Goal: Information Seeking & Learning: Learn about a topic

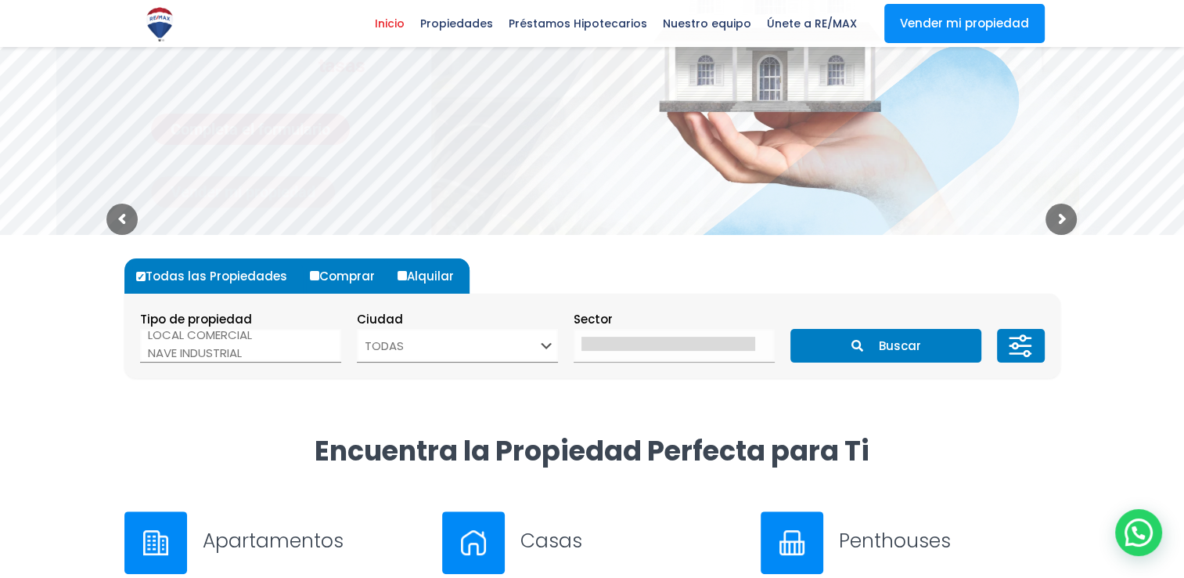
scroll to position [16, 0]
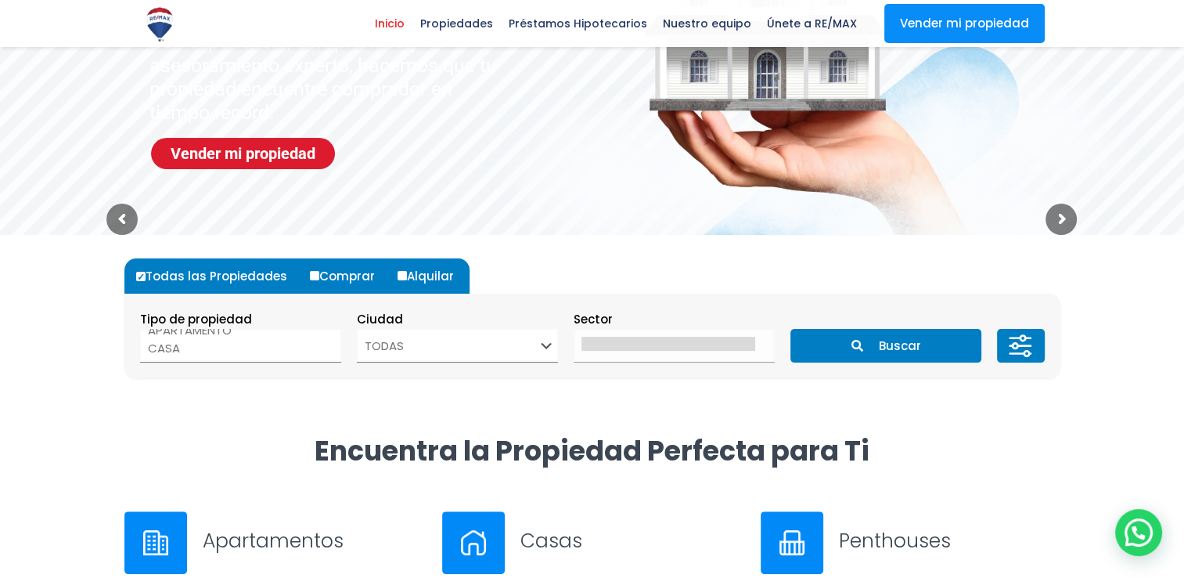
select select "house"
click at [171, 348] on option "CASA" at bounding box center [235, 348] width 174 height 18
click at [546, 347] on select "TODAS SANTO DOMINGO DE GUZMÁN SANTO DOMINGO ESTE SANTO DOMINGO OESTE SANTO DOMI…" at bounding box center [457, 346] width 201 height 34
select select "1"
click at [357, 329] on select "TODAS SANTO DOMINGO DE GUZMÁN SANTO DOMINGO ESTE SANTO DOMINGO OESTE SANTO DOMI…" at bounding box center [457, 346] width 201 height 34
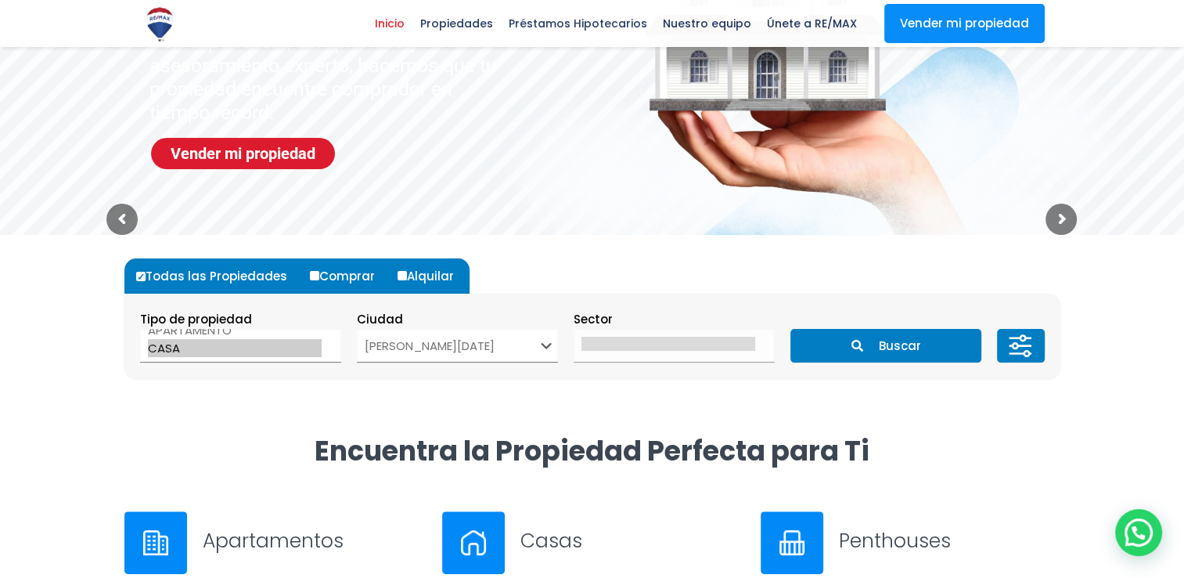
click at [669, 406] on div "Todas las Propiedades Comprar Alquilar Tipo de propiedad APARTAMENTO CASA LOCAL…" at bounding box center [592, 334] width 955 height 198
click at [899, 349] on button "Buscar" at bounding box center [886, 346] width 191 height 34
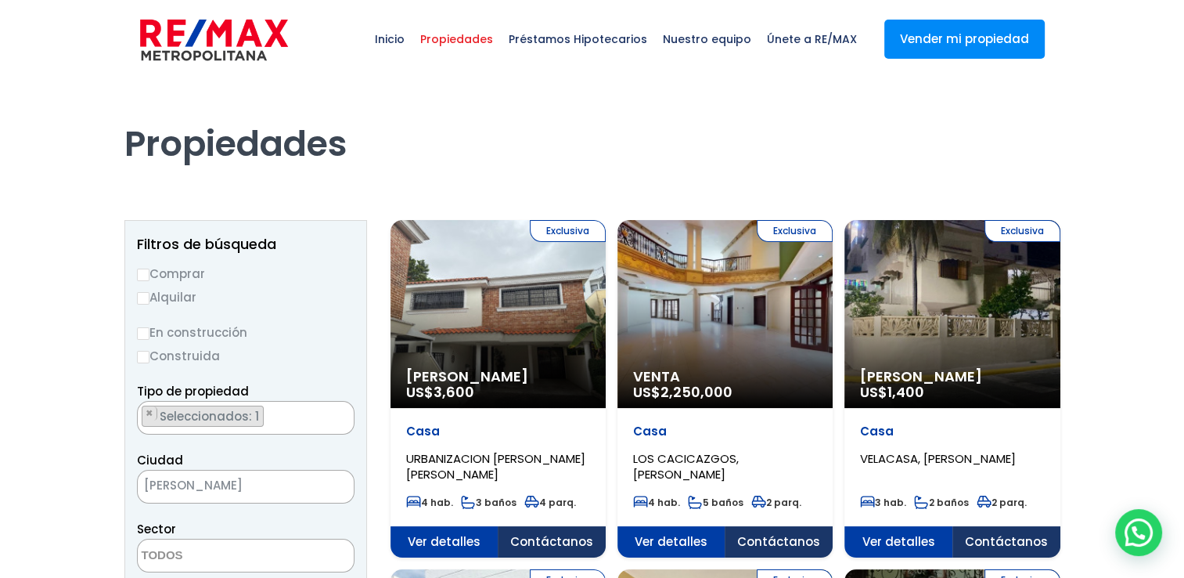
click at [148, 273] on input "Comprar" at bounding box center [143, 274] width 13 height 13
radio input "true"
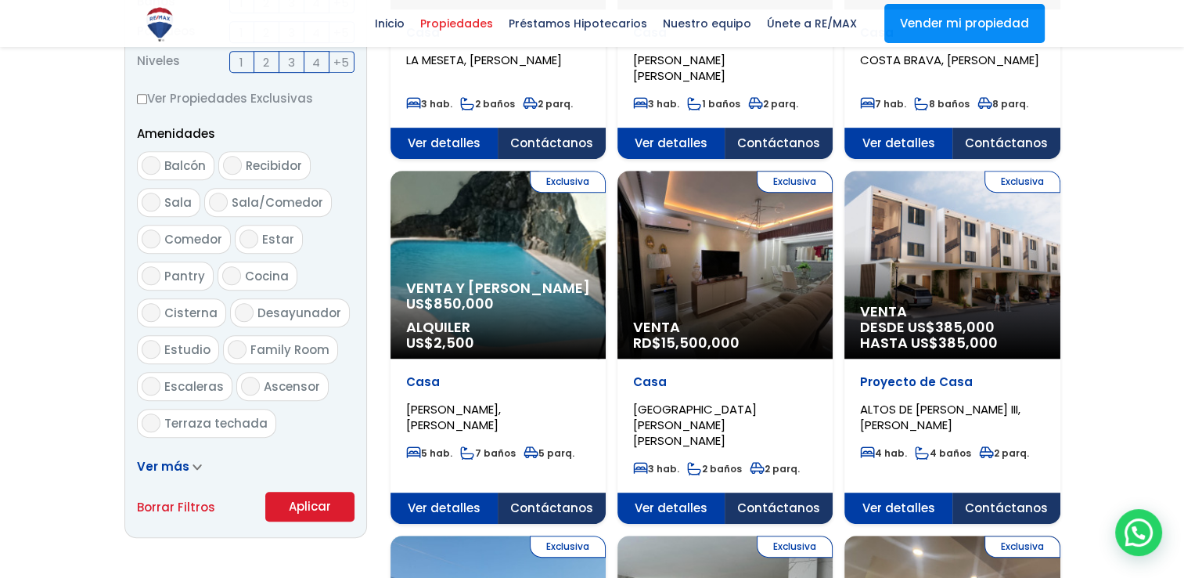
scroll to position [783, 0]
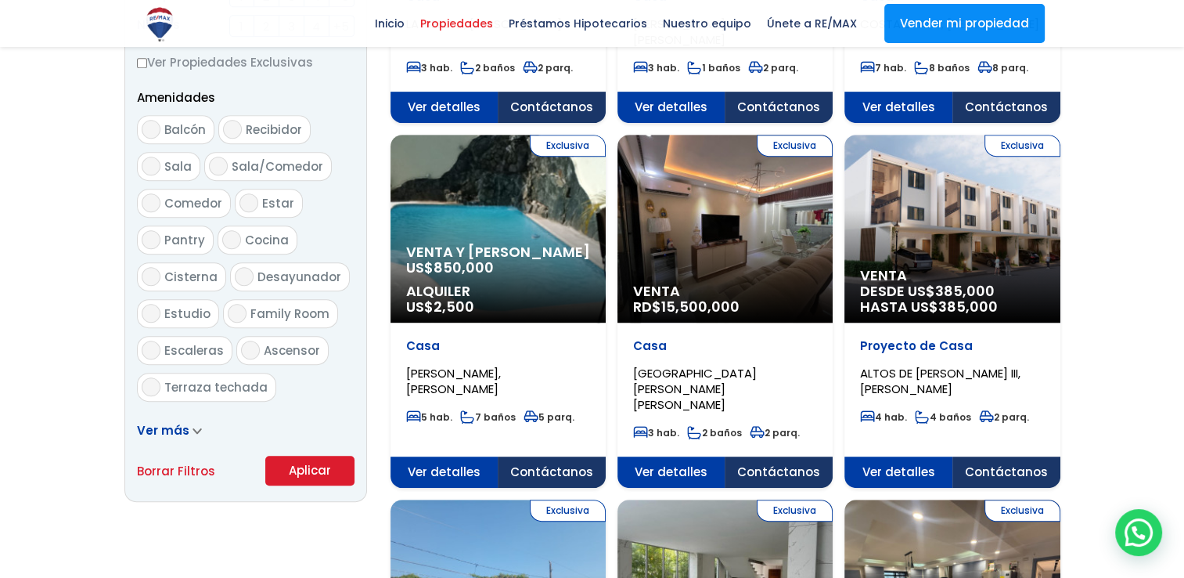
click at [318, 474] on button "Aplicar" at bounding box center [309, 471] width 89 height 30
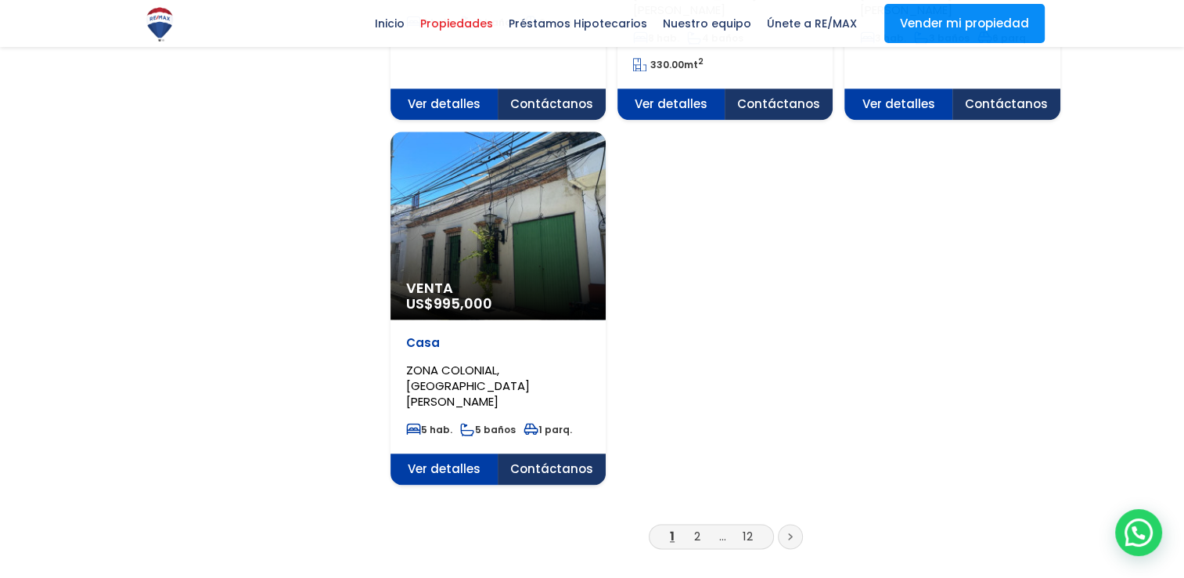
scroll to position [1957, 0]
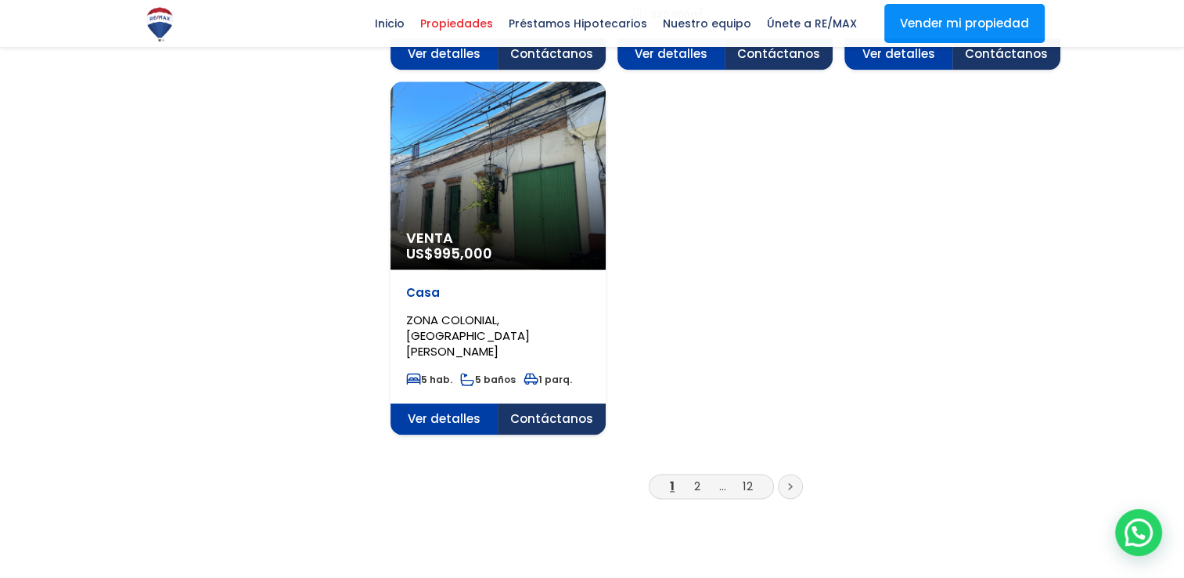
click at [697, 477] on link "2" at bounding box center [697, 485] width 6 height 16
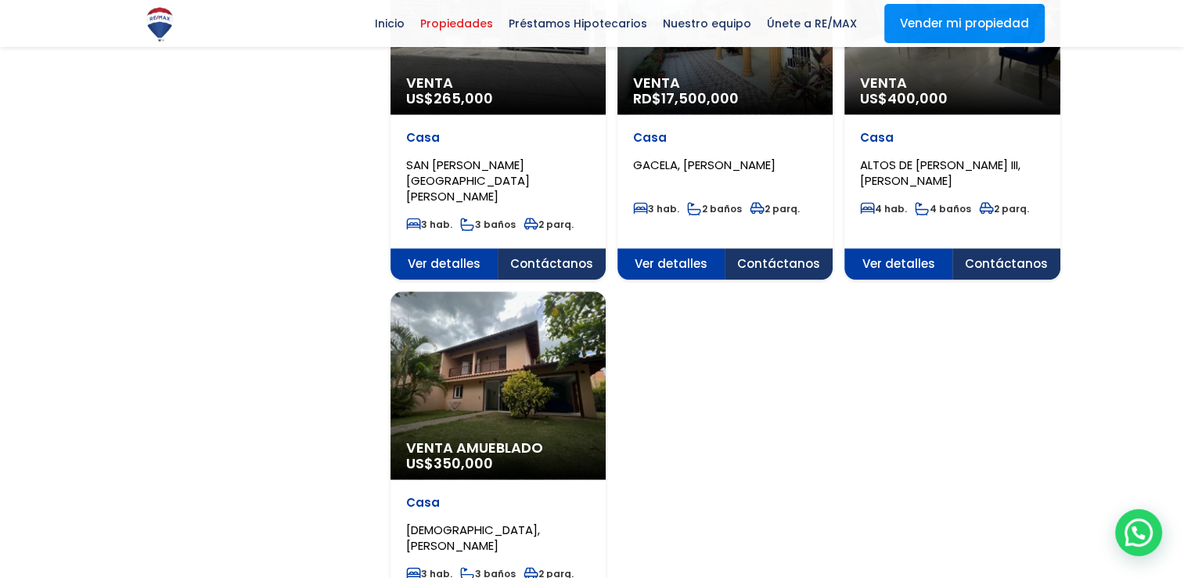
scroll to position [1957, 0]
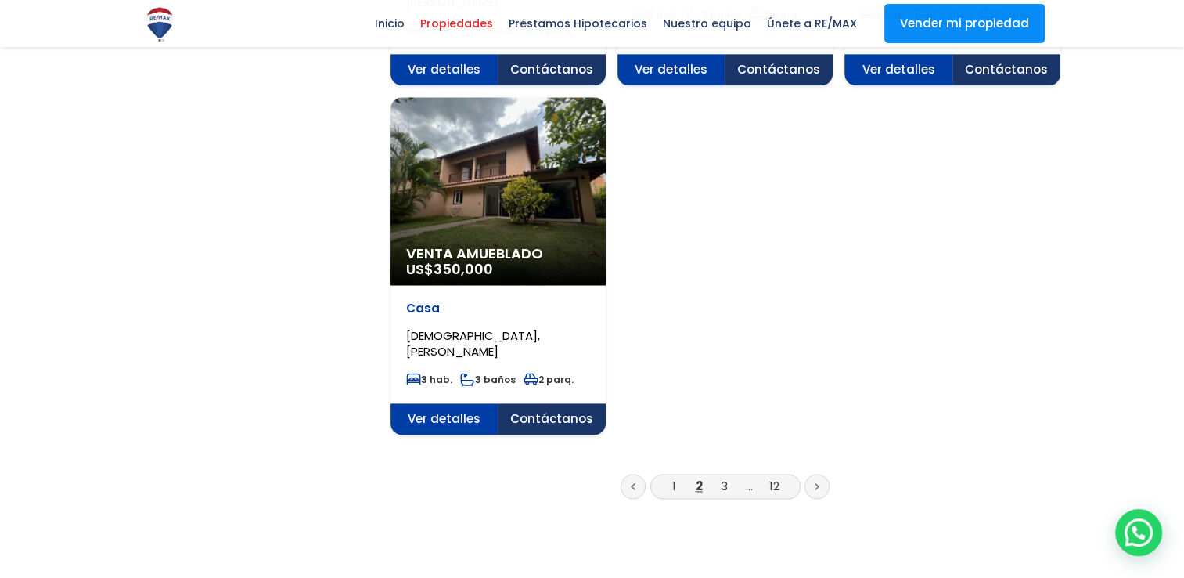
click at [723, 477] on link "3" at bounding box center [724, 485] width 7 height 16
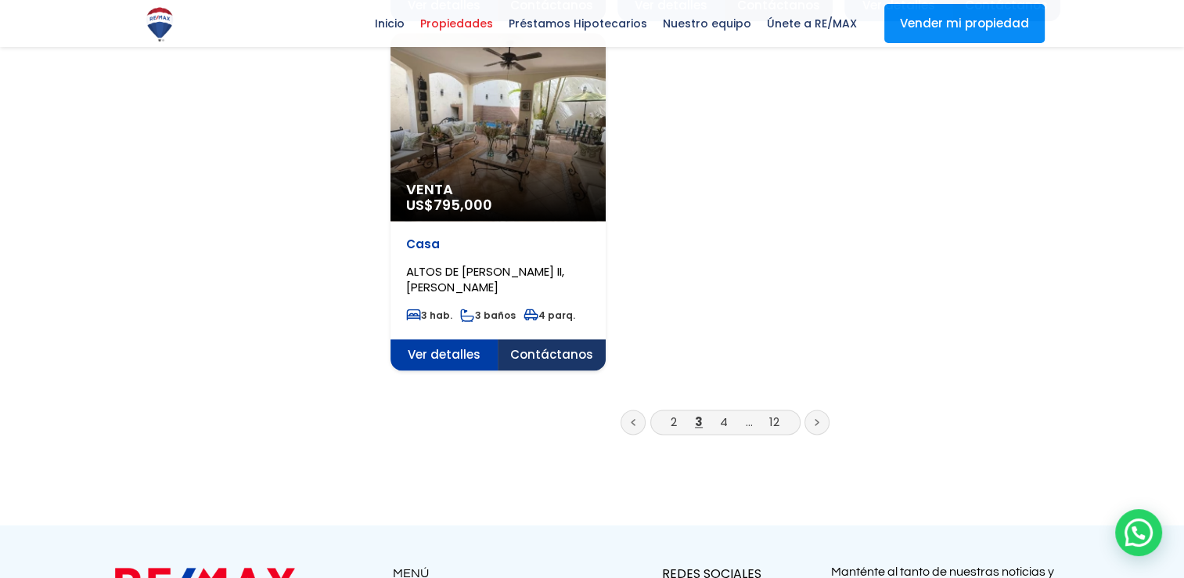
scroll to position [2035, 0]
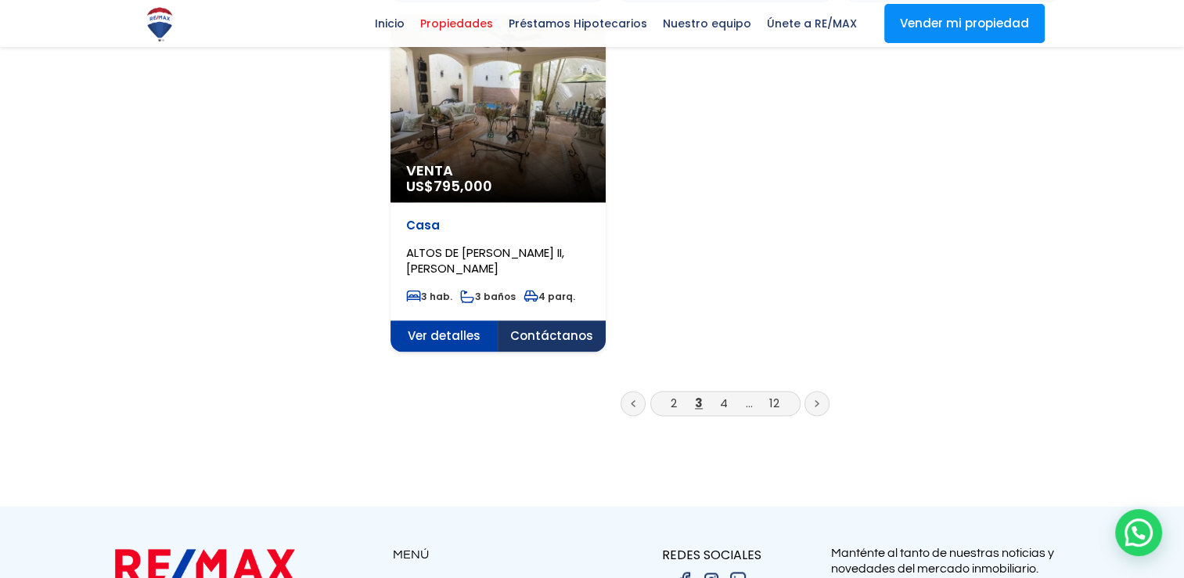
click at [725, 395] on link "4" at bounding box center [724, 403] width 8 height 16
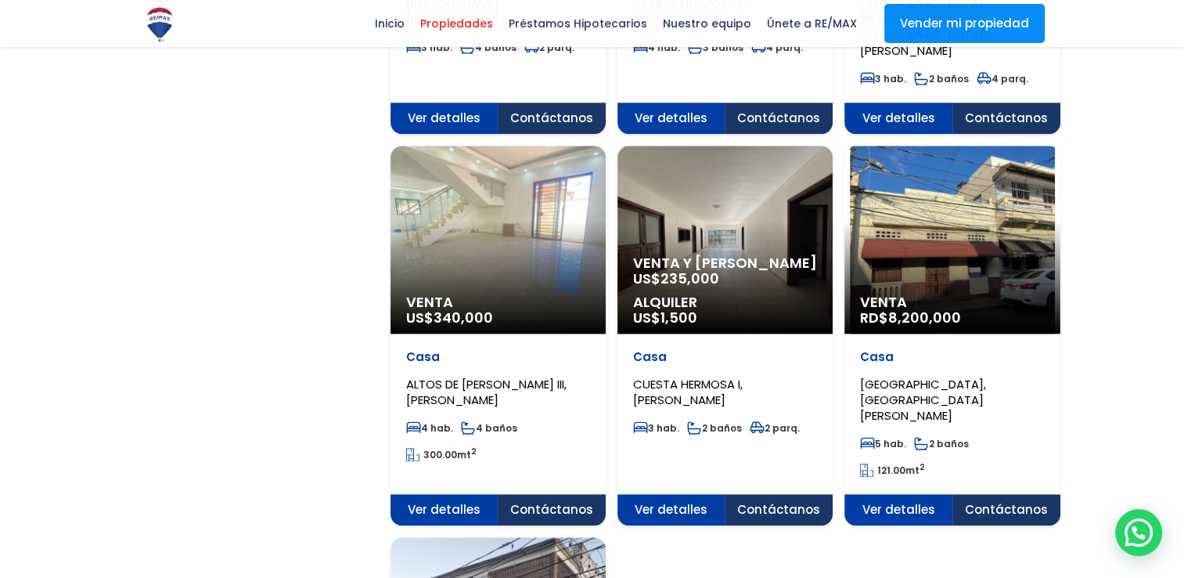
scroll to position [1566, 0]
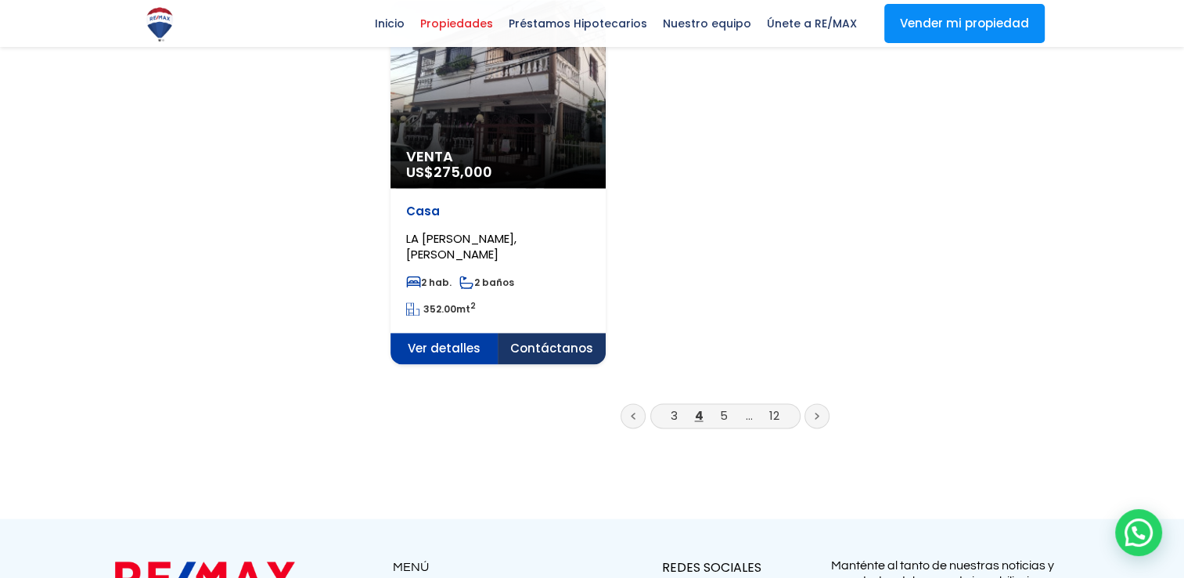
scroll to position [2114, 0]
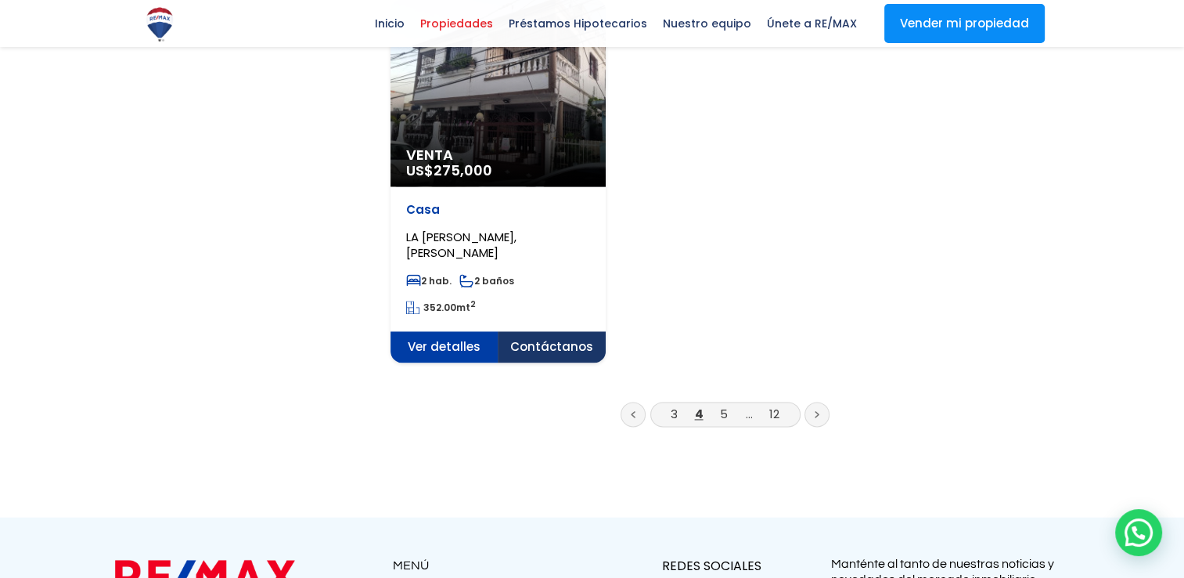
click at [723, 405] on link "5" at bounding box center [724, 413] width 8 height 16
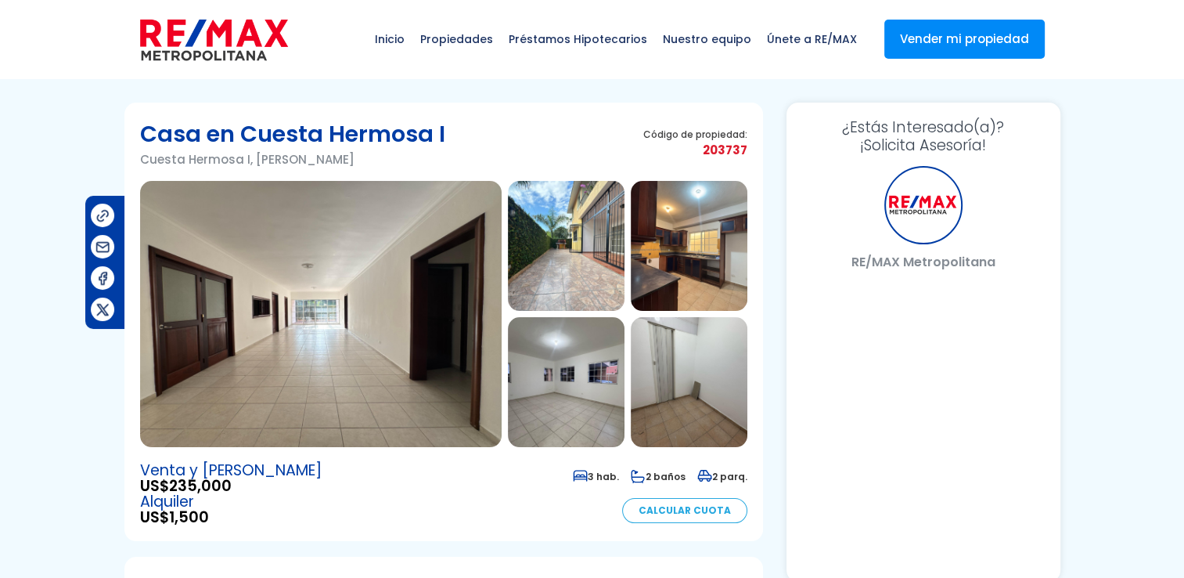
select select "DO"
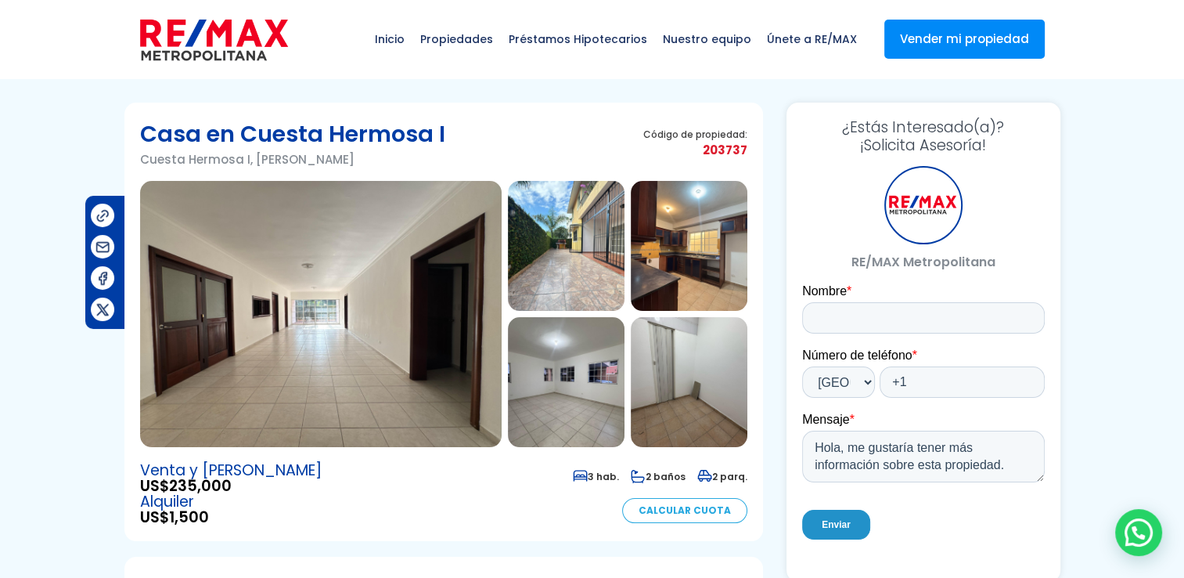
click at [366, 381] on img at bounding box center [321, 314] width 362 height 266
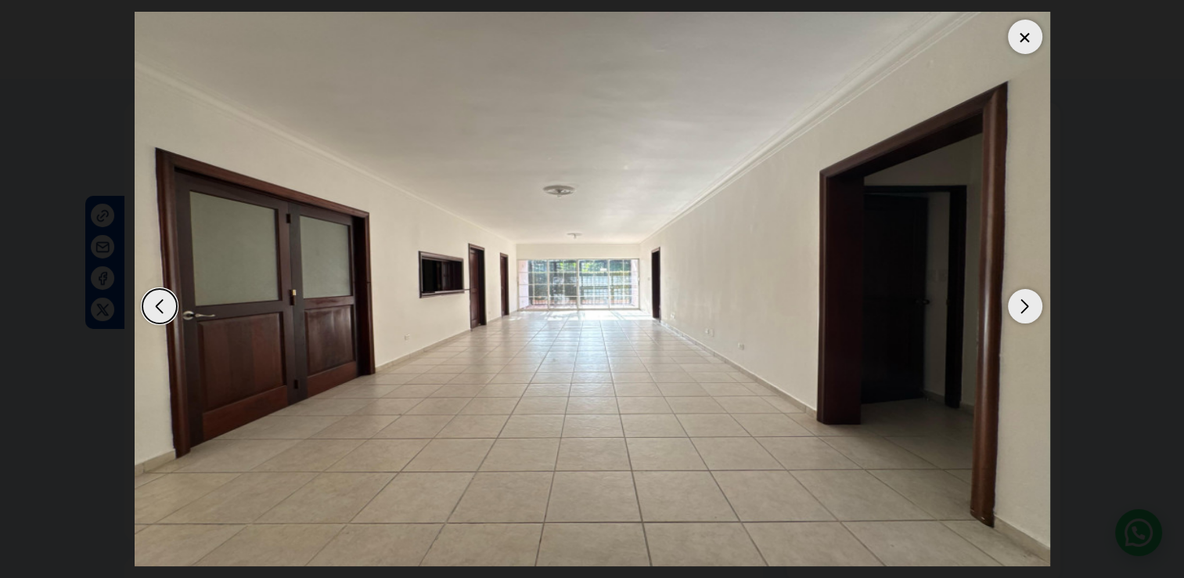
click at [1016, 308] on div "Next slide" at bounding box center [1025, 306] width 34 height 34
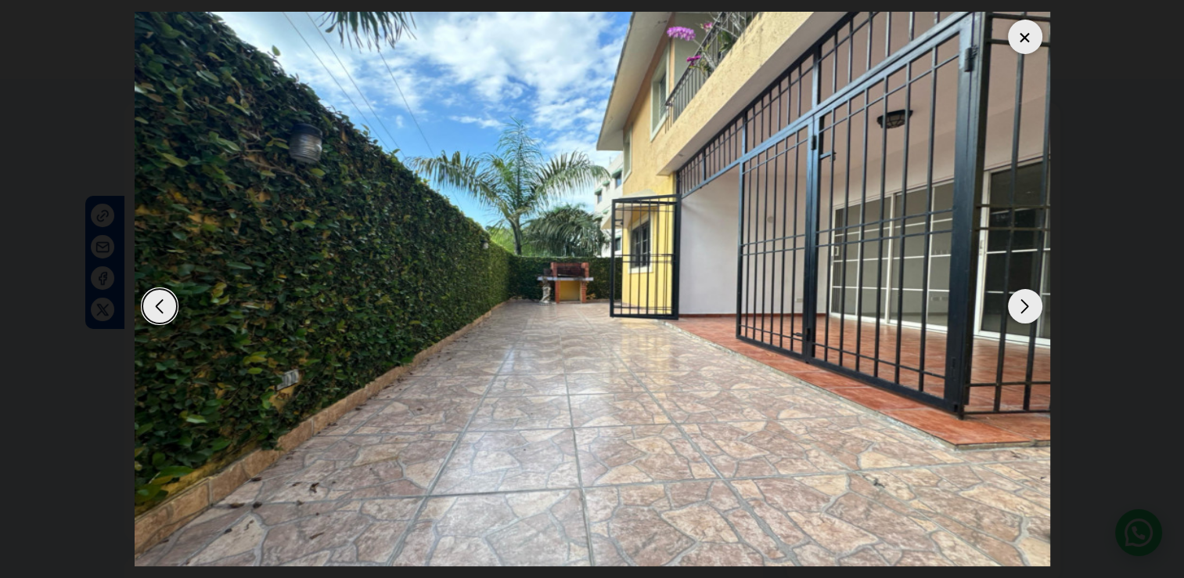
click at [1016, 308] on div "Next slide" at bounding box center [1025, 306] width 34 height 34
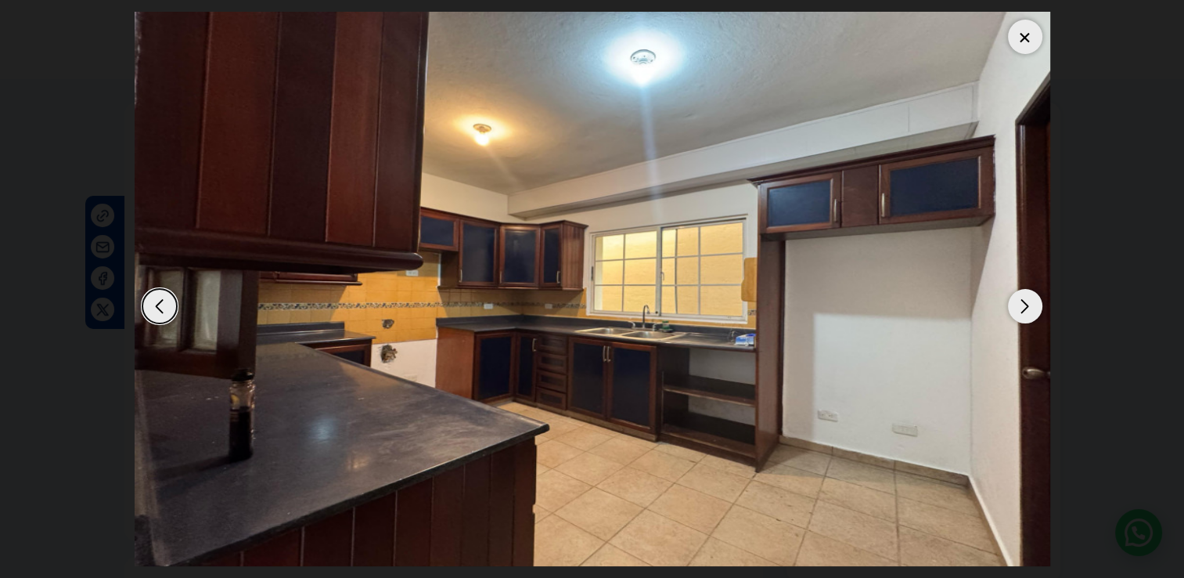
click at [1016, 308] on div "Next slide" at bounding box center [1025, 306] width 34 height 34
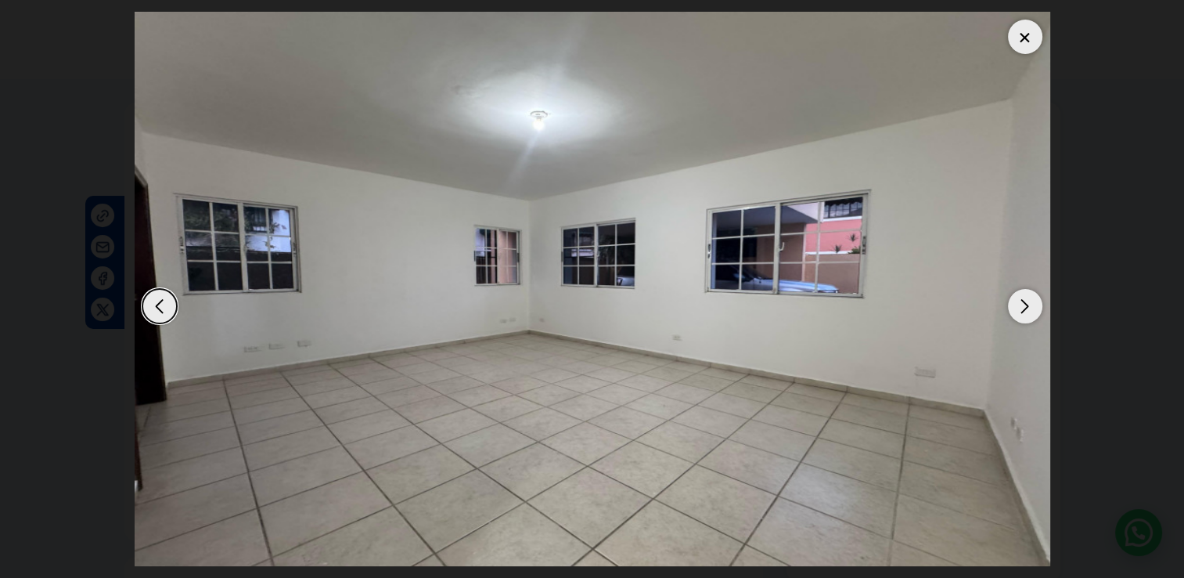
click at [1016, 308] on div "Next slide" at bounding box center [1025, 306] width 34 height 34
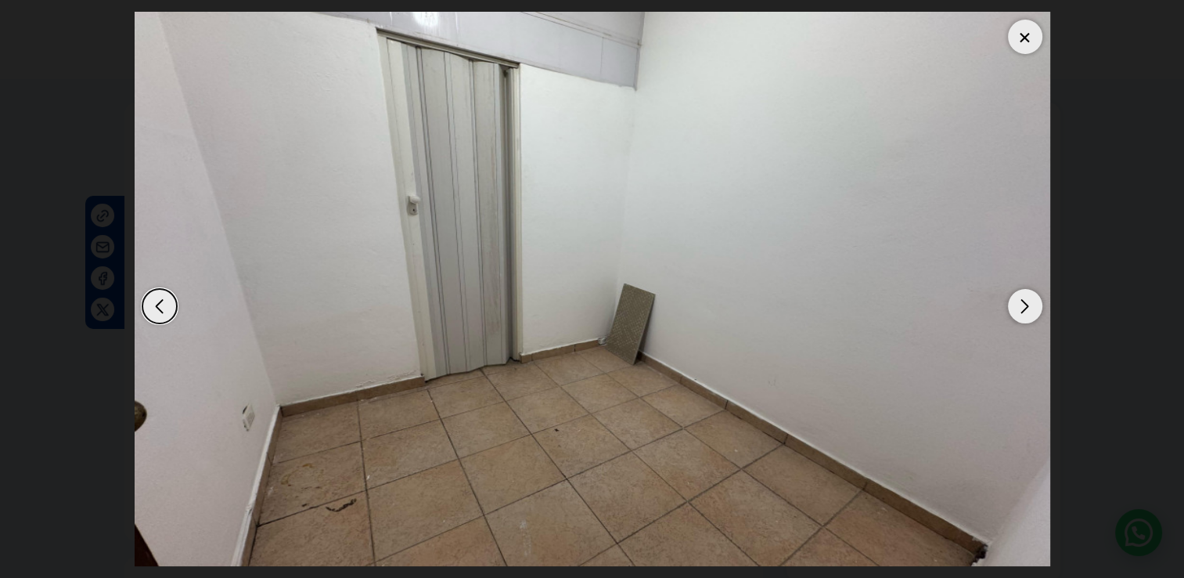
click at [1016, 308] on div "Next slide" at bounding box center [1025, 306] width 34 height 34
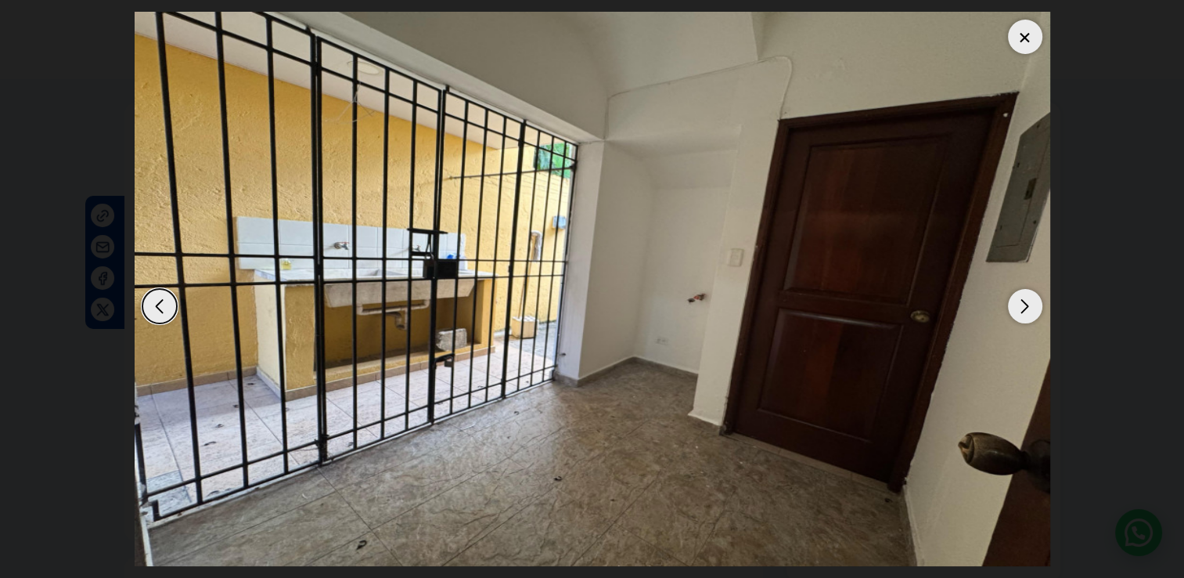
click at [1016, 308] on div "Next slide" at bounding box center [1025, 306] width 34 height 34
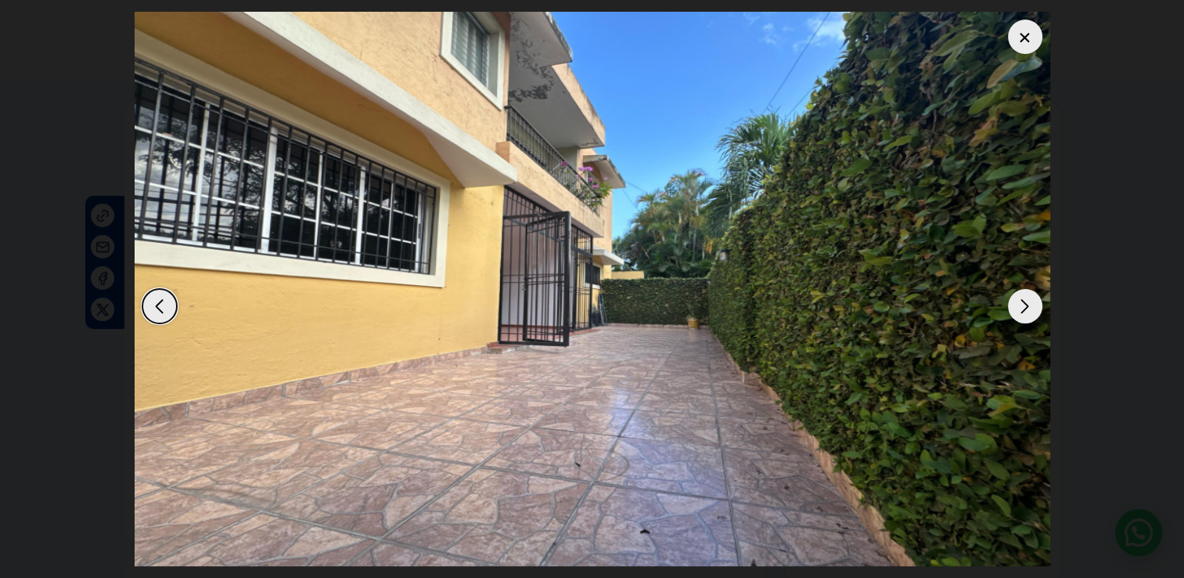
click at [1016, 308] on div "Next slide" at bounding box center [1025, 306] width 34 height 34
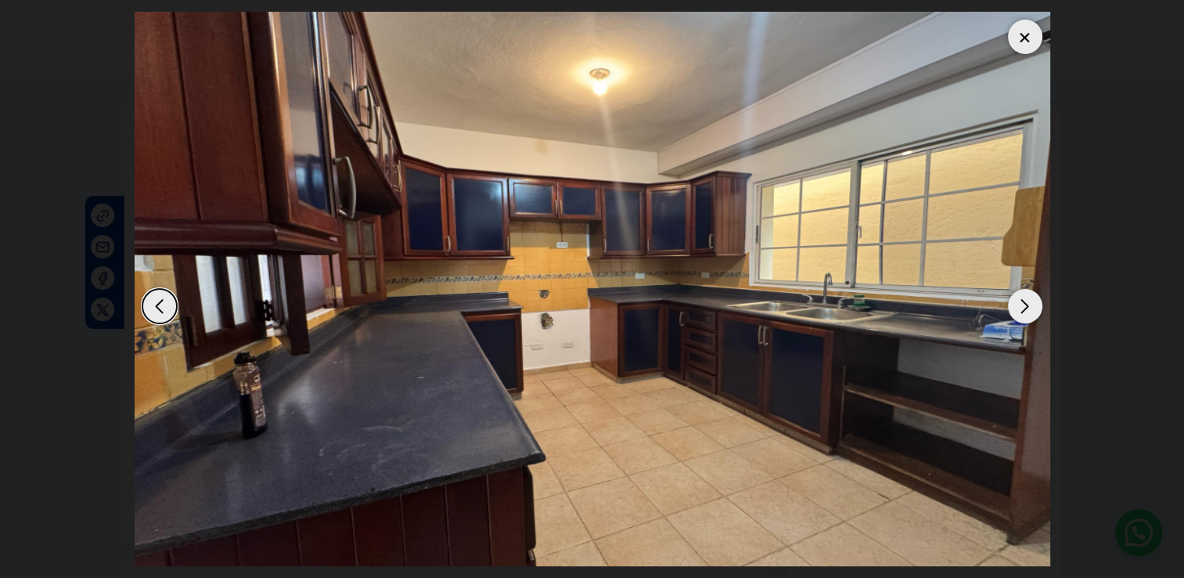
click at [1016, 308] on div "Next slide" at bounding box center [1025, 306] width 34 height 34
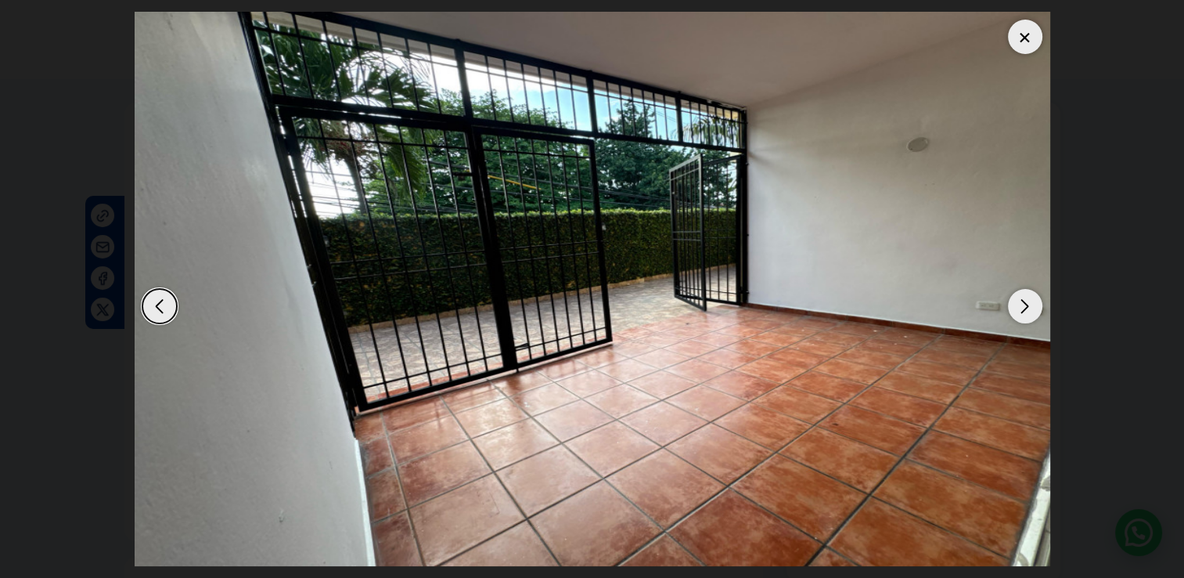
click at [1016, 308] on div "Next slide" at bounding box center [1025, 306] width 34 height 34
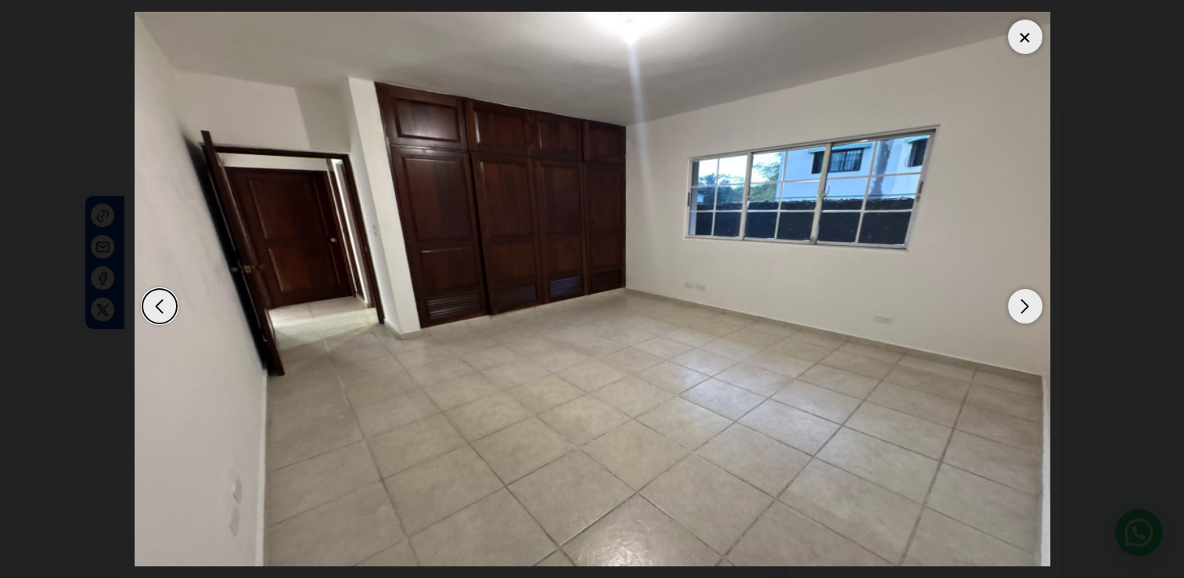
click at [1016, 308] on div "Next slide" at bounding box center [1025, 306] width 34 height 34
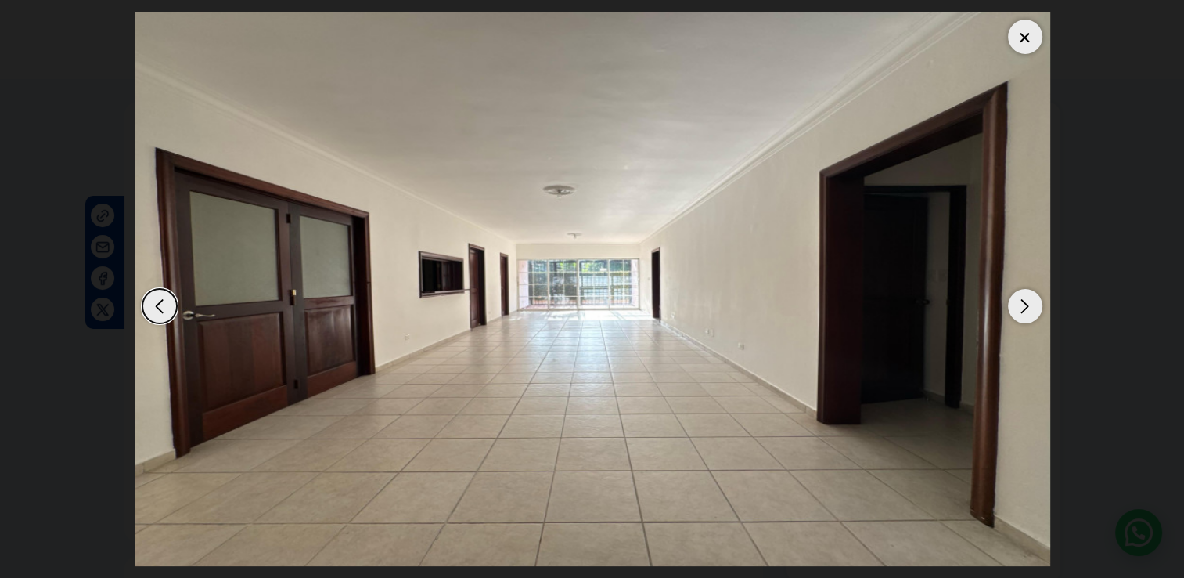
click at [1016, 308] on div "Next slide" at bounding box center [1025, 306] width 34 height 34
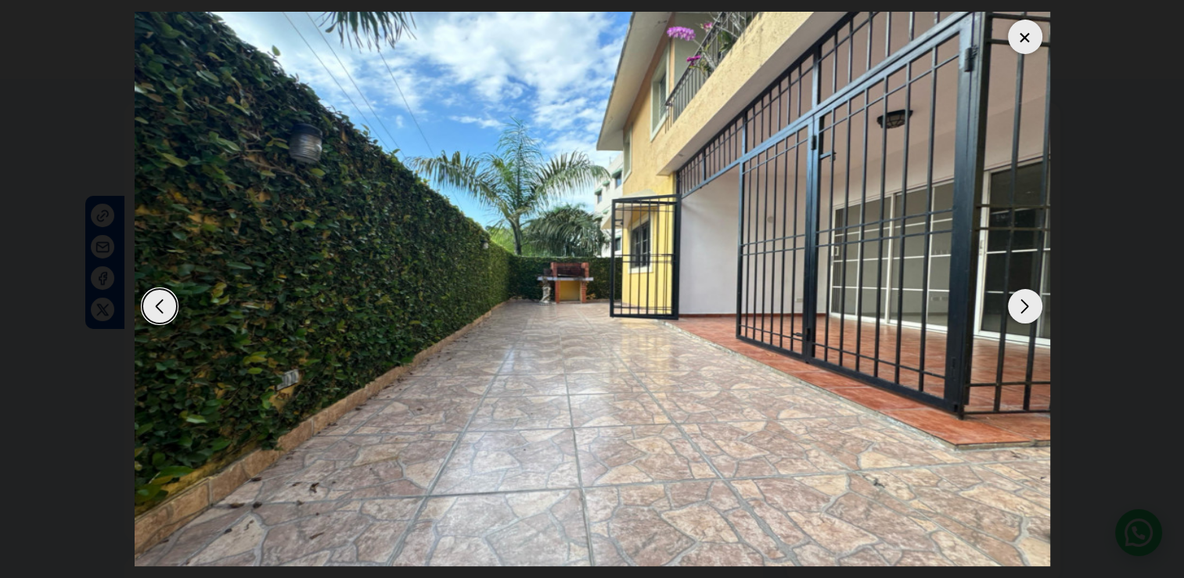
click at [1014, 38] on div at bounding box center [1025, 37] width 34 height 34
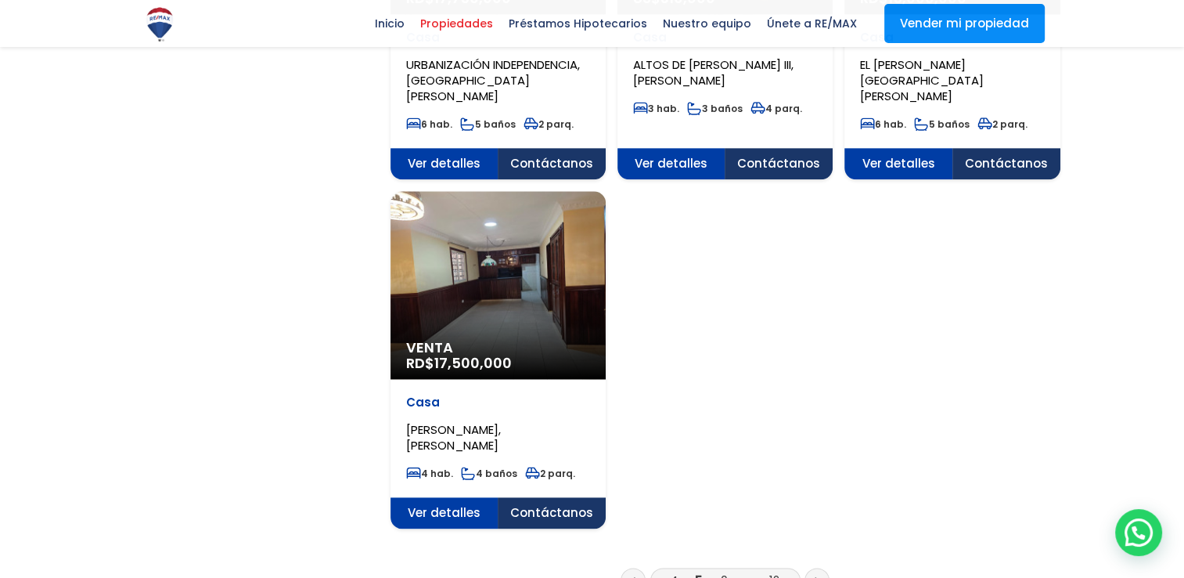
scroll to position [1957, 0]
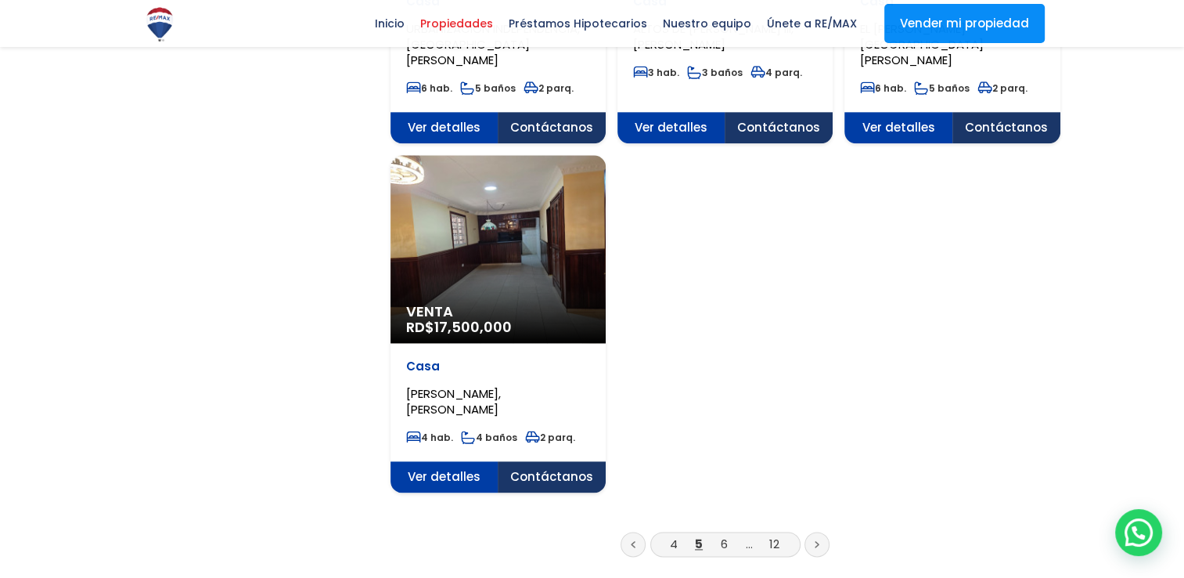
click at [723, 535] on link "6" at bounding box center [724, 543] width 7 height 16
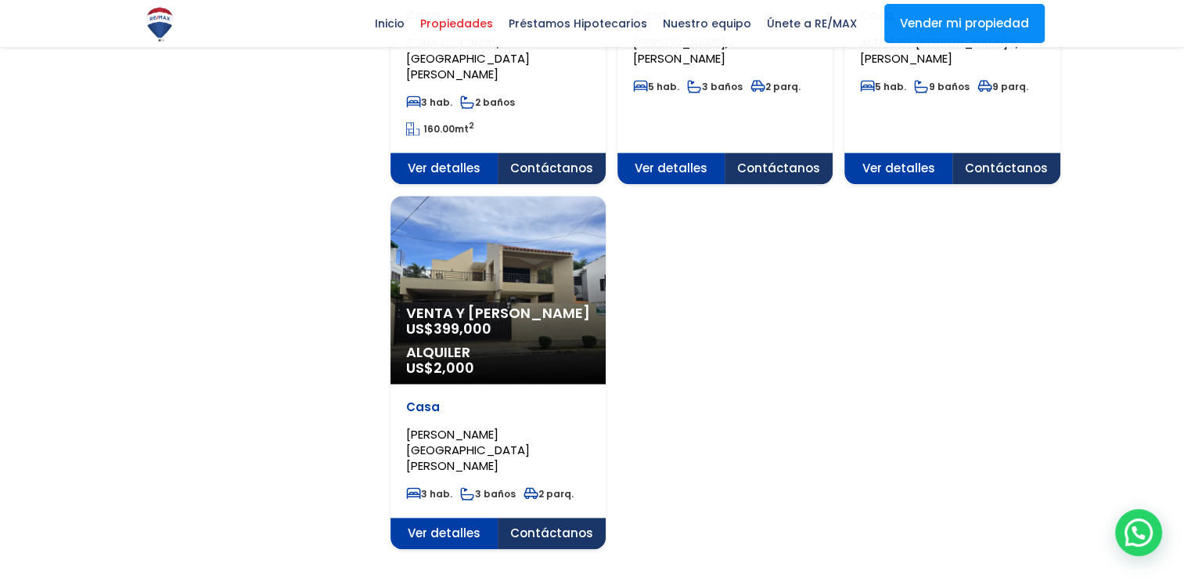
scroll to position [1957, 0]
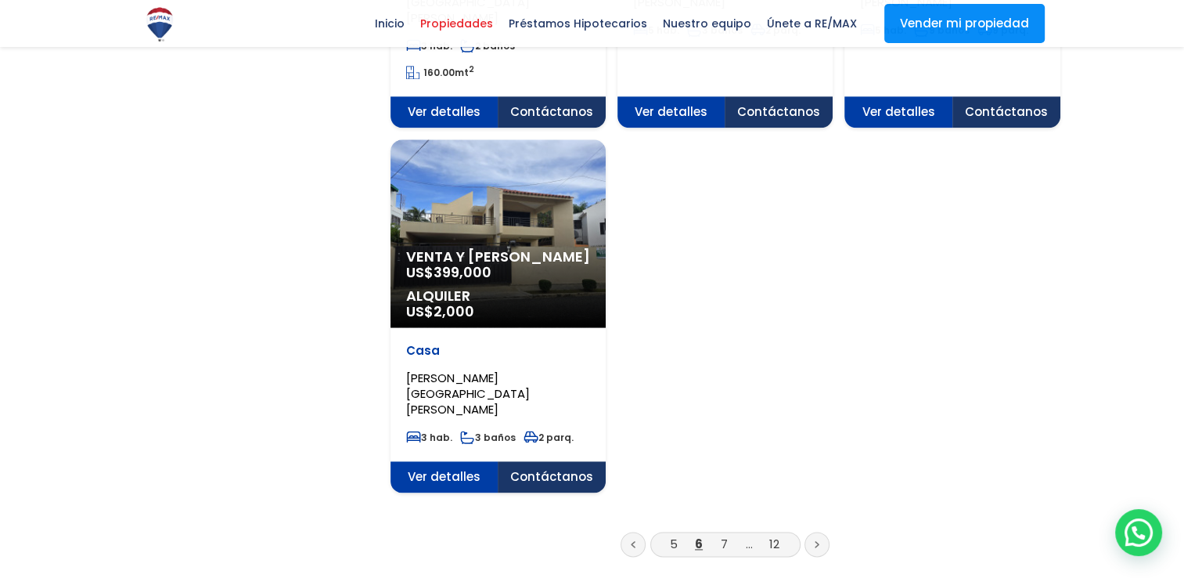
click at [724, 535] on link "7" at bounding box center [724, 543] width 7 height 16
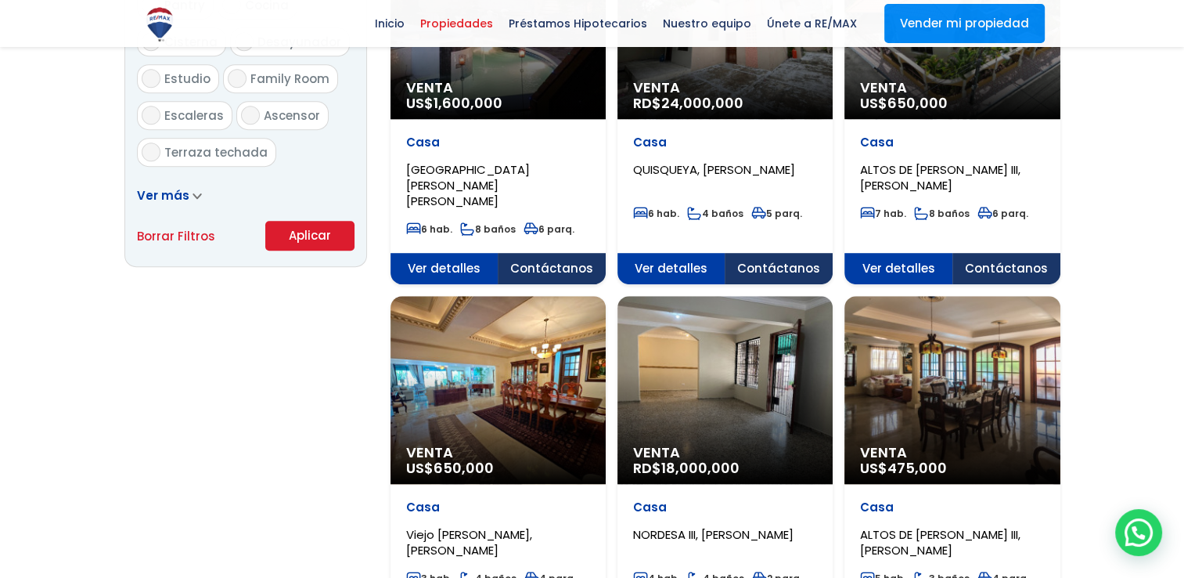
scroll to position [1096, 0]
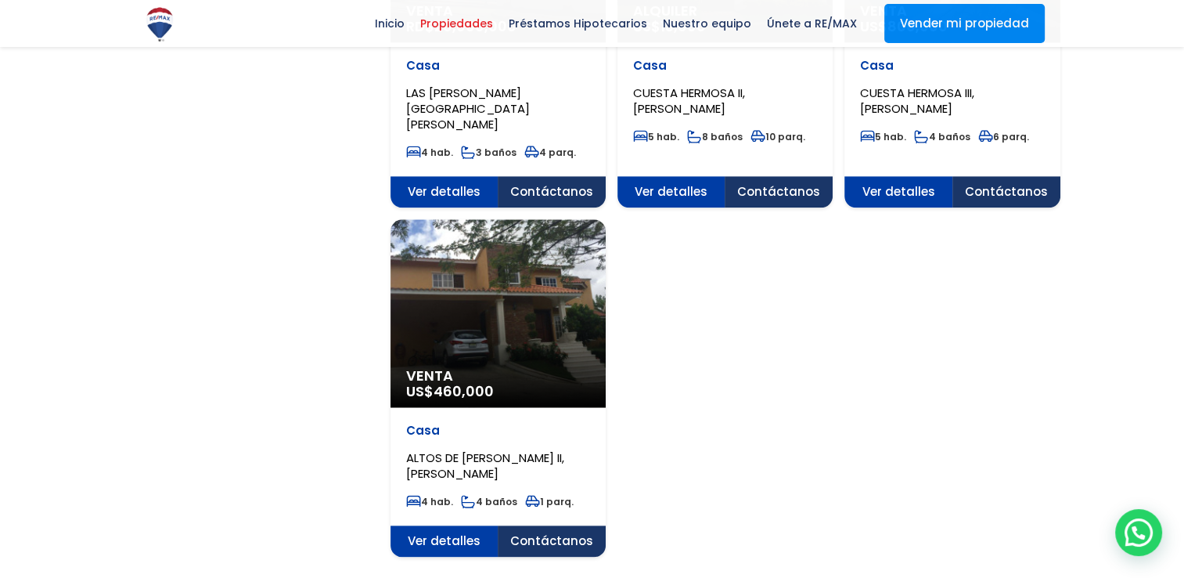
scroll to position [1879, 0]
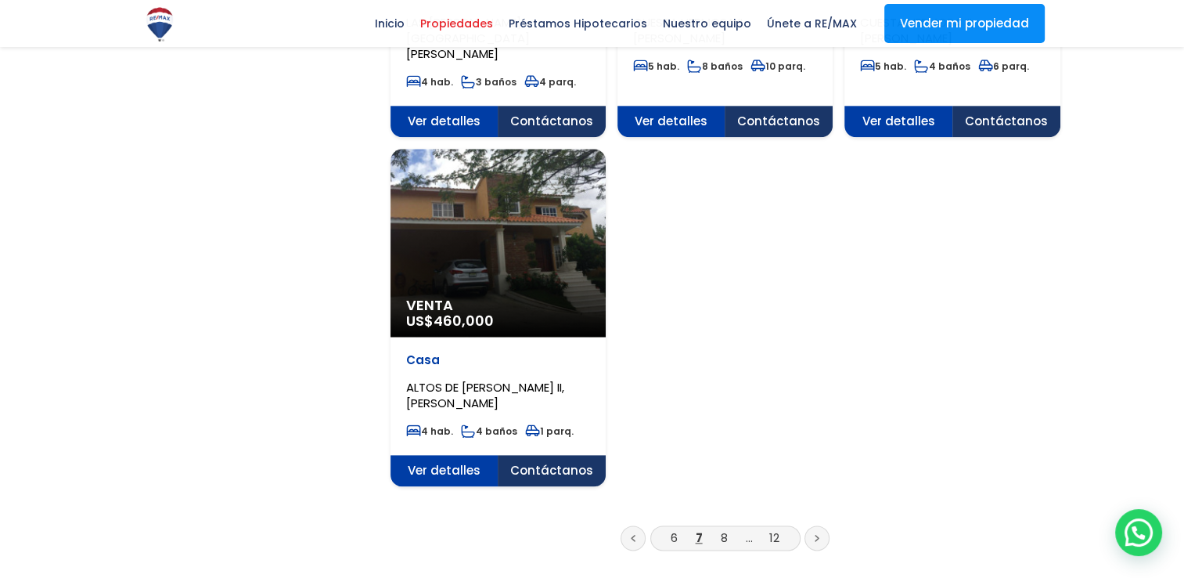
click at [723, 529] on link "8" at bounding box center [724, 537] width 7 height 16
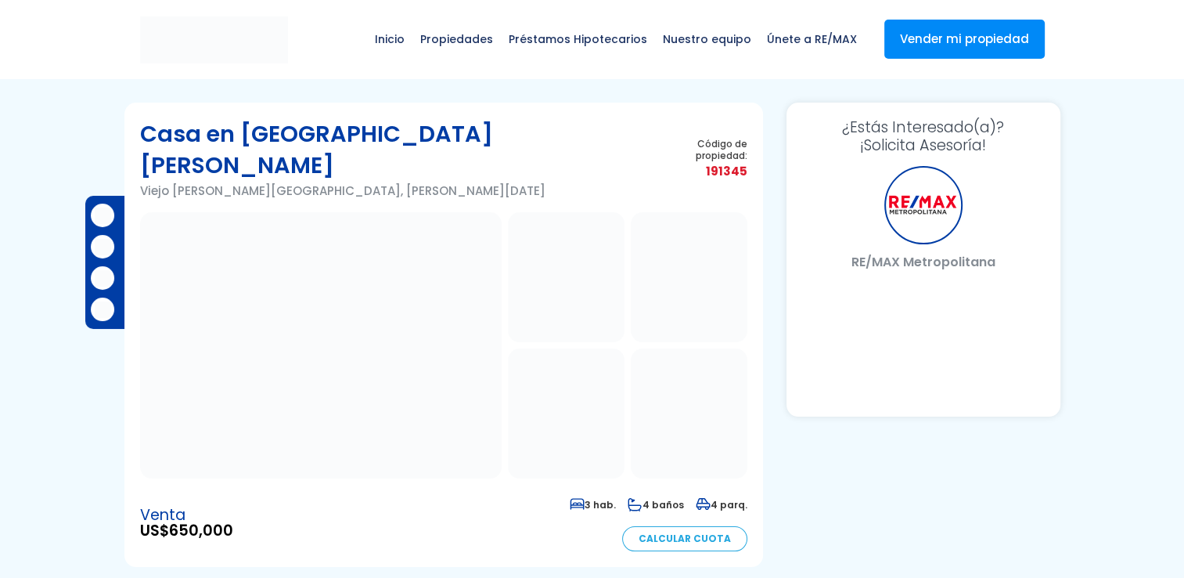
select select "DO"
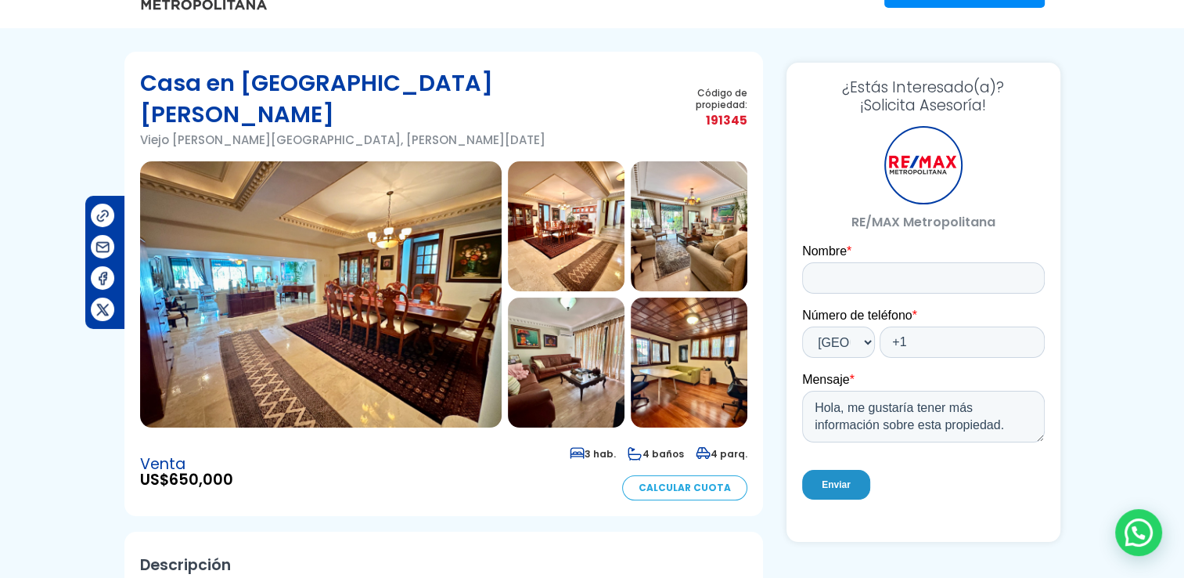
scroll to position [78, 0]
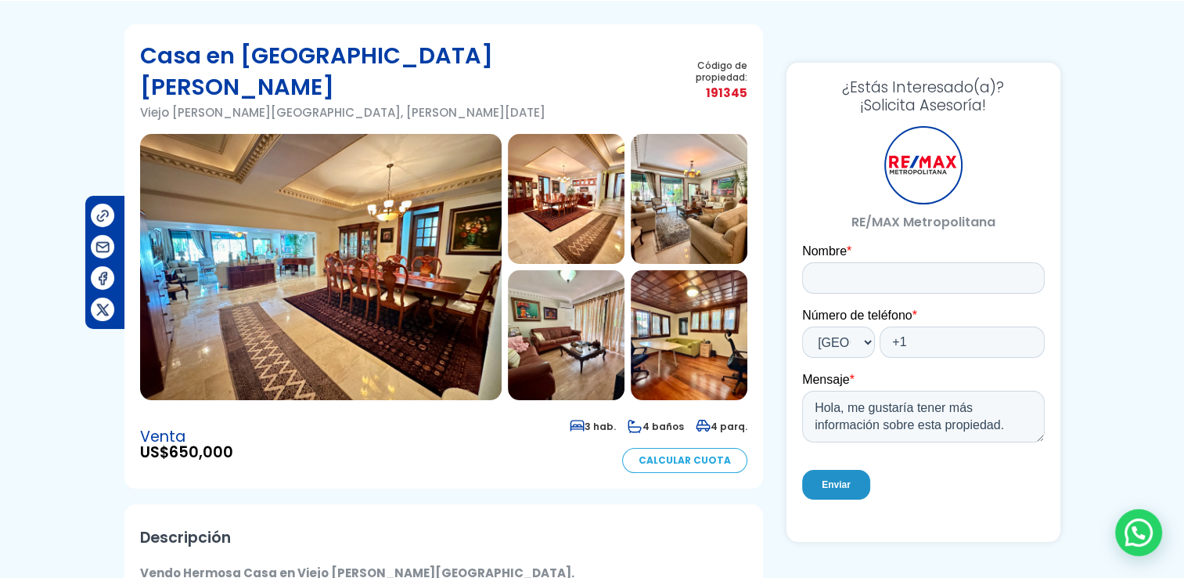
click at [369, 305] on img at bounding box center [321, 267] width 362 height 266
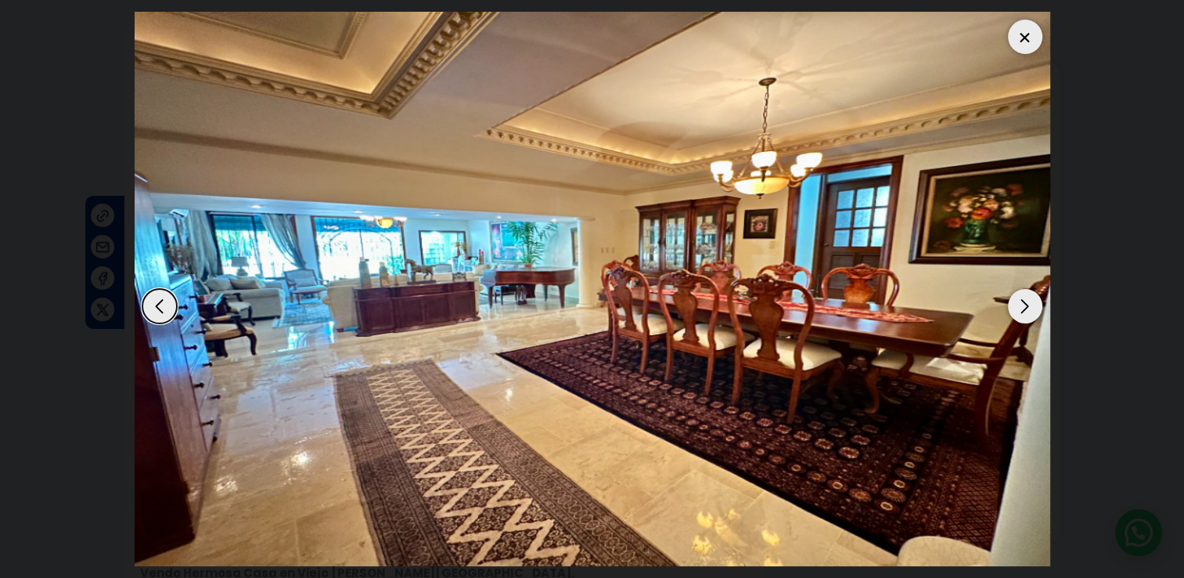
click at [1029, 307] on div "Next slide" at bounding box center [1025, 306] width 34 height 34
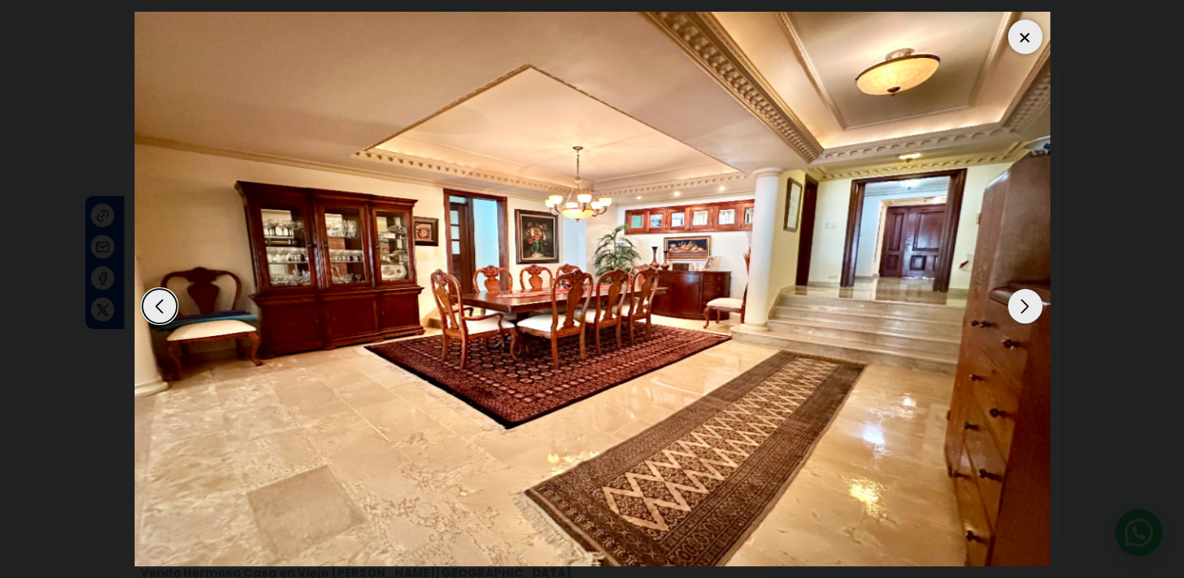
click at [1029, 307] on div "Next slide" at bounding box center [1025, 306] width 34 height 34
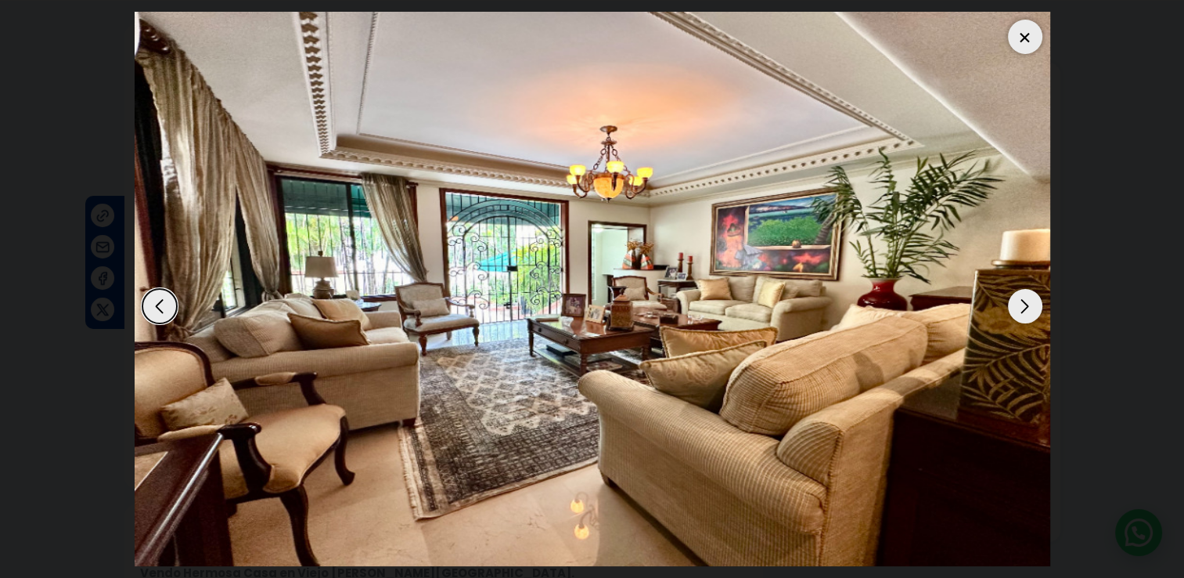
click at [1029, 307] on div "Next slide" at bounding box center [1025, 306] width 34 height 34
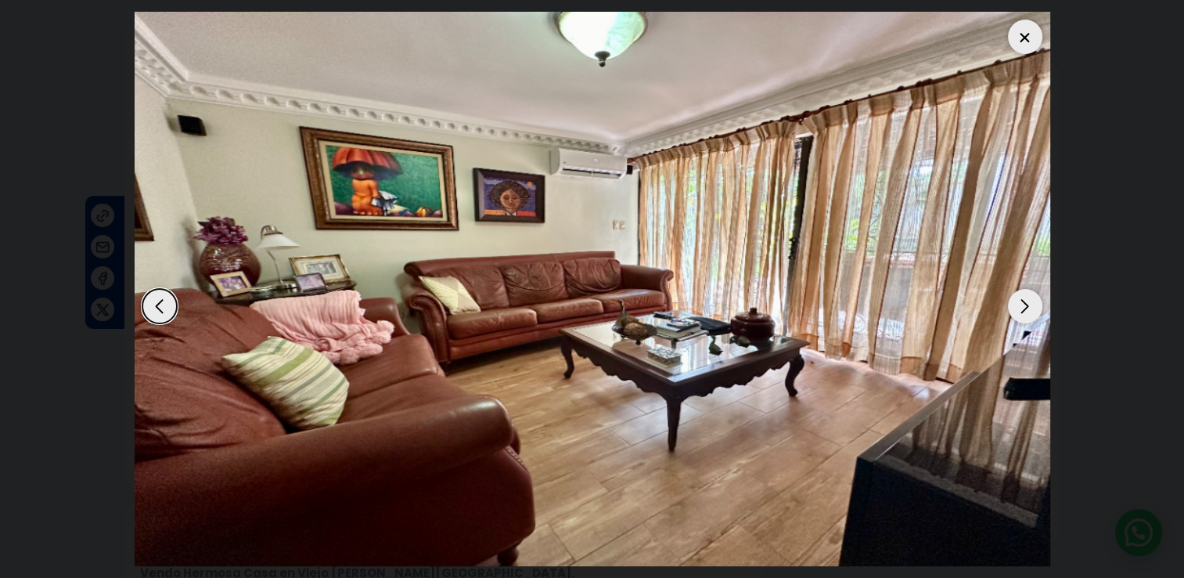
click at [1029, 307] on div "Next slide" at bounding box center [1025, 306] width 34 height 34
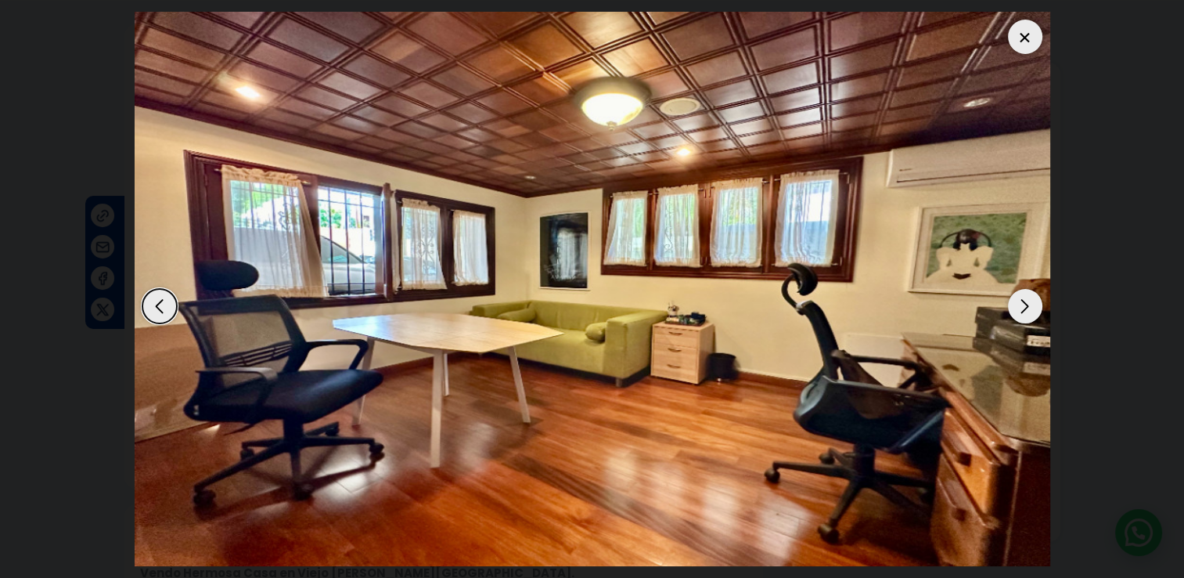
click at [1029, 307] on div "Next slide" at bounding box center [1025, 306] width 34 height 34
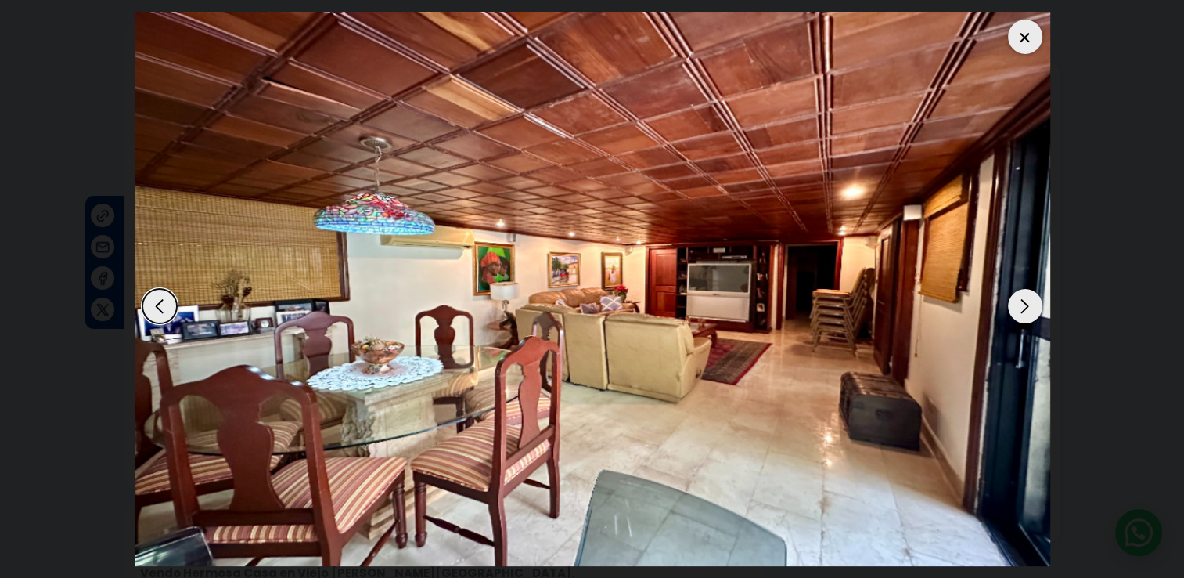
click at [1029, 307] on div "Next slide" at bounding box center [1025, 306] width 34 height 34
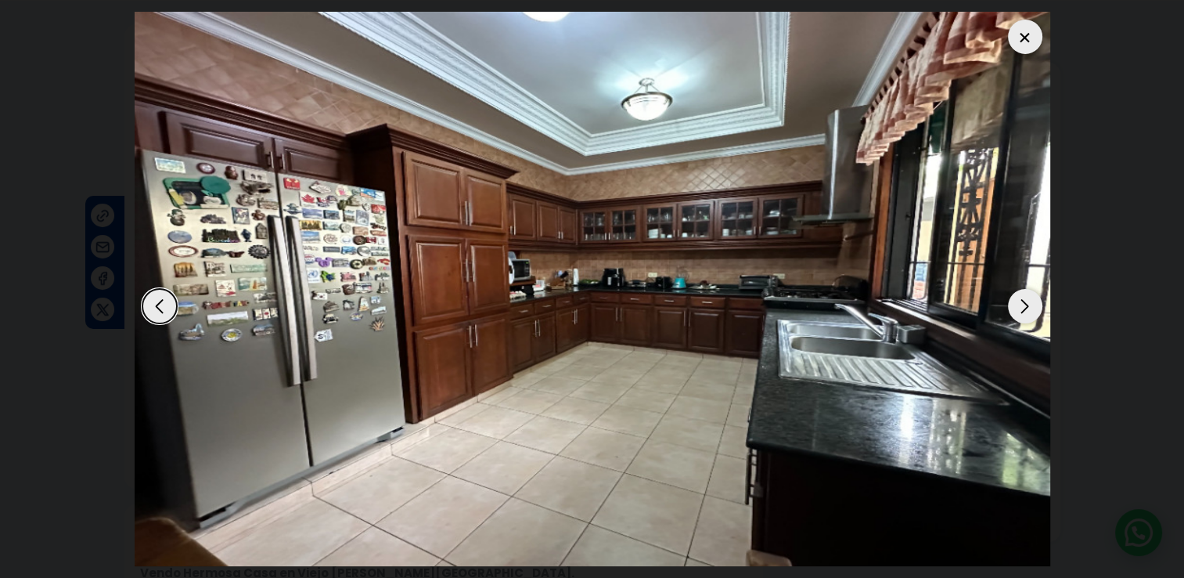
click at [1029, 307] on div "Next slide" at bounding box center [1025, 306] width 34 height 34
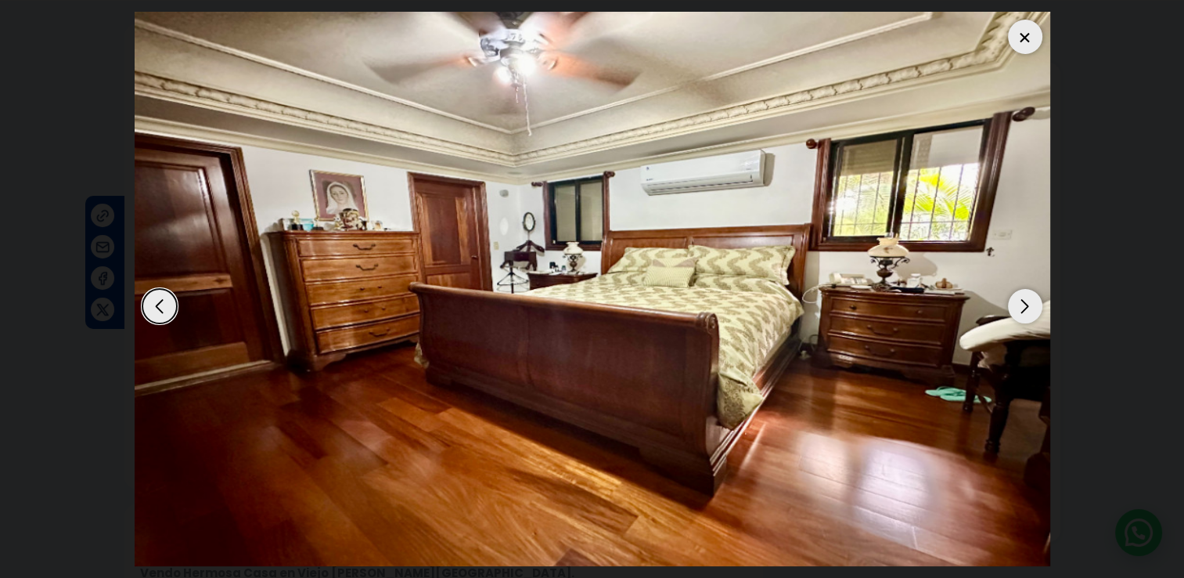
click at [1029, 307] on div "Next slide" at bounding box center [1025, 306] width 34 height 34
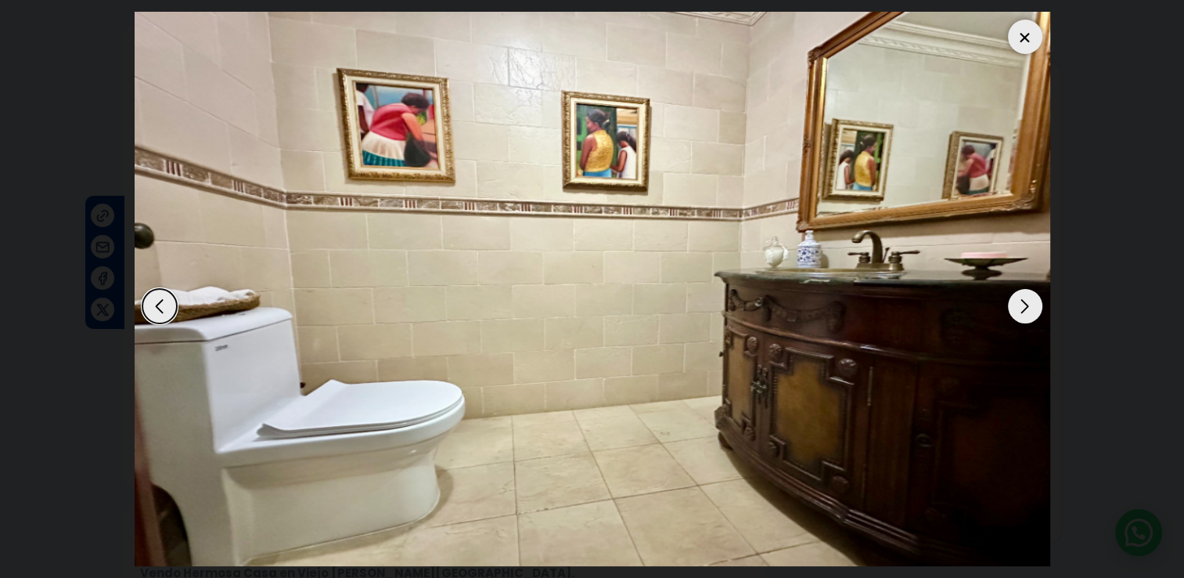
click at [1029, 307] on div "Next slide" at bounding box center [1025, 306] width 34 height 34
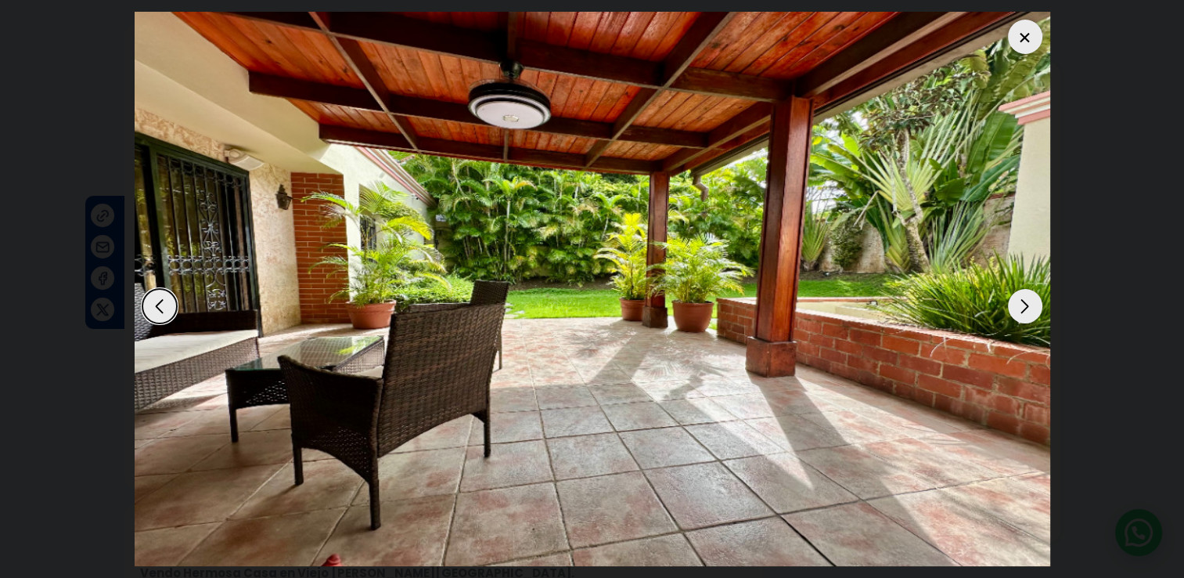
click at [1029, 307] on div "Next slide" at bounding box center [1025, 306] width 34 height 34
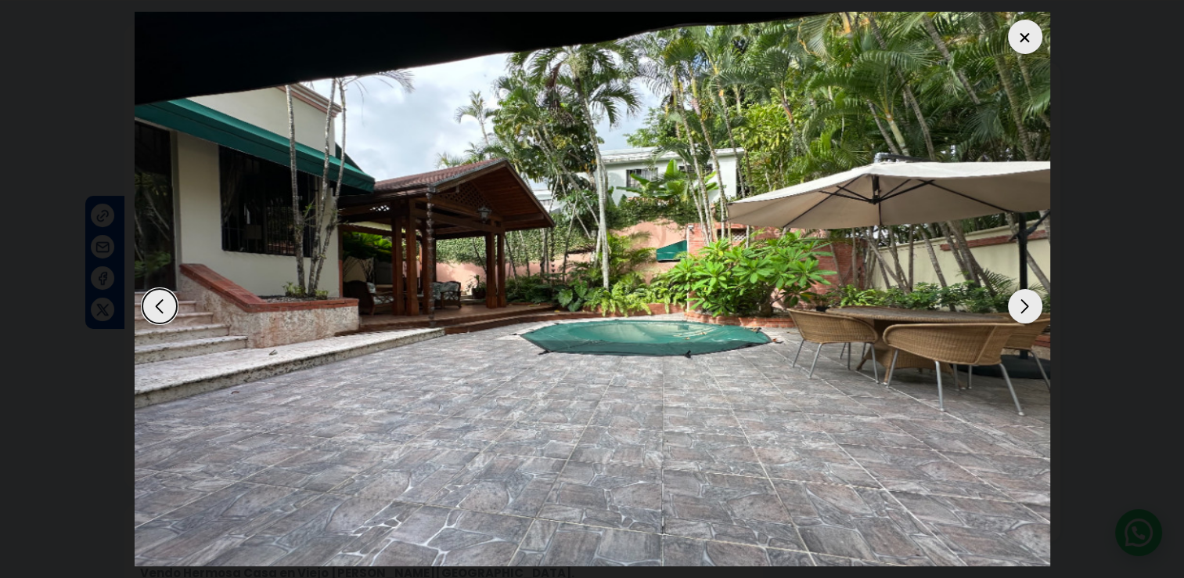
click at [1029, 307] on div "Next slide" at bounding box center [1025, 306] width 34 height 34
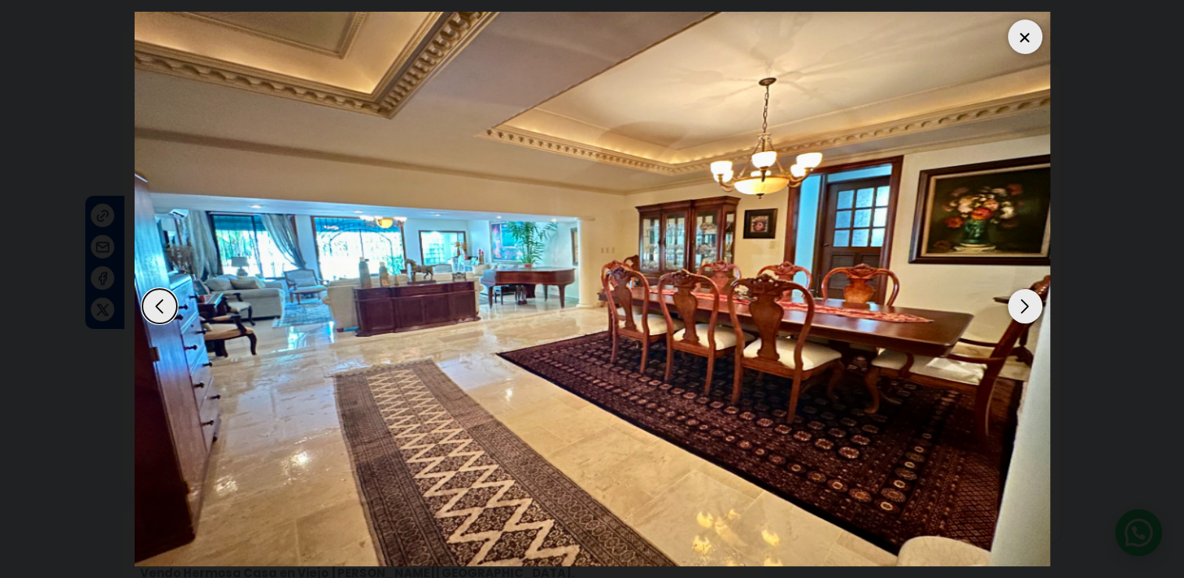
click at [1029, 307] on div "Next slide" at bounding box center [1025, 306] width 34 height 34
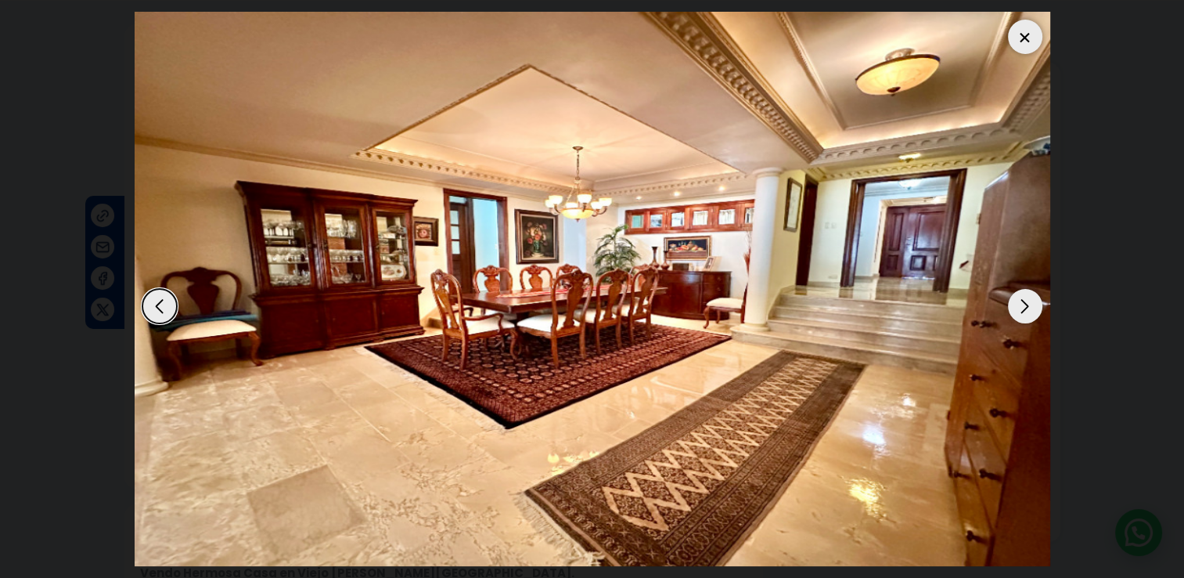
click at [1029, 41] on div at bounding box center [1025, 37] width 34 height 34
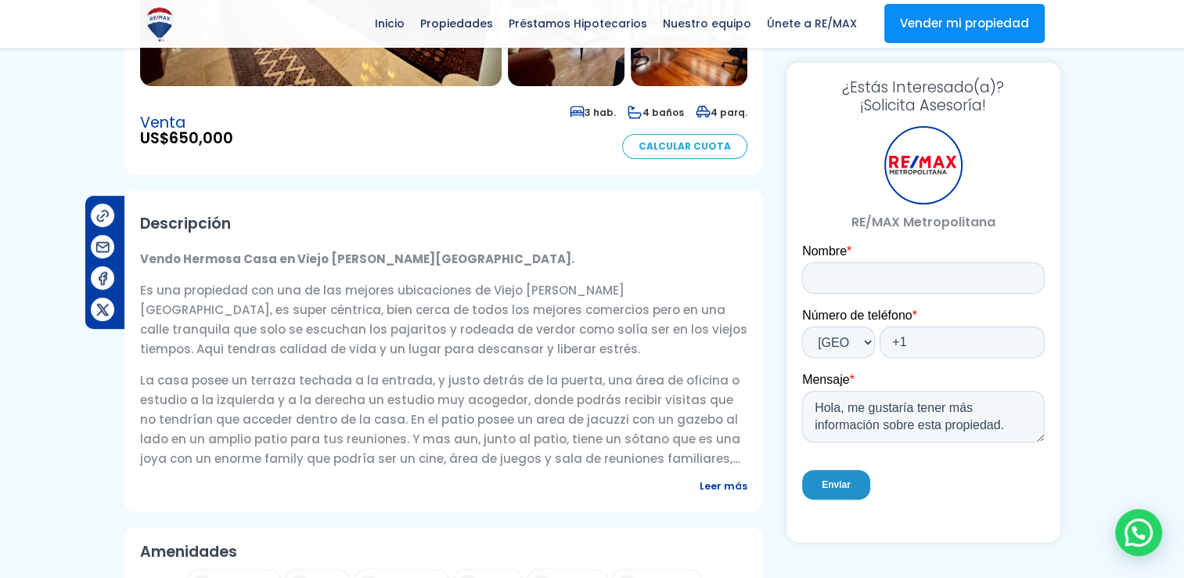
scroll to position [470, 0]
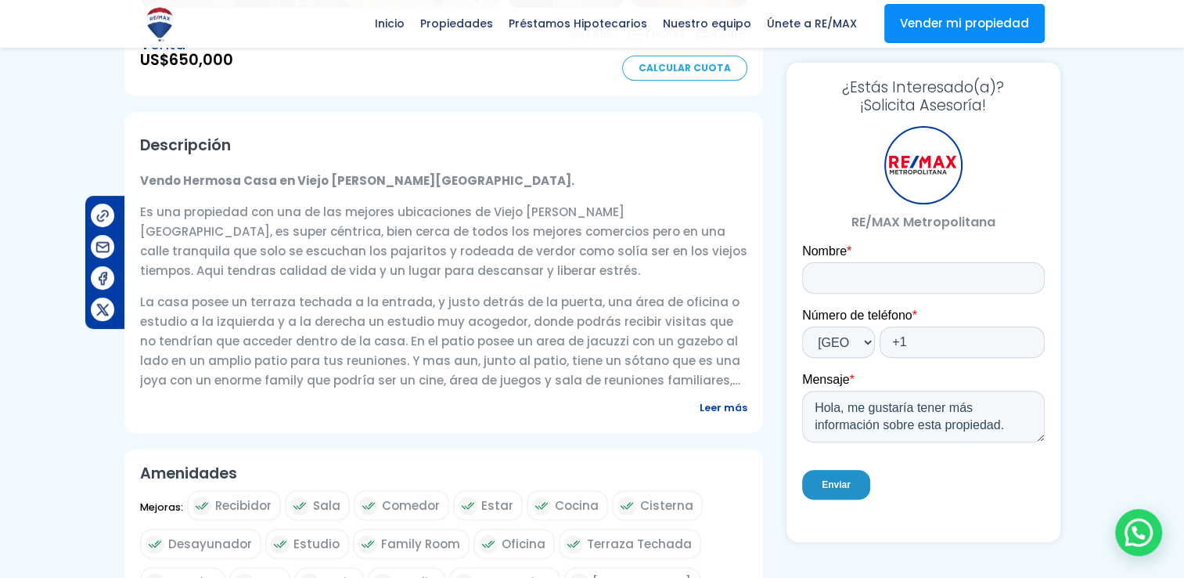
click at [715, 398] on span "Leer más" at bounding box center [724, 408] width 48 height 20
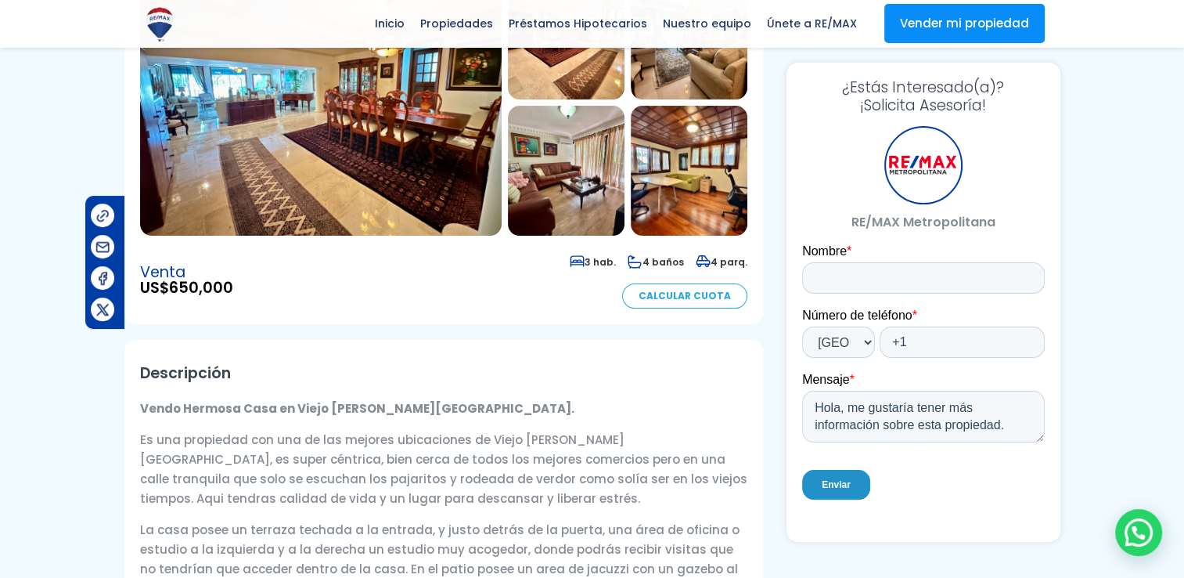
scroll to position [0, 0]
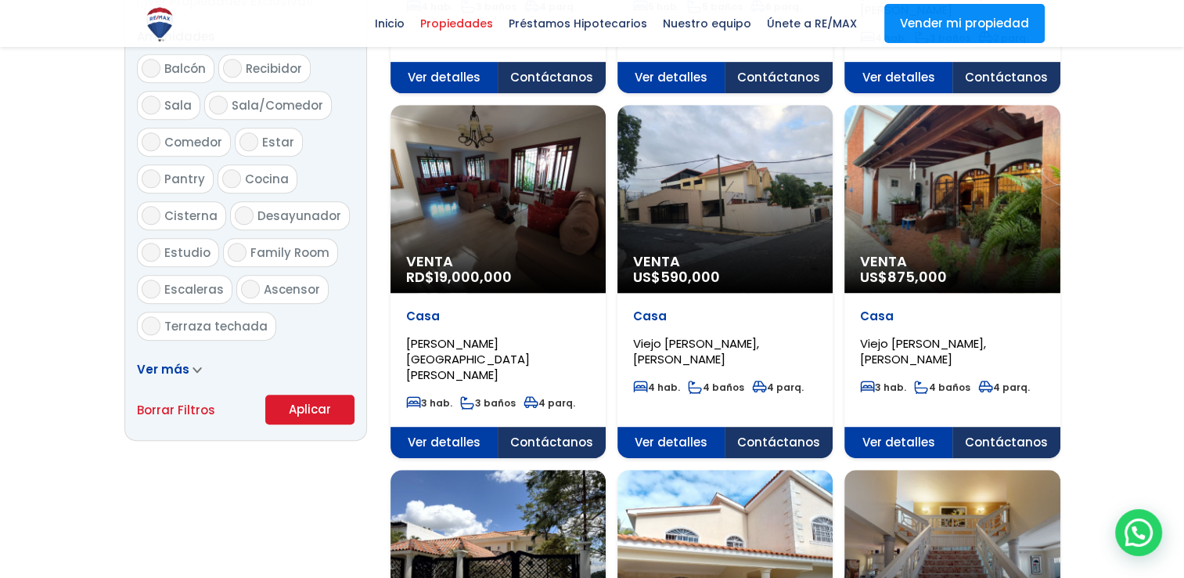
scroll to position [861, 0]
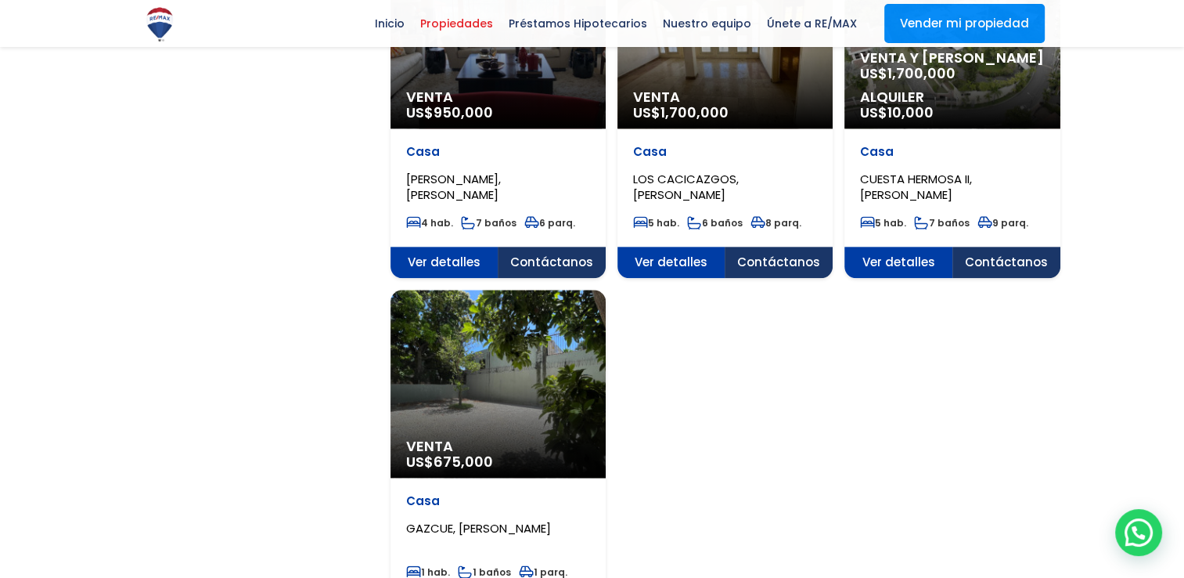
scroll to position [2035, 0]
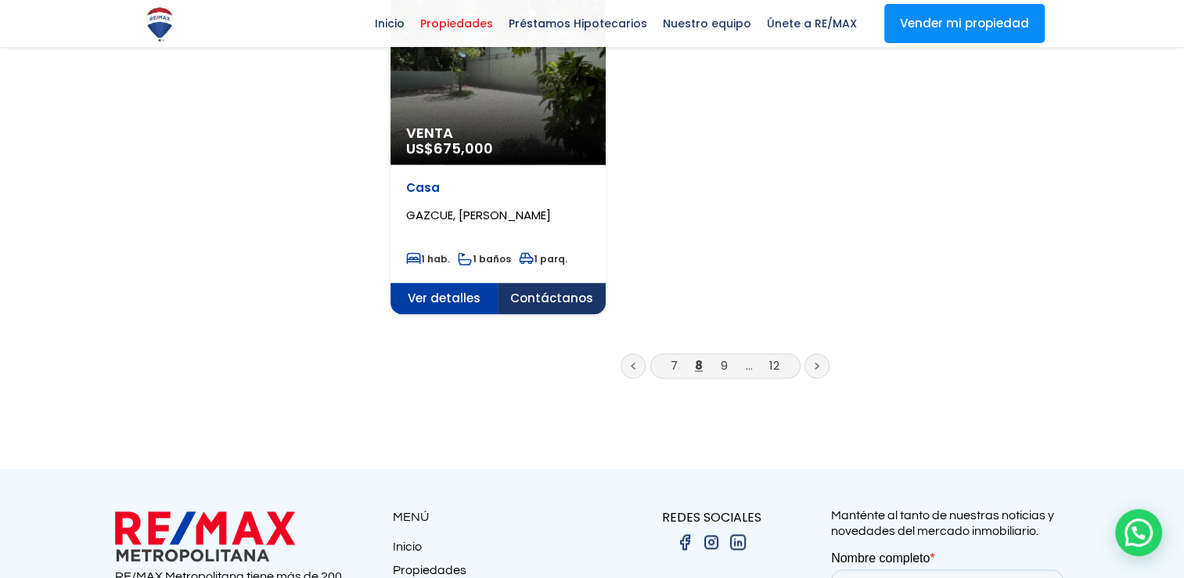
click at [723, 357] on link "9" at bounding box center [724, 365] width 7 height 16
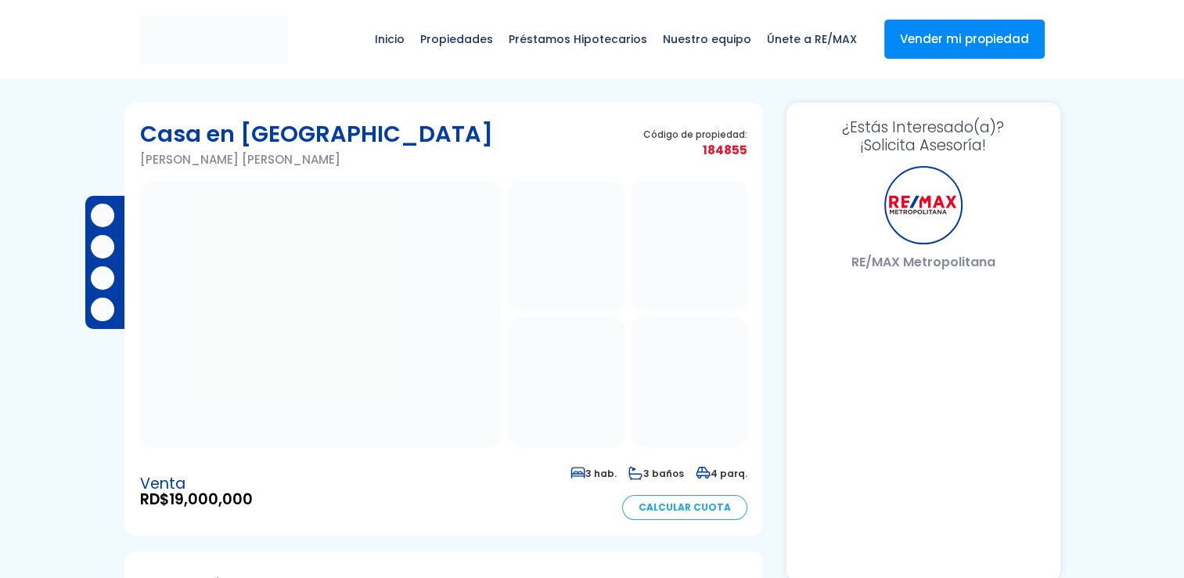
select select "DO"
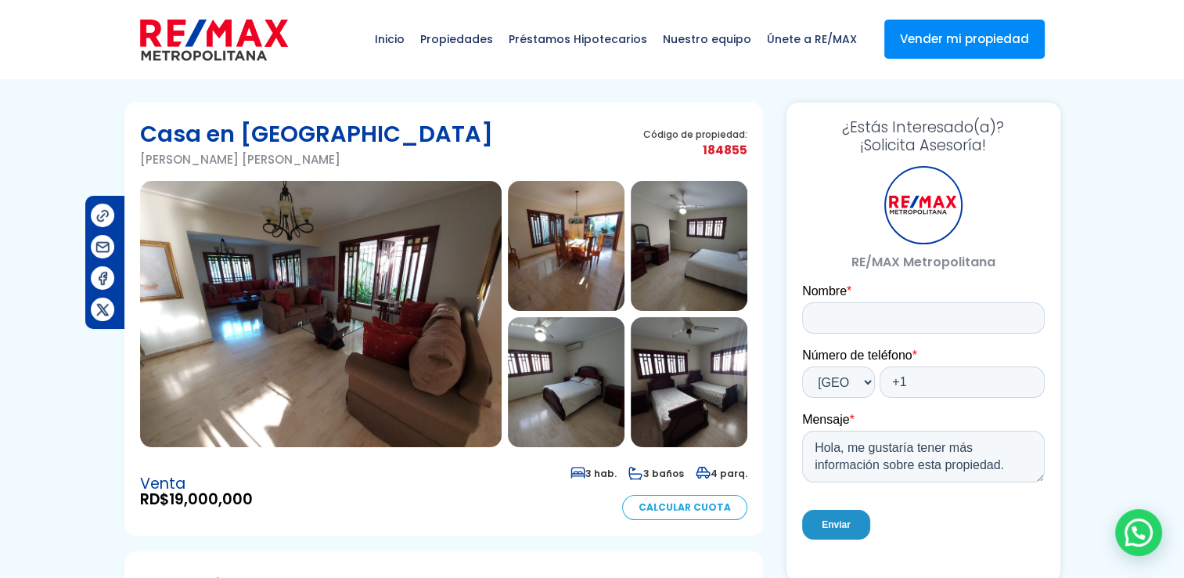
click at [439, 291] on img at bounding box center [321, 314] width 362 height 266
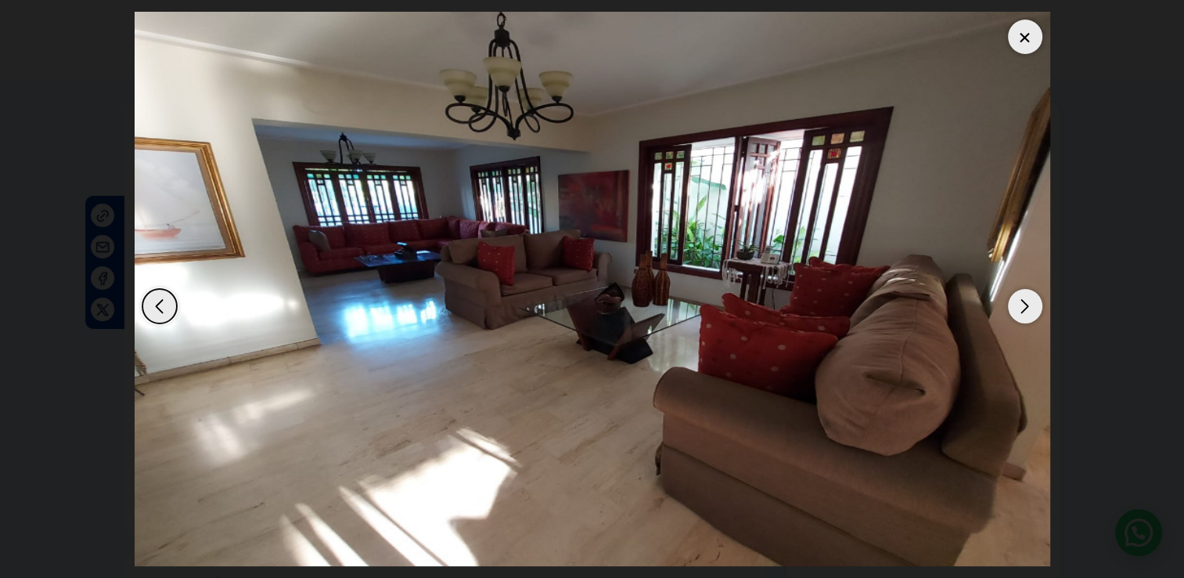
click at [1030, 308] on div "Next slide" at bounding box center [1025, 306] width 34 height 34
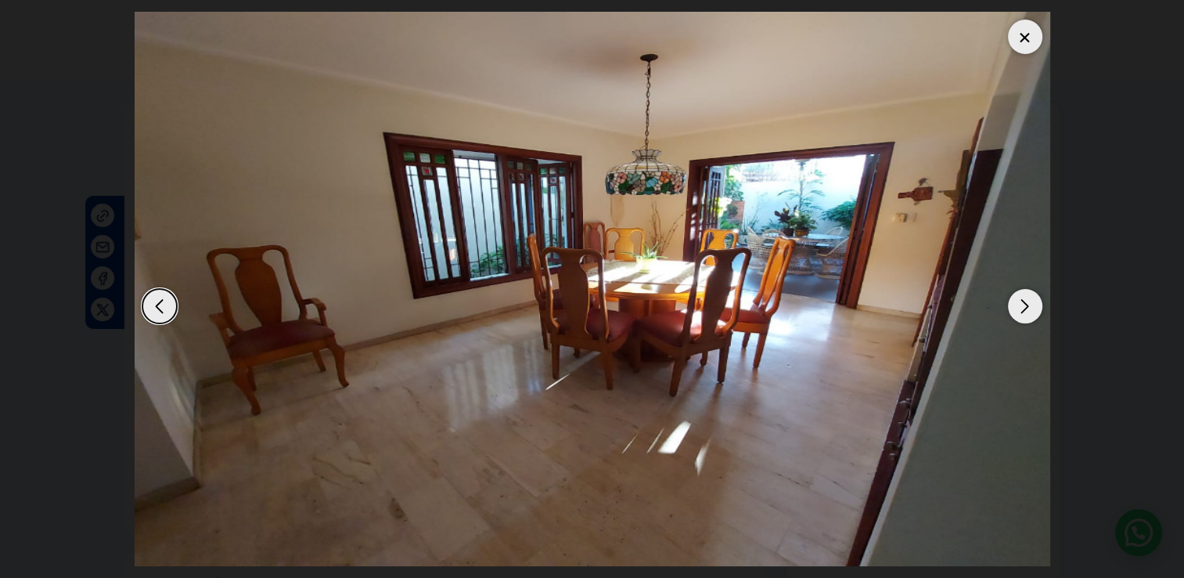
click at [1030, 308] on div "Next slide" at bounding box center [1025, 306] width 34 height 34
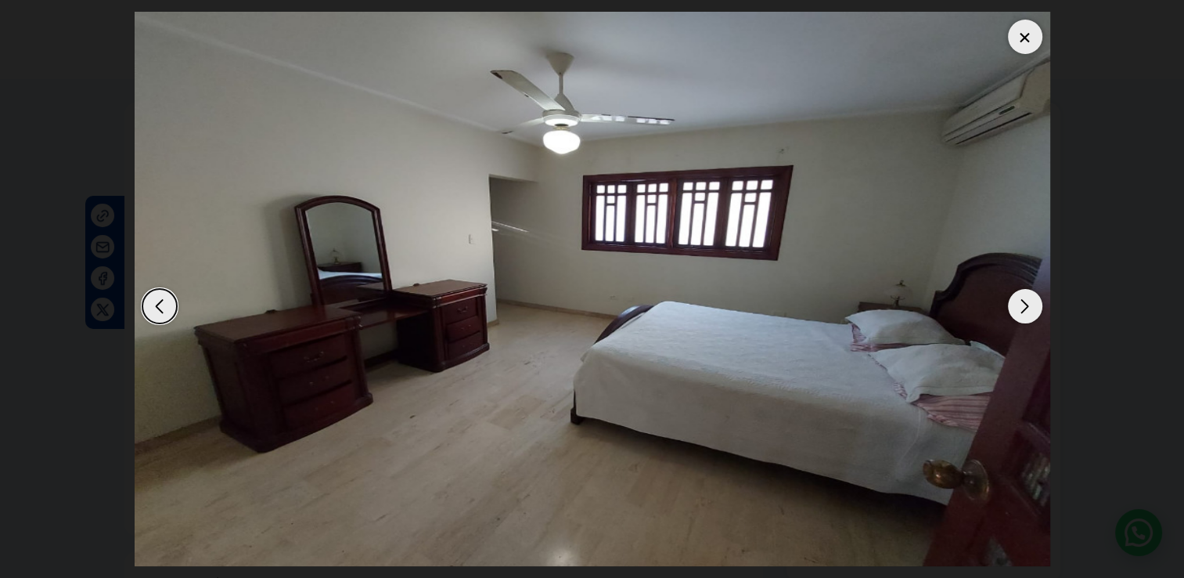
click at [1030, 308] on div "Next slide" at bounding box center [1025, 306] width 34 height 34
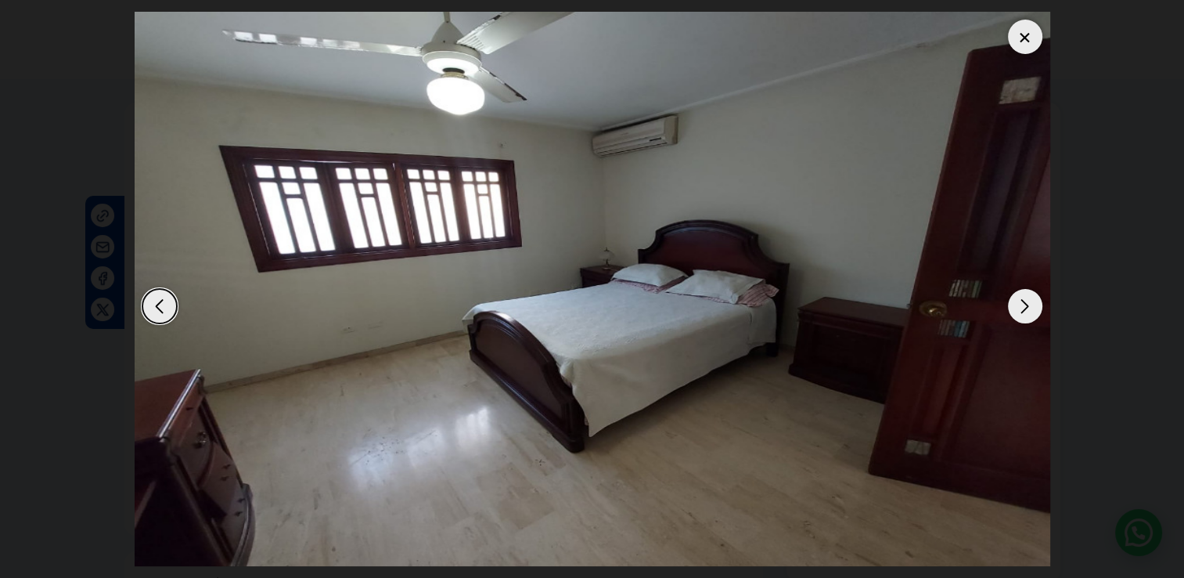
click at [1030, 308] on div "Next slide" at bounding box center [1025, 306] width 34 height 34
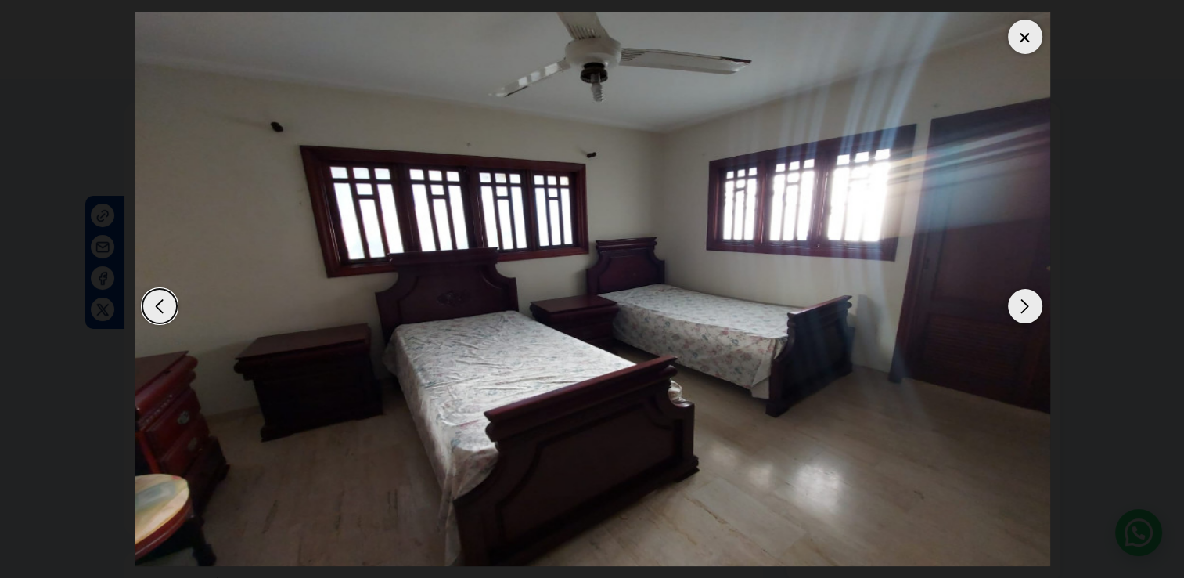
click at [1030, 308] on div "Next slide" at bounding box center [1025, 306] width 34 height 34
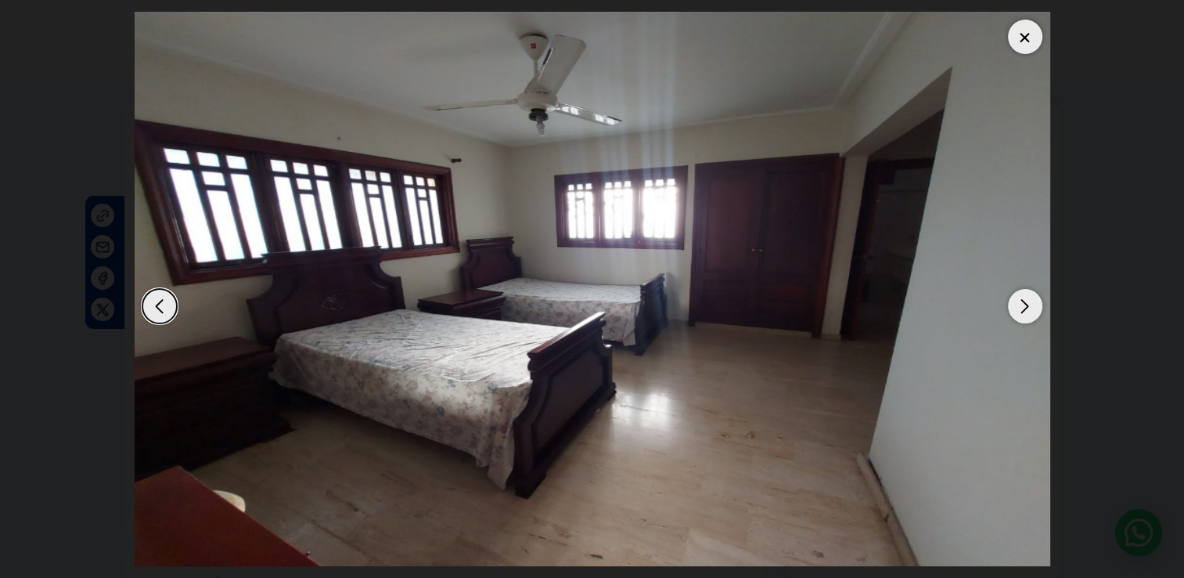
click at [1030, 308] on div "Next slide" at bounding box center [1025, 306] width 34 height 34
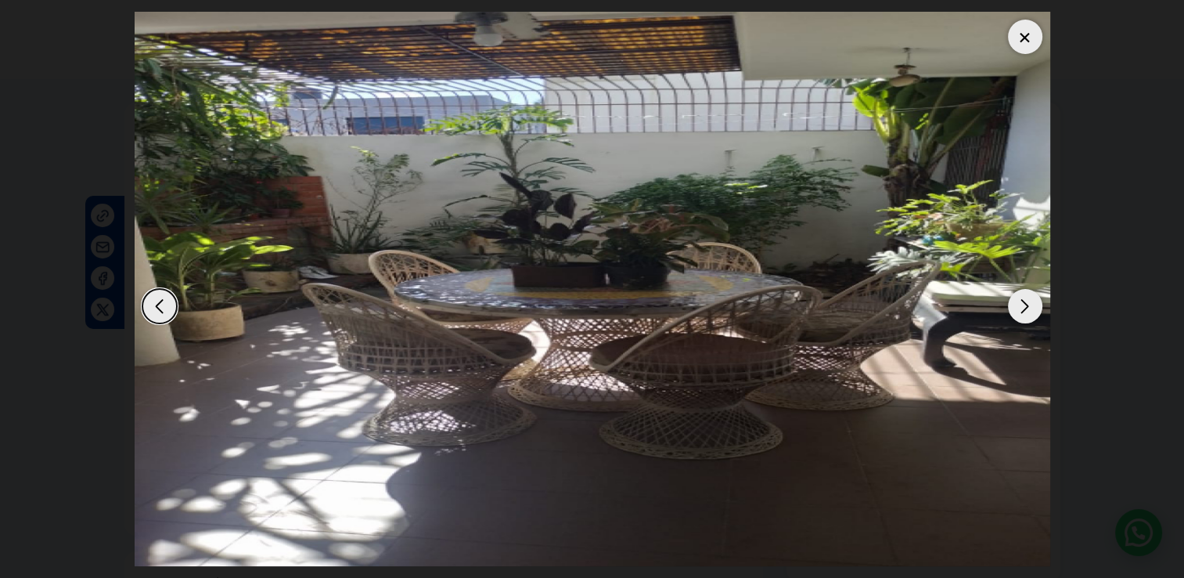
click at [1030, 308] on div "Next slide" at bounding box center [1025, 306] width 34 height 34
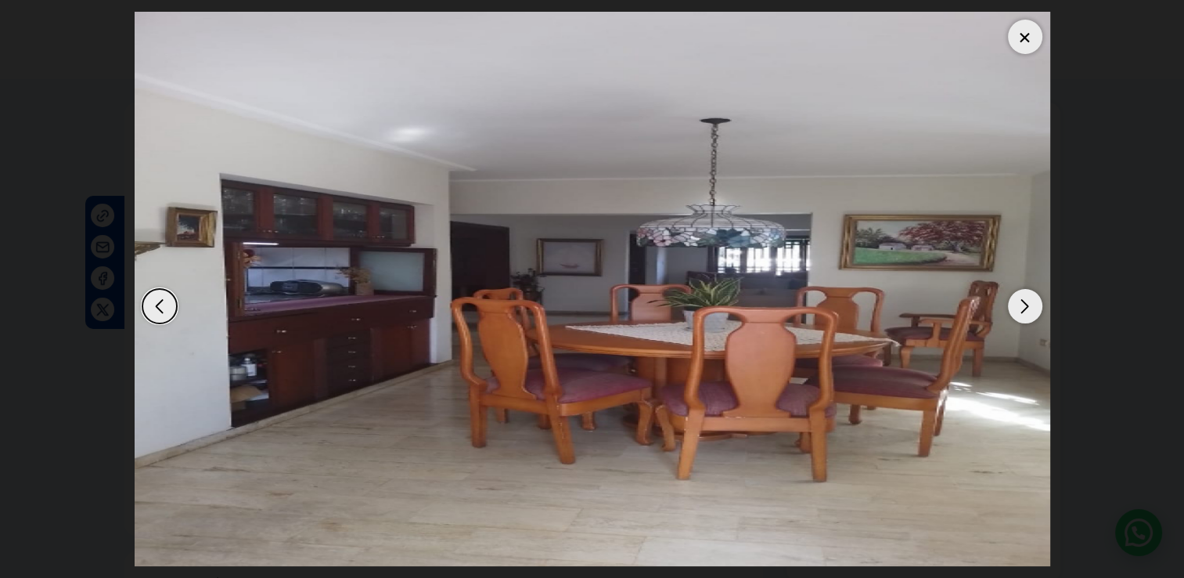
click at [1030, 308] on div "Next slide" at bounding box center [1025, 306] width 34 height 34
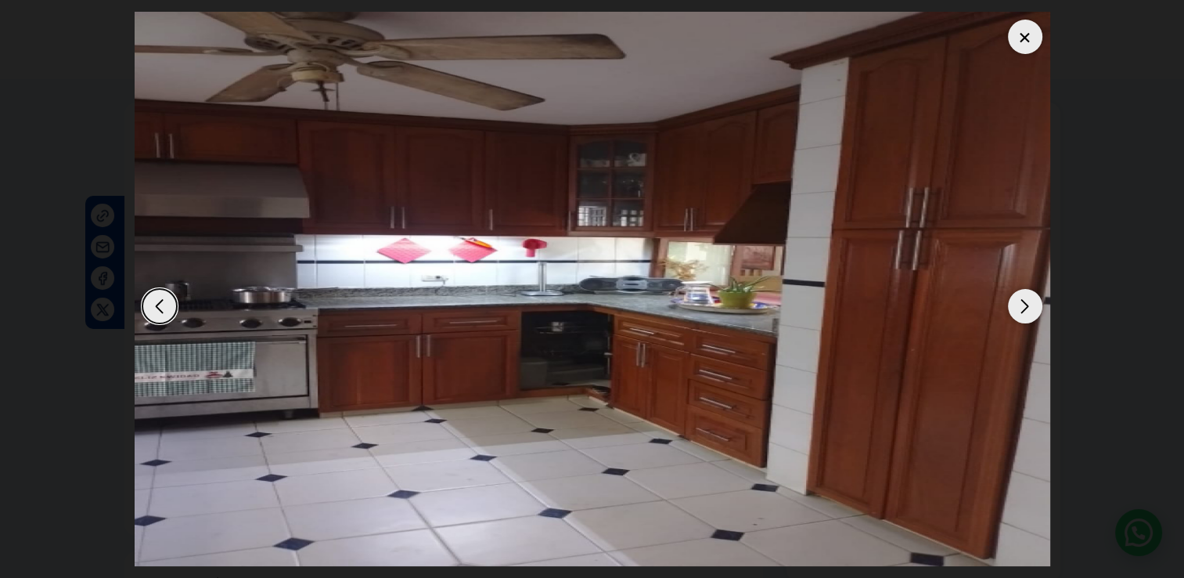
click at [1030, 308] on div "Next slide" at bounding box center [1025, 306] width 34 height 34
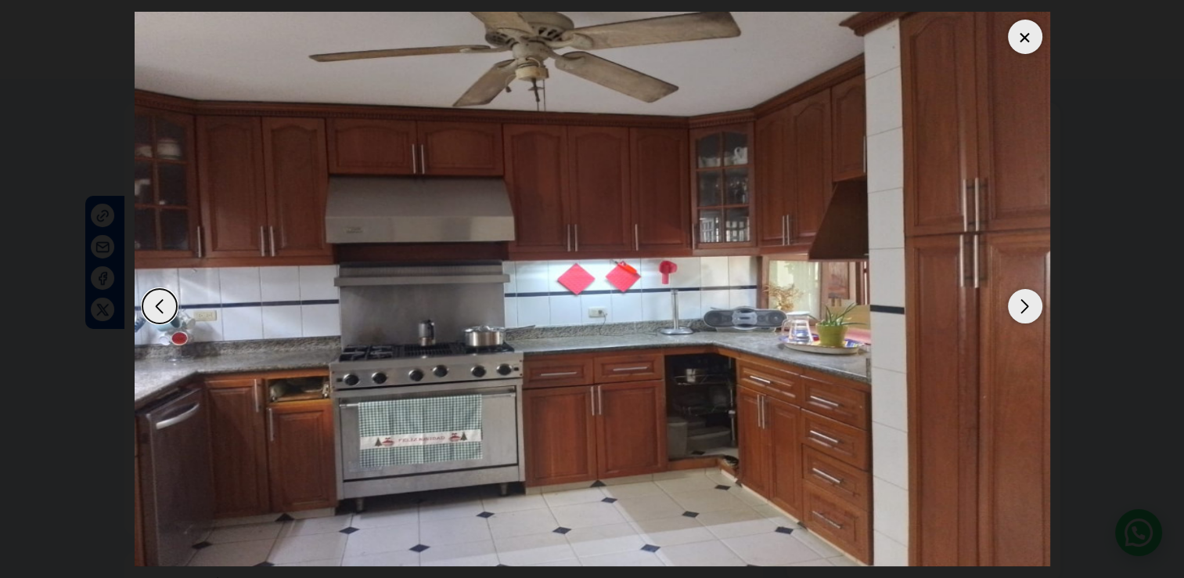
click at [1030, 308] on div "Next slide" at bounding box center [1025, 306] width 34 height 34
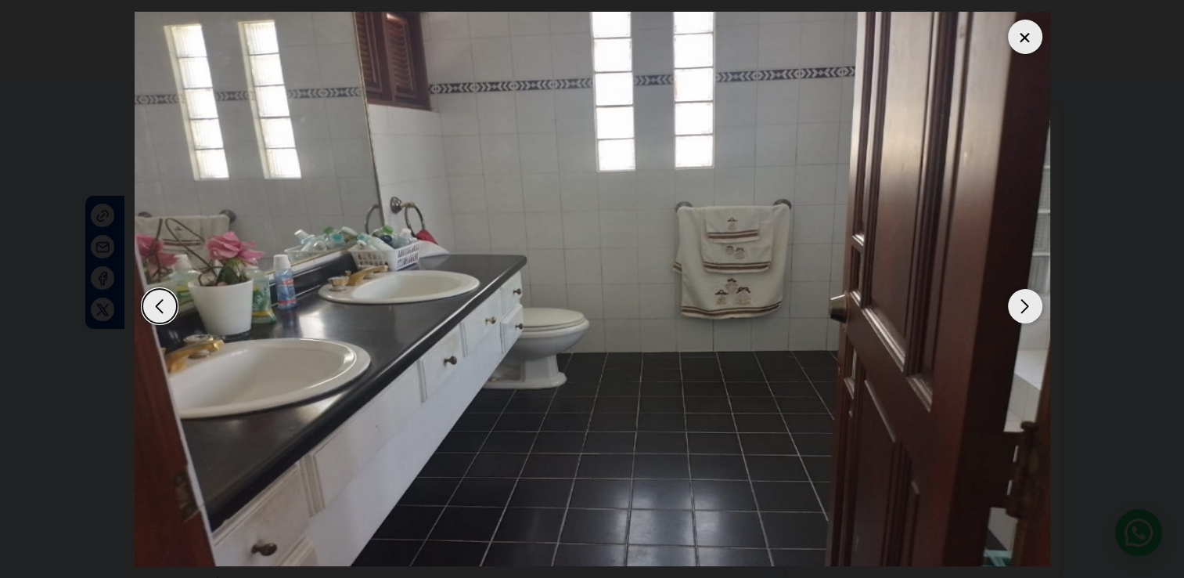
click at [1030, 308] on div "Next slide" at bounding box center [1025, 306] width 34 height 34
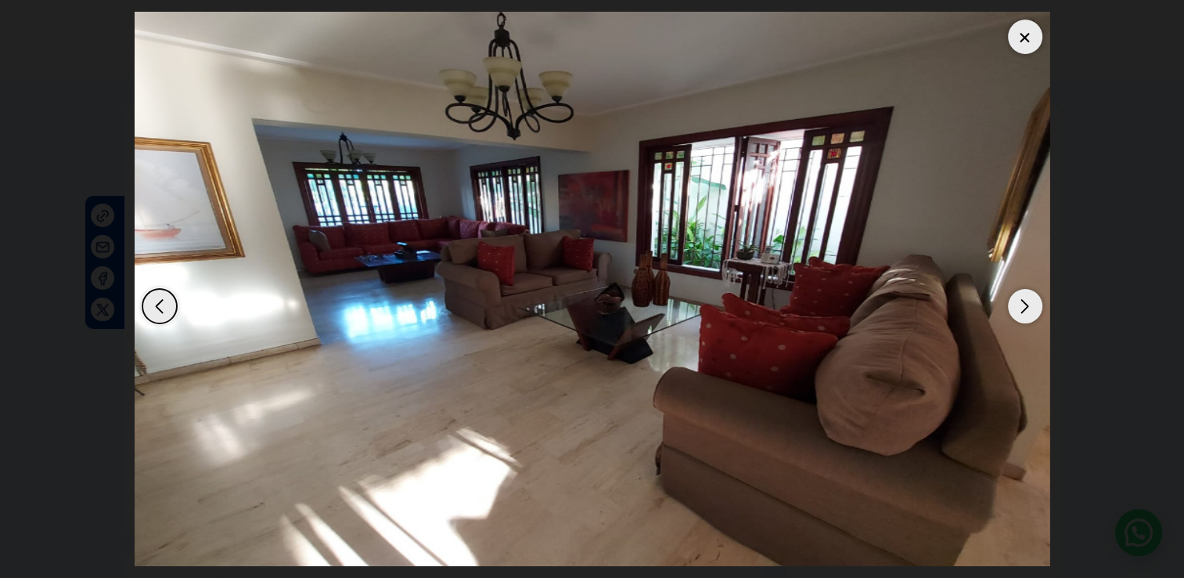
click at [1030, 308] on div "Next slide" at bounding box center [1025, 306] width 34 height 34
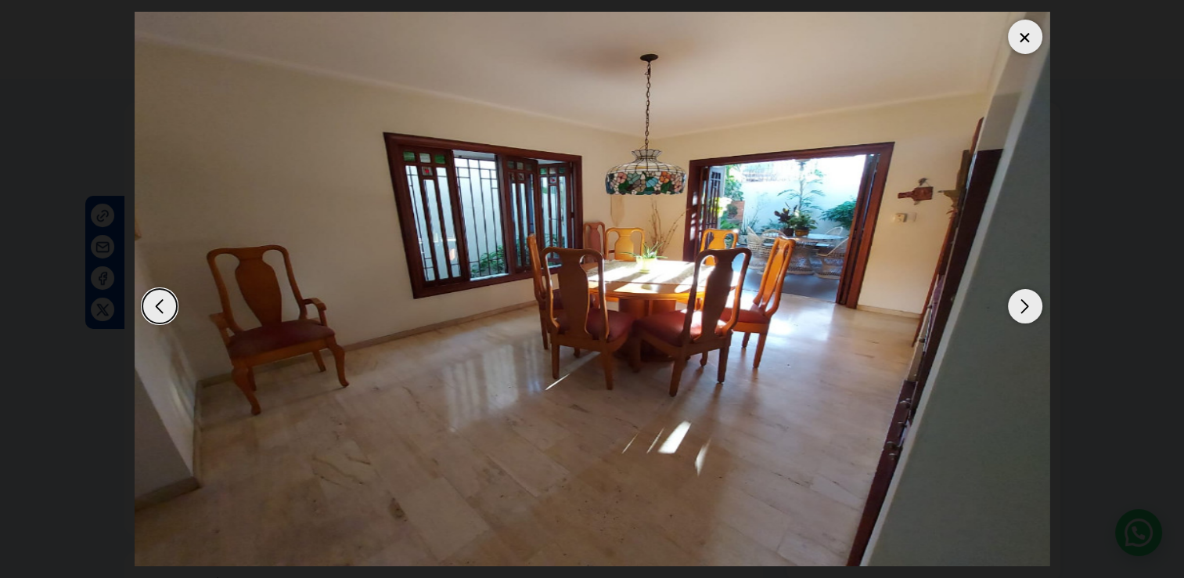
click at [1030, 308] on div "Next slide" at bounding box center [1025, 306] width 34 height 34
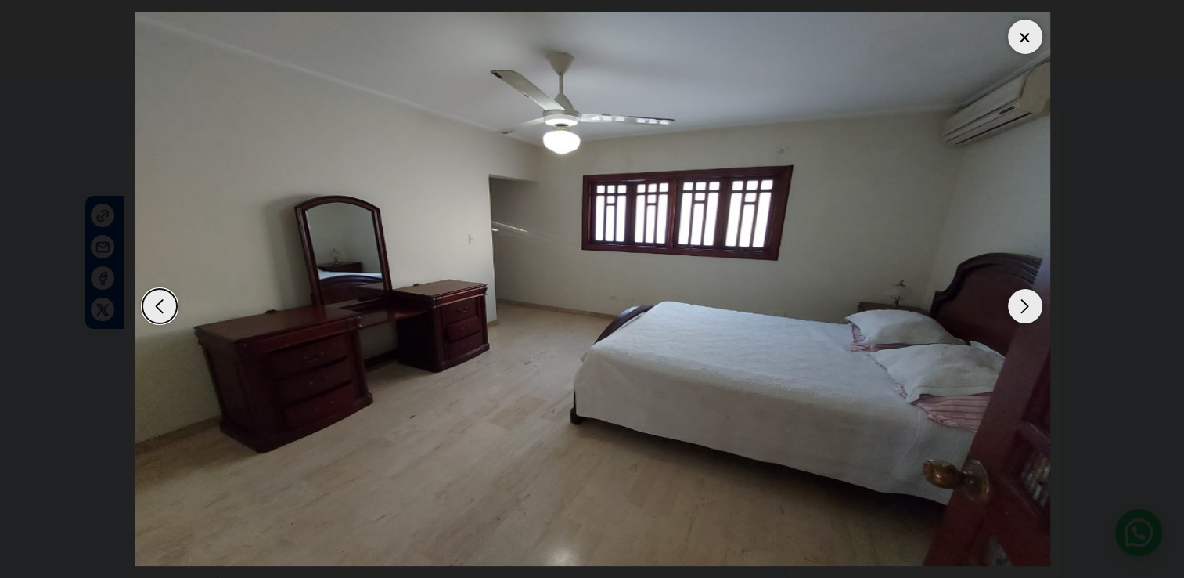
click at [1030, 308] on div "Next slide" at bounding box center [1025, 306] width 34 height 34
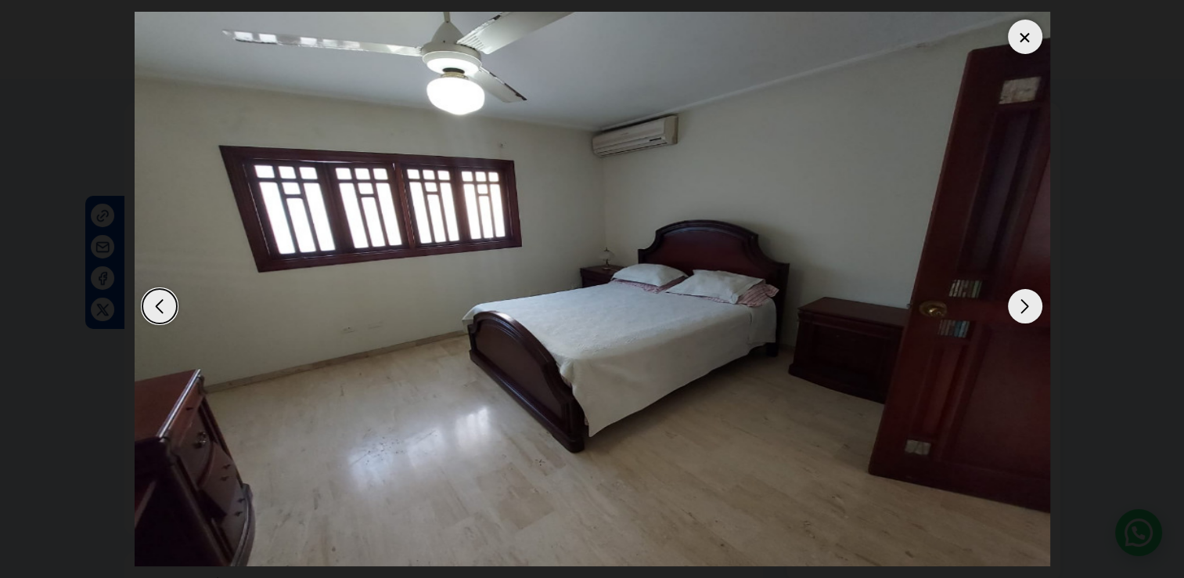
click at [1030, 308] on div "Next slide" at bounding box center [1025, 306] width 34 height 34
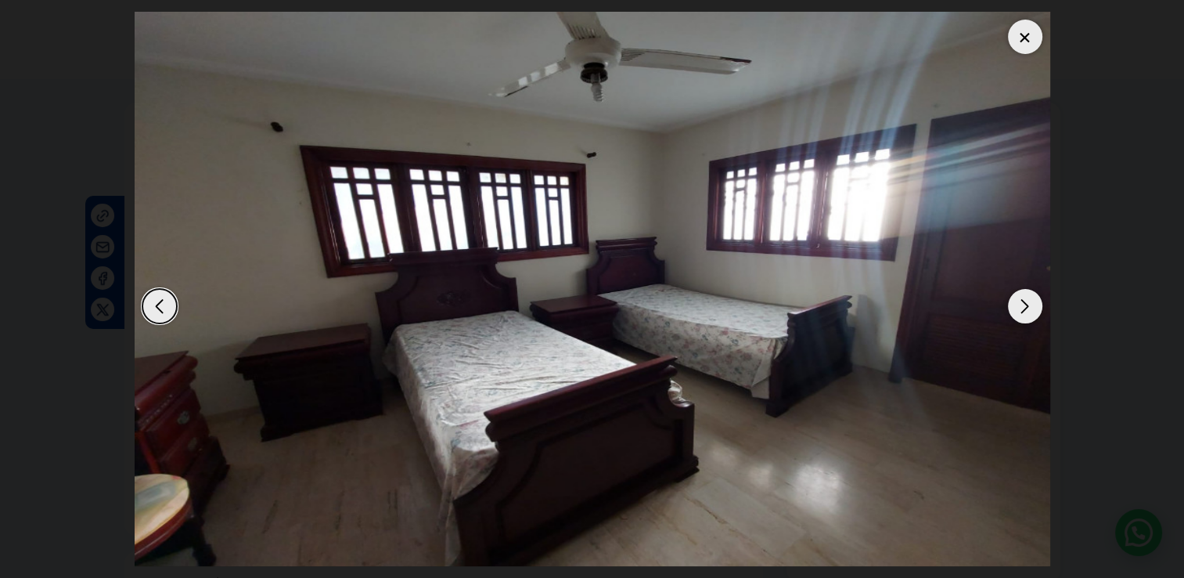
click at [1030, 308] on div "Next slide" at bounding box center [1025, 306] width 34 height 34
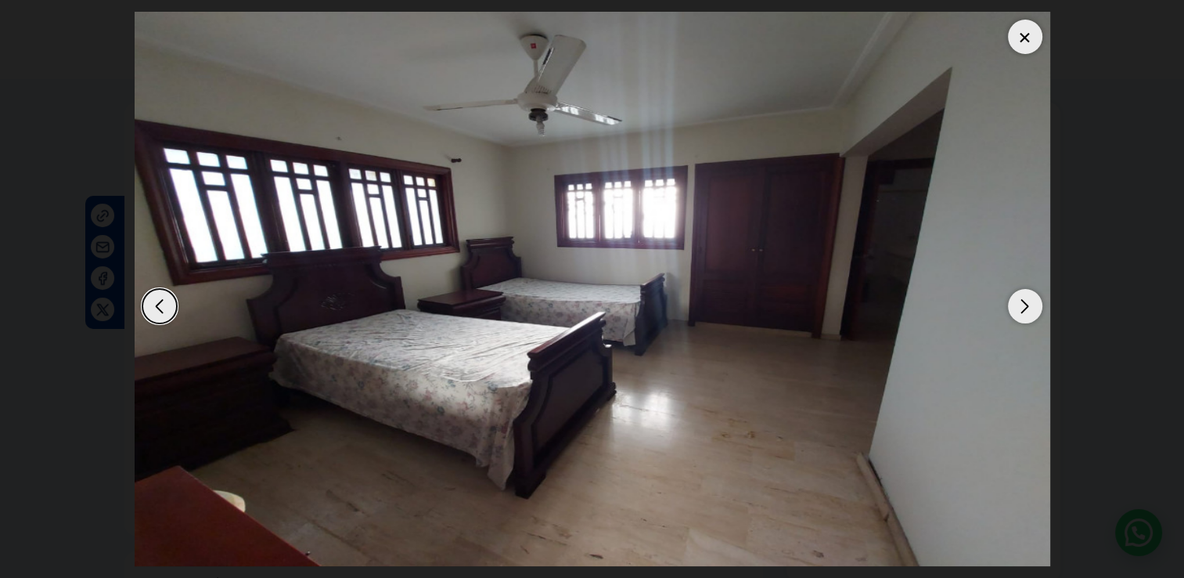
click at [1022, 40] on div at bounding box center [1025, 37] width 34 height 34
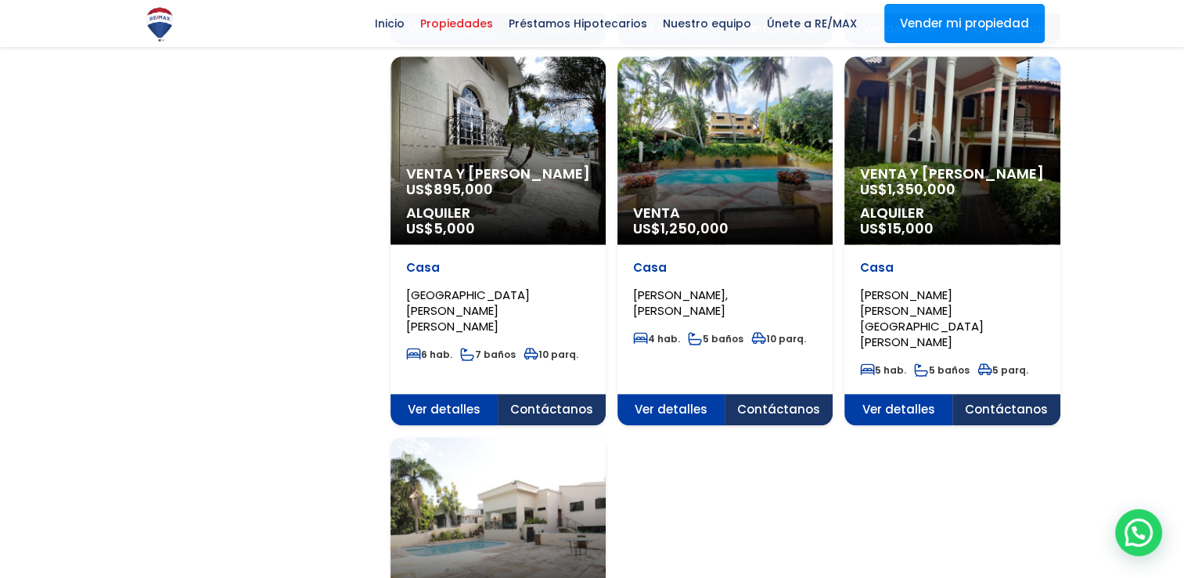
scroll to position [1800, 0]
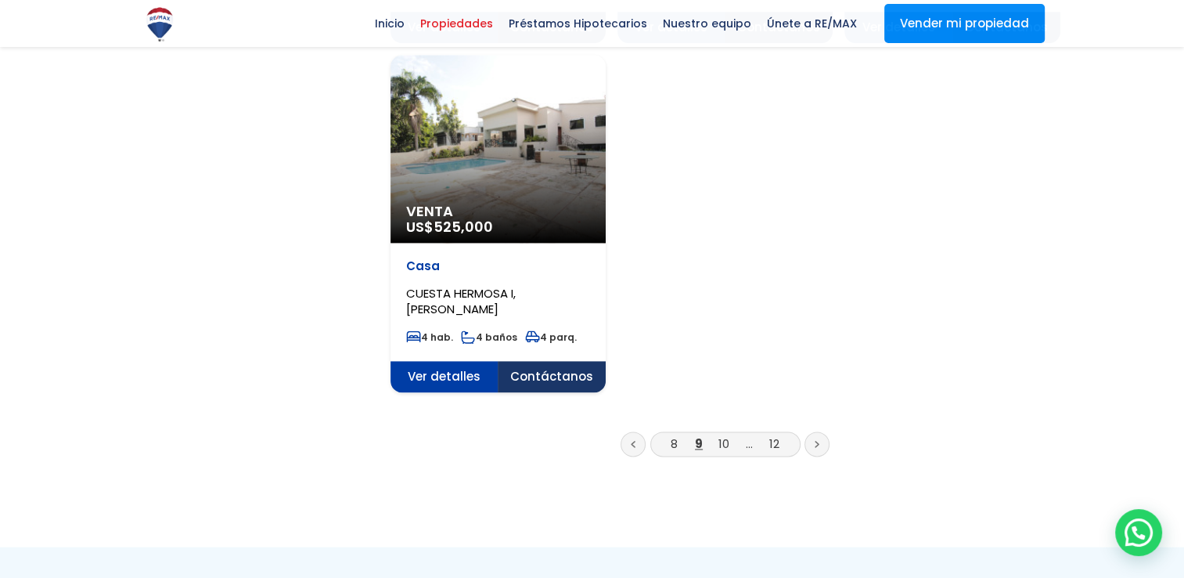
scroll to position [2035, 0]
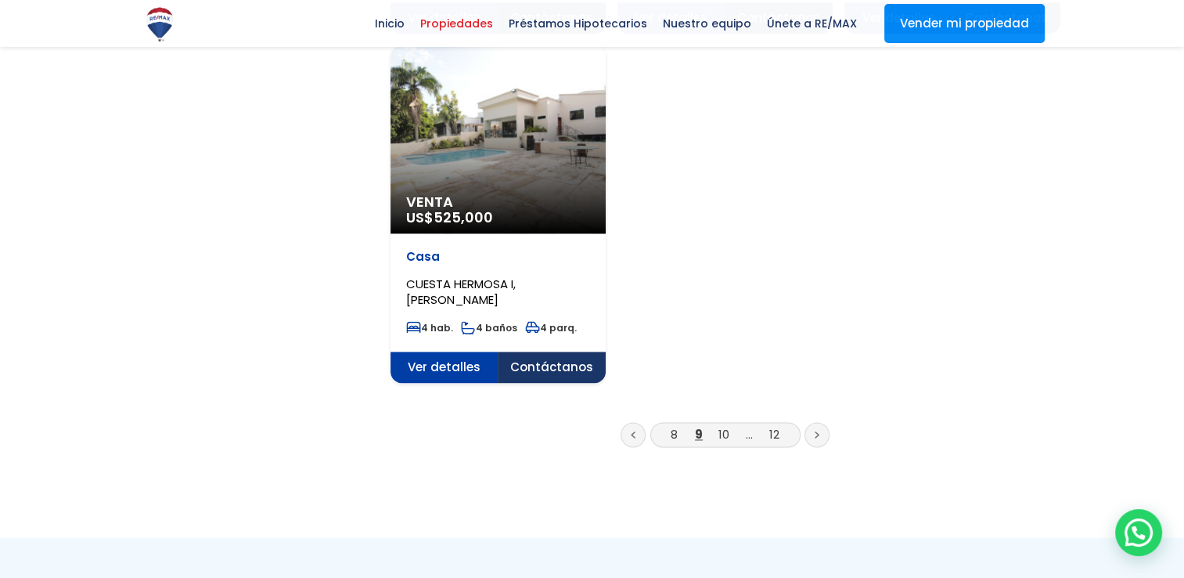
click at [724, 426] on link "10" at bounding box center [724, 434] width 11 height 16
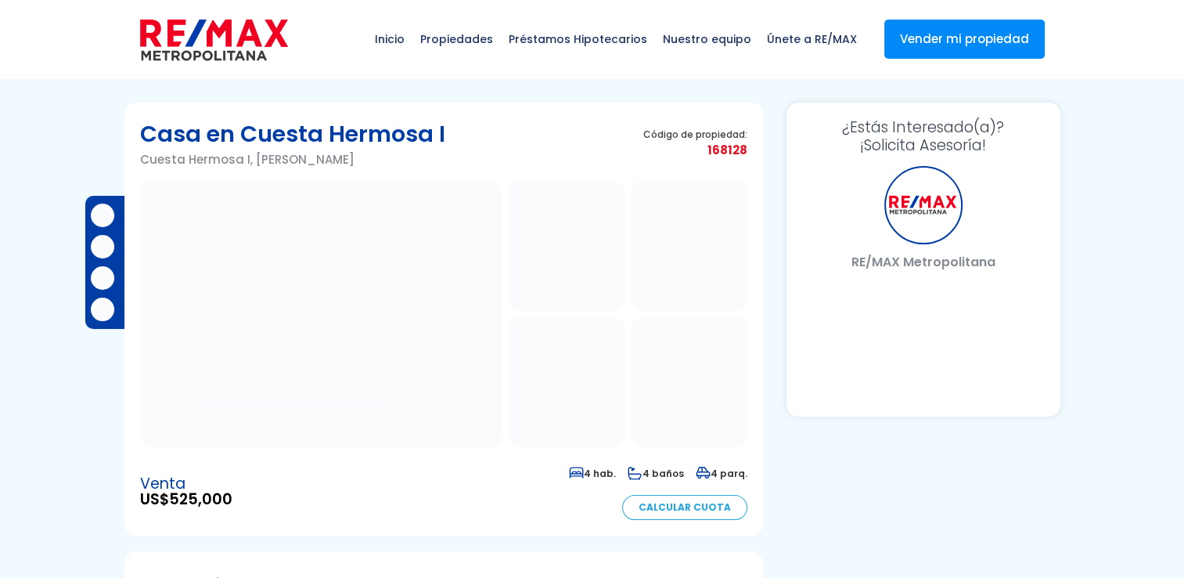
select select "DO"
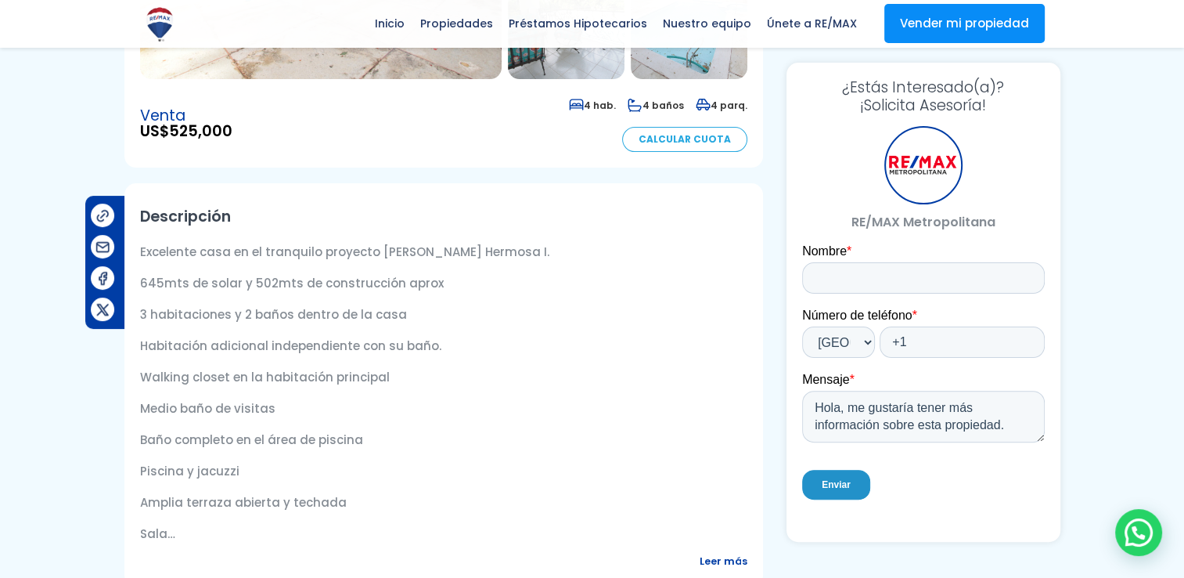
scroll to position [157, 0]
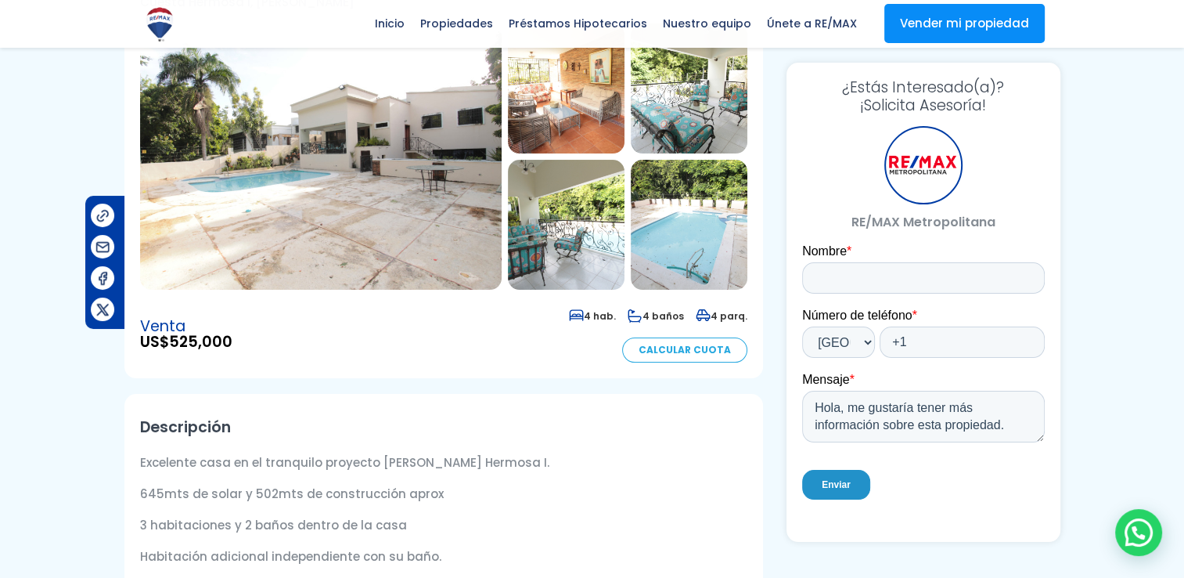
click at [382, 205] on img at bounding box center [321, 156] width 362 height 266
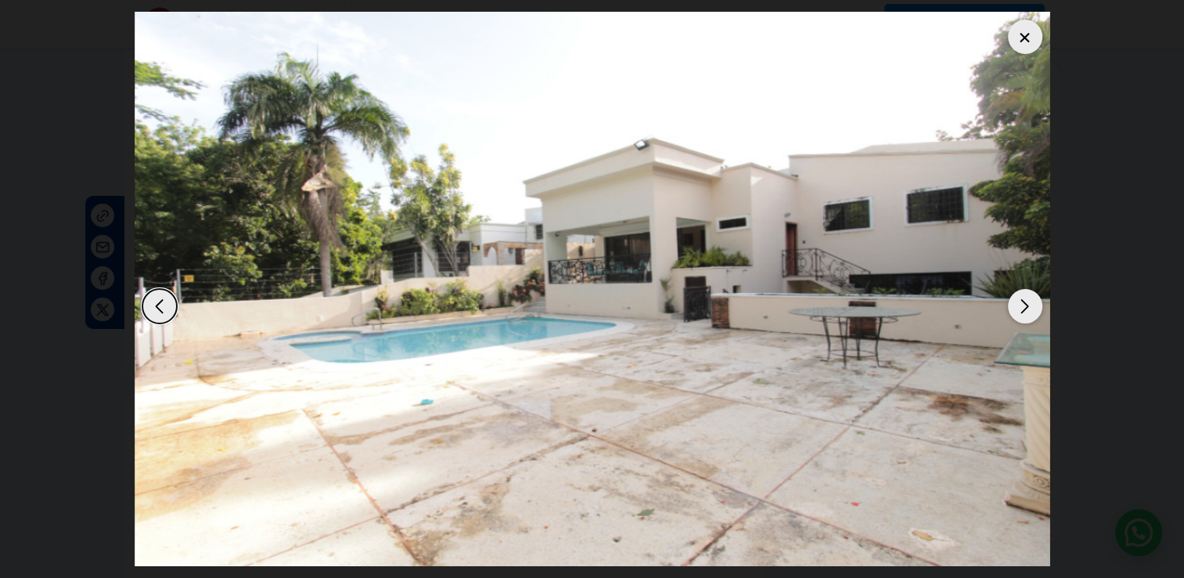
click at [1025, 306] on div "Next slide" at bounding box center [1025, 306] width 34 height 34
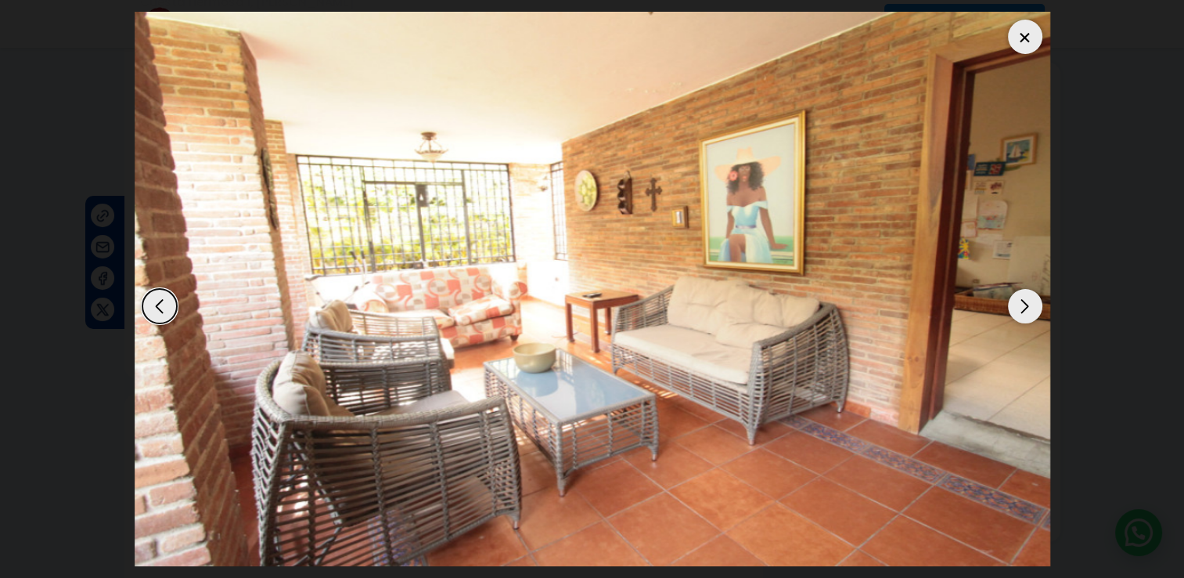
click at [1025, 306] on div "Next slide" at bounding box center [1025, 306] width 34 height 34
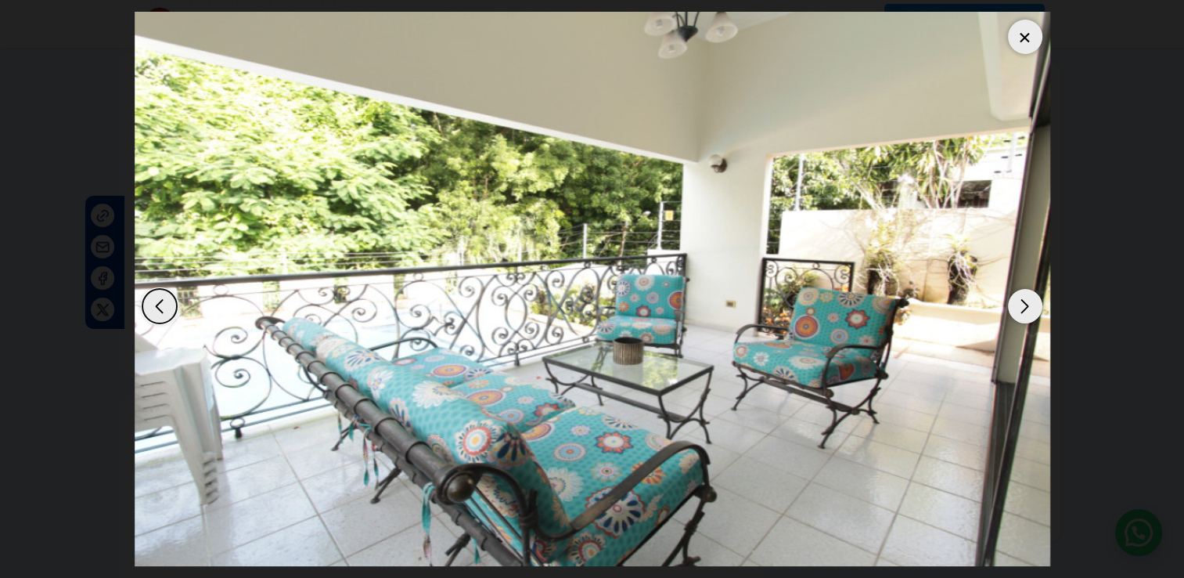
click at [1025, 306] on div "Next slide" at bounding box center [1025, 306] width 34 height 34
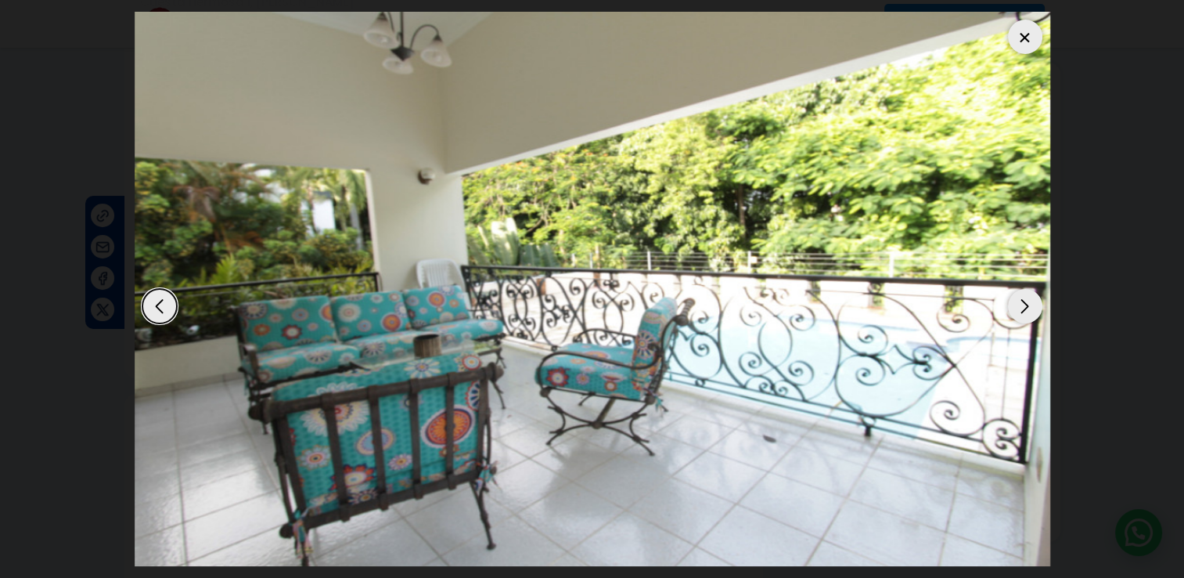
click at [1025, 306] on div "Next slide" at bounding box center [1025, 306] width 34 height 34
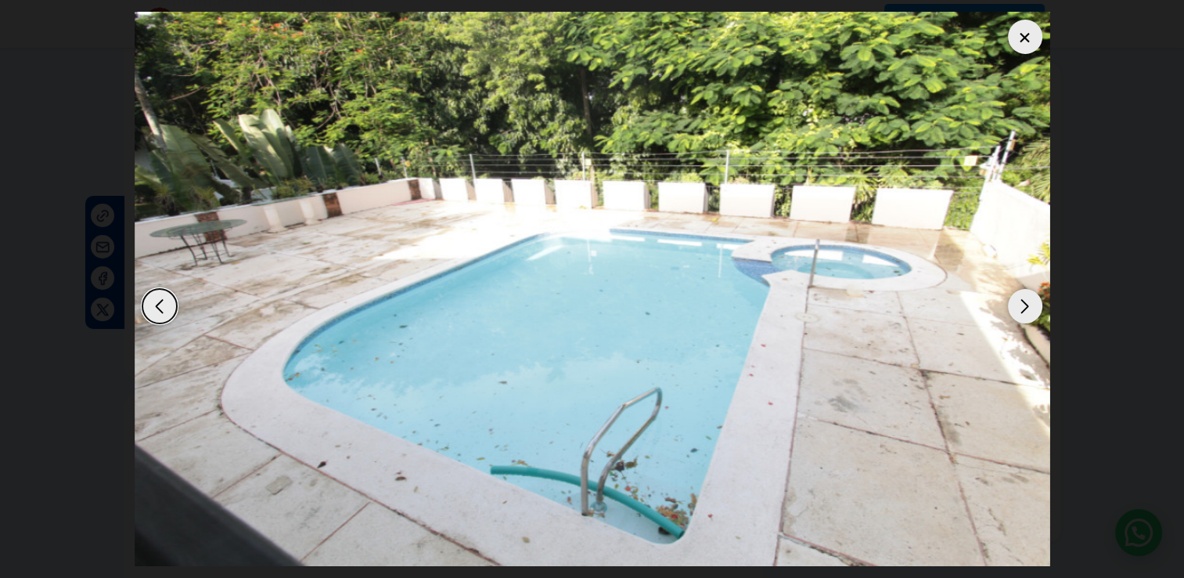
click at [1026, 306] on div "Next slide" at bounding box center [1025, 306] width 34 height 34
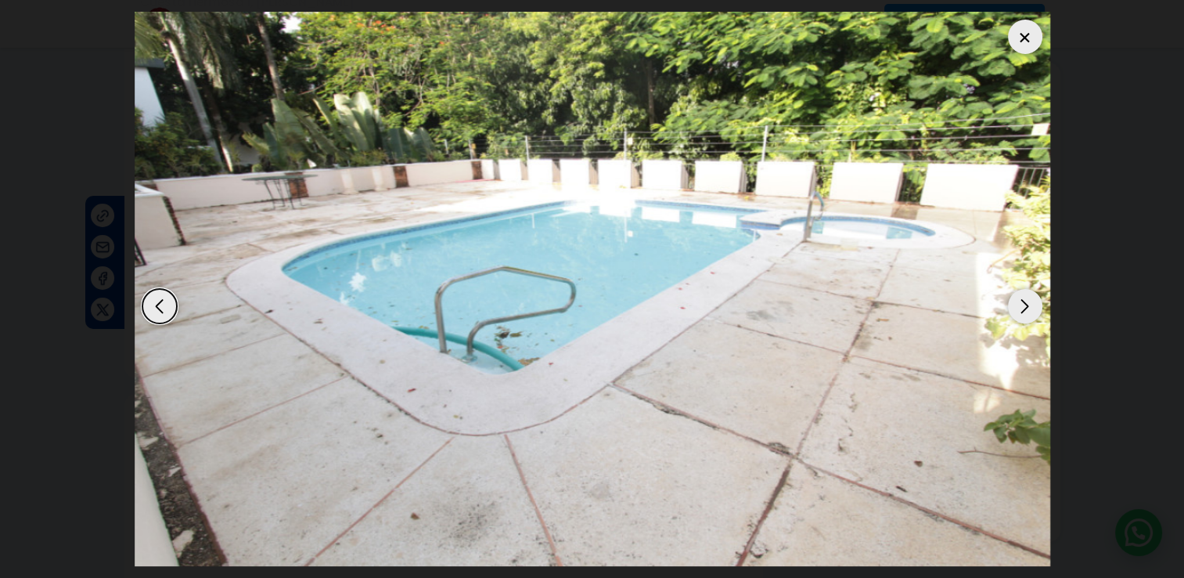
click at [1026, 306] on div "Next slide" at bounding box center [1025, 306] width 34 height 34
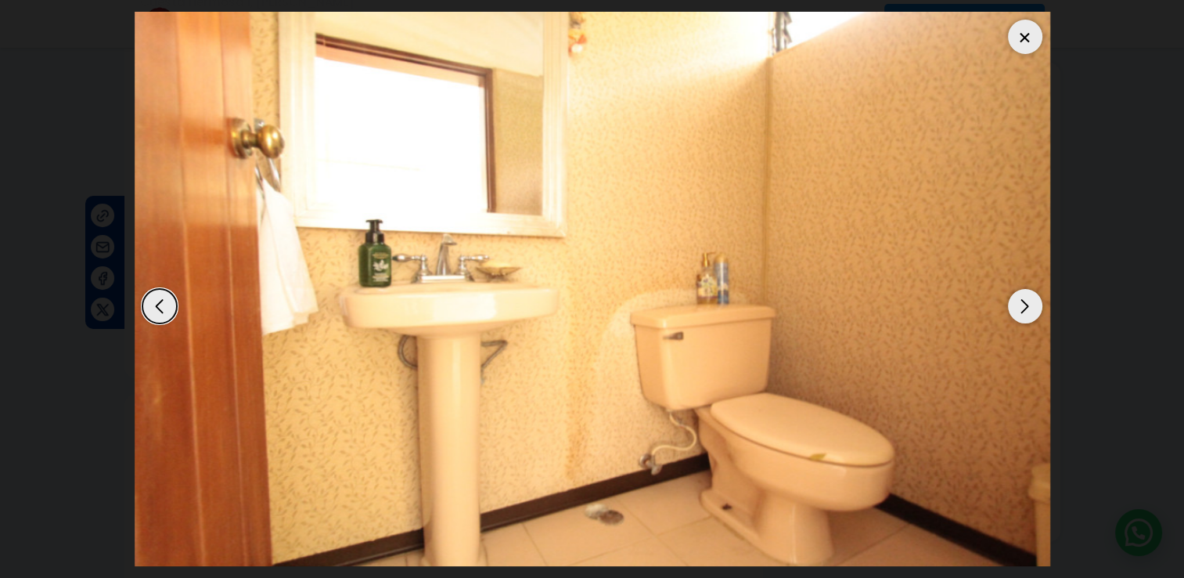
click at [1026, 306] on div "Next slide" at bounding box center [1025, 306] width 34 height 34
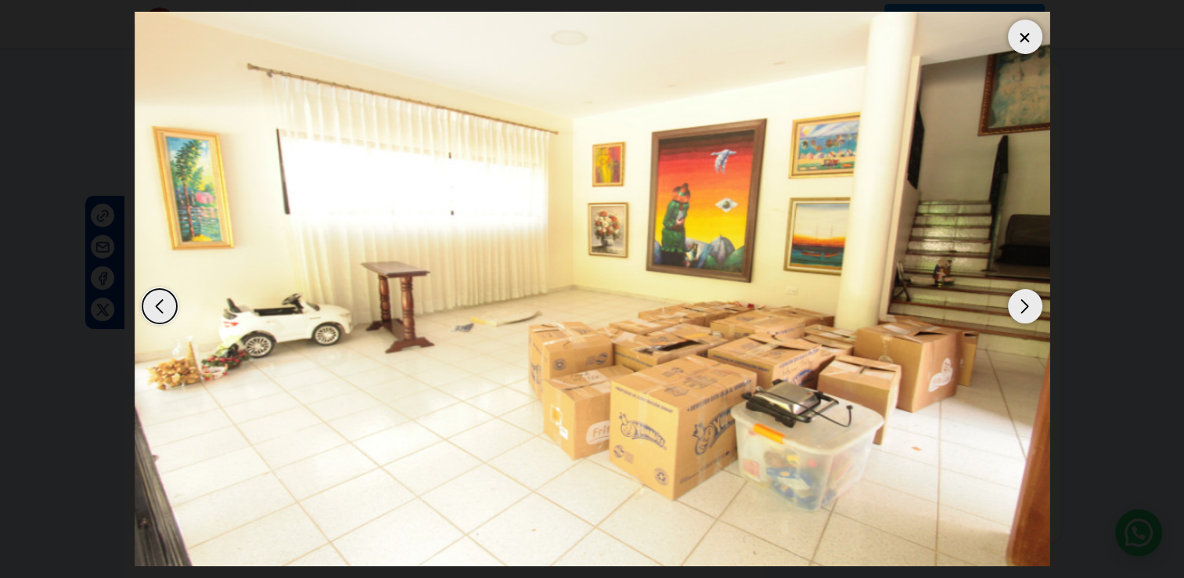
click at [1026, 306] on div "Next slide" at bounding box center [1025, 306] width 34 height 34
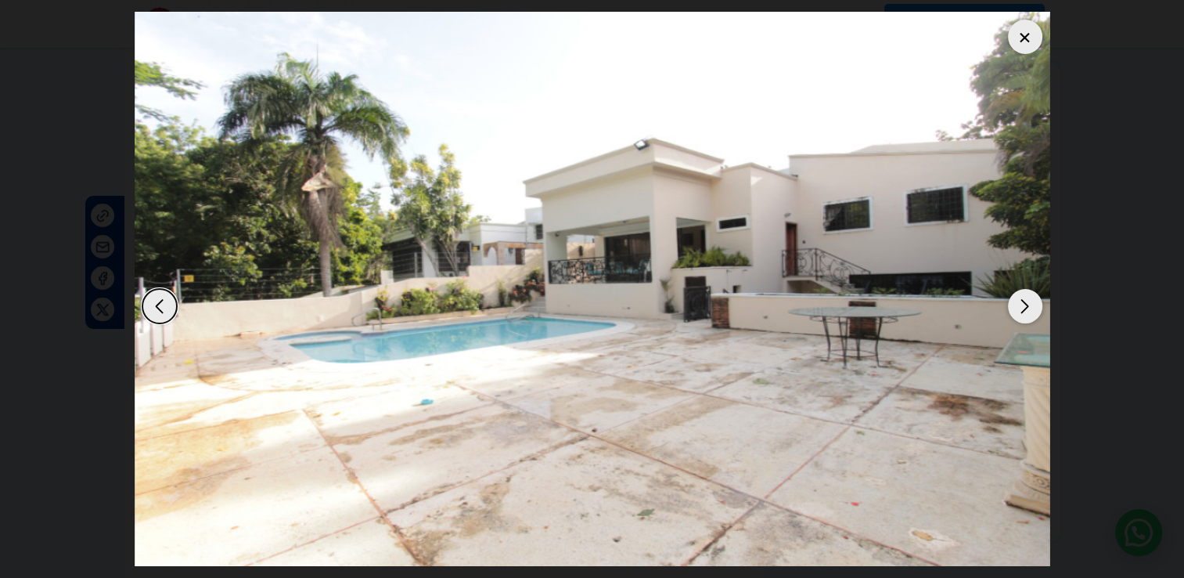
click at [1026, 306] on div "Next slide" at bounding box center [1025, 306] width 34 height 34
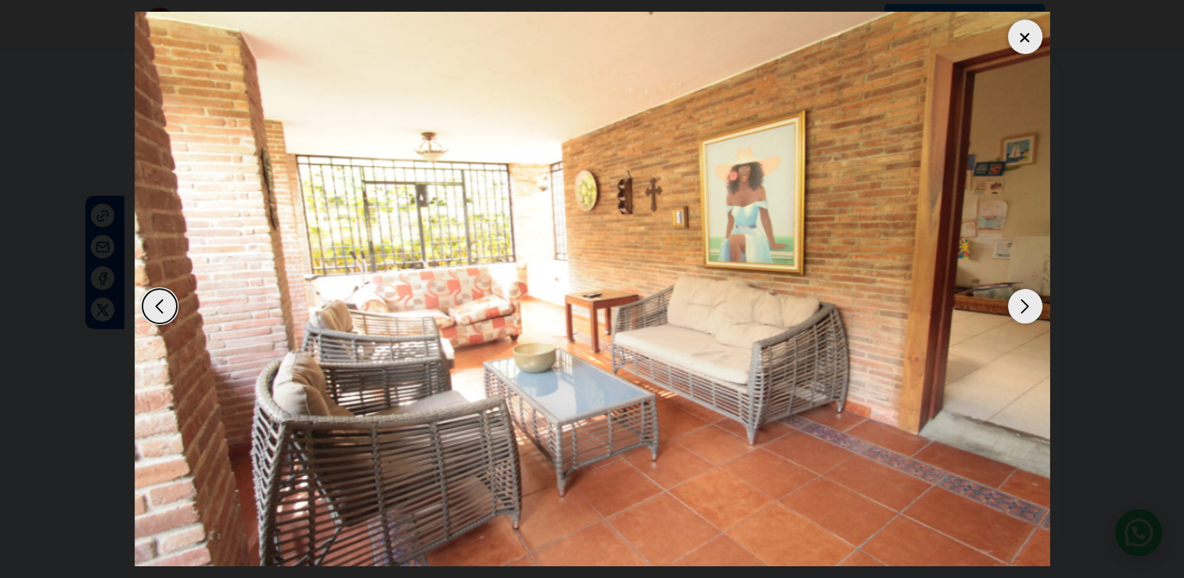
click at [1023, 40] on div at bounding box center [1025, 37] width 34 height 34
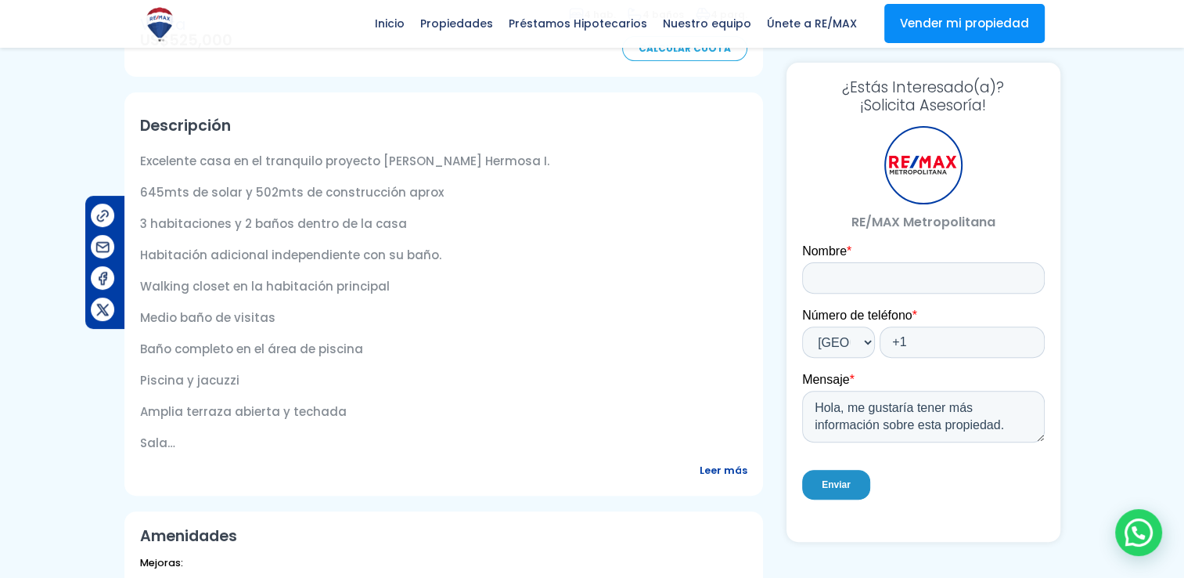
scroll to position [470, 0]
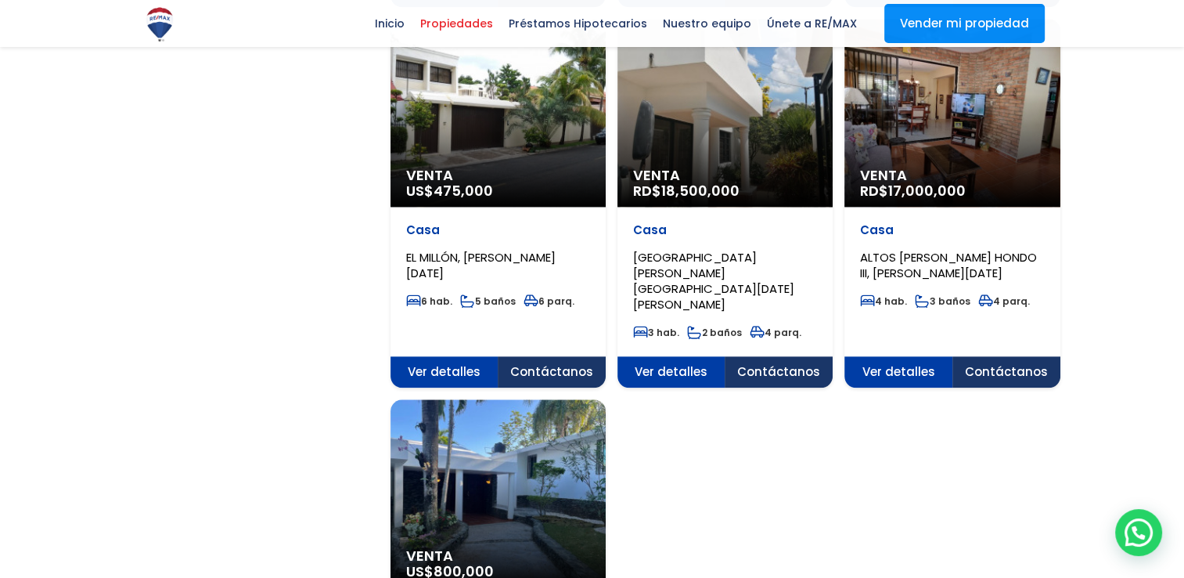
scroll to position [1957, 0]
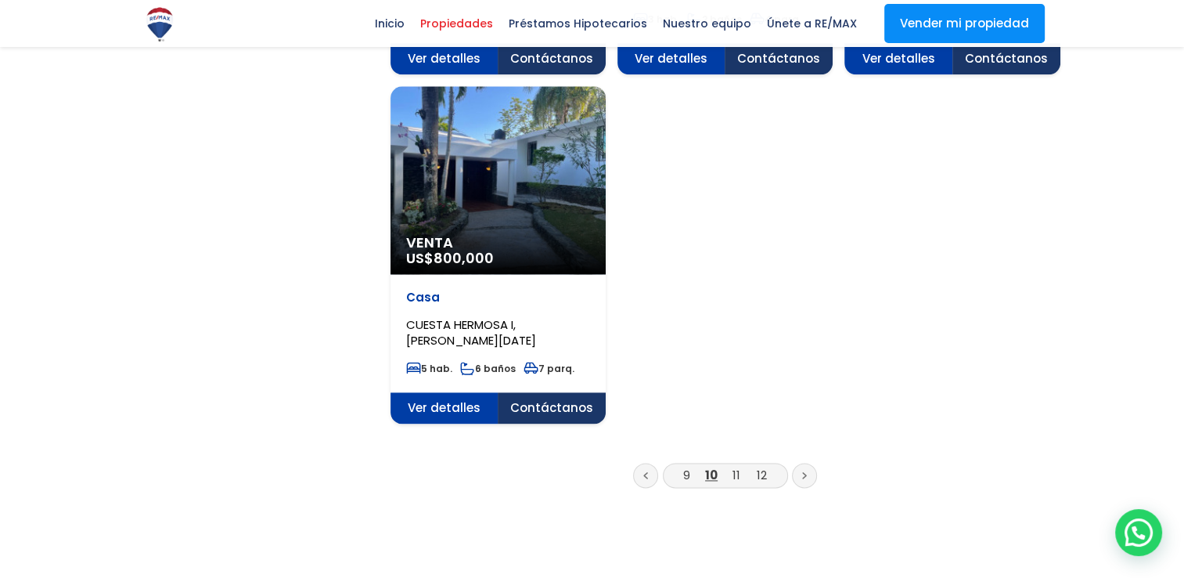
click at [733, 467] on link "11" at bounding box center [737, 475] width 8 height 16
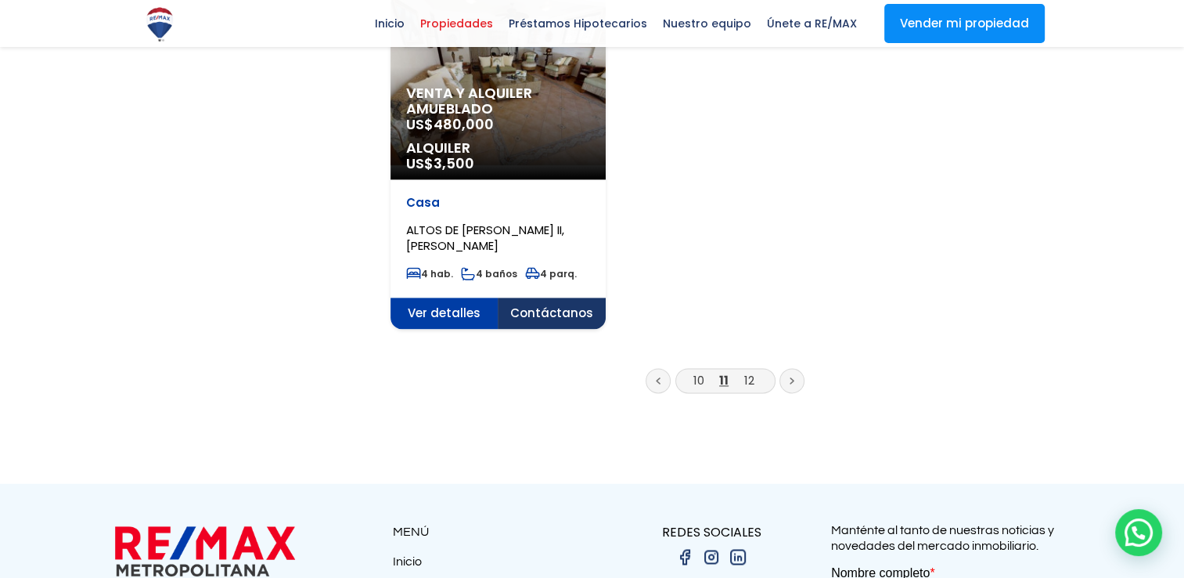
scroll to position [2270, 0]
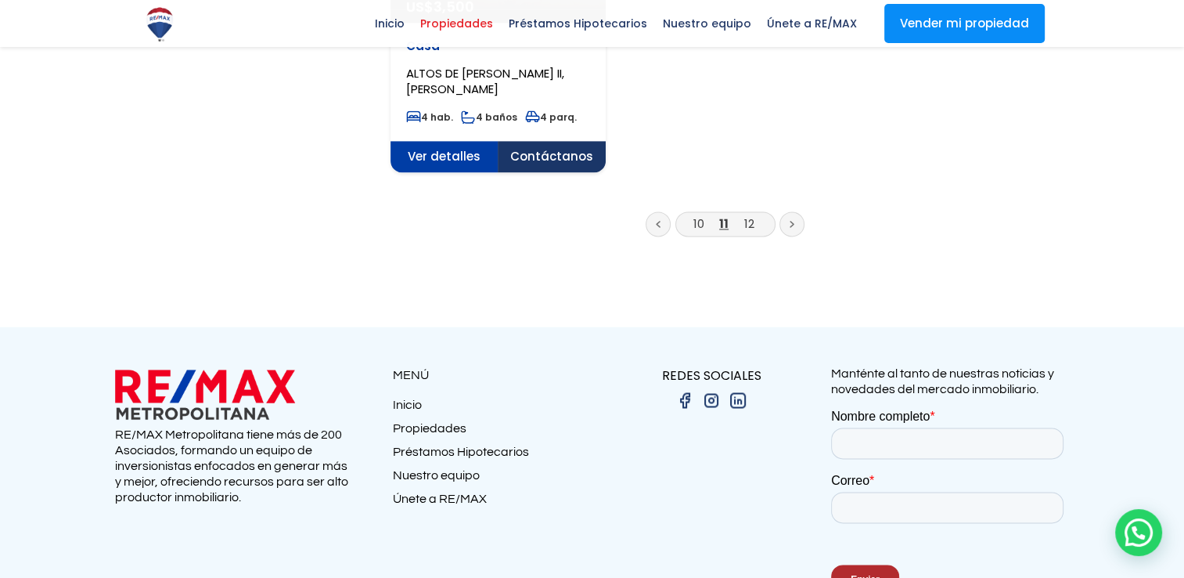
click at [661, 220] on icon at bounding box center [658, 224] width 5 height 8
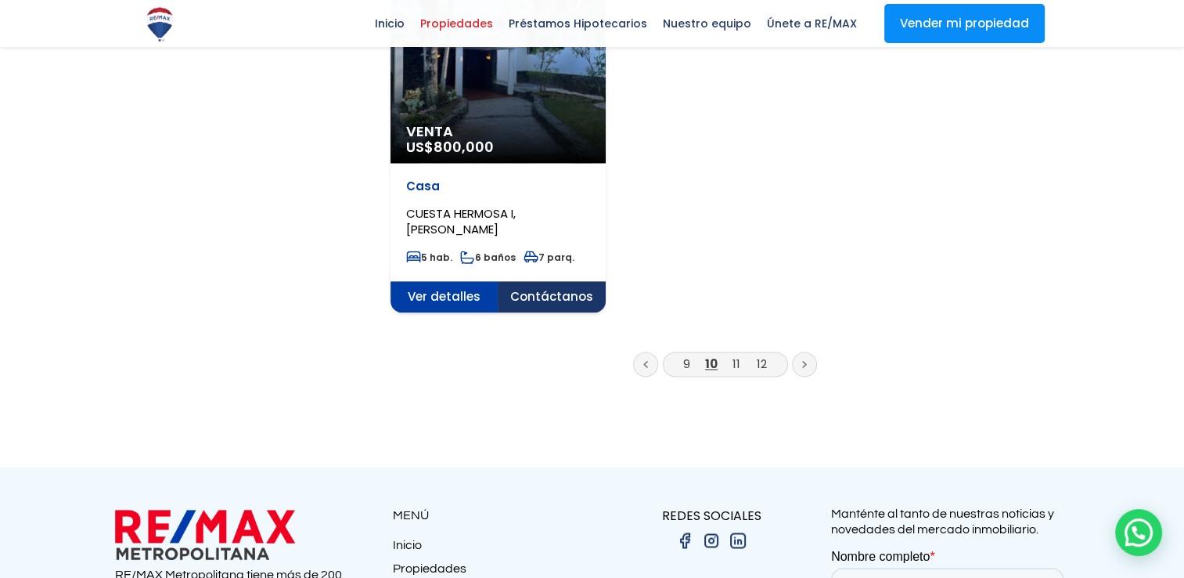
scroll to position [2114, 0]
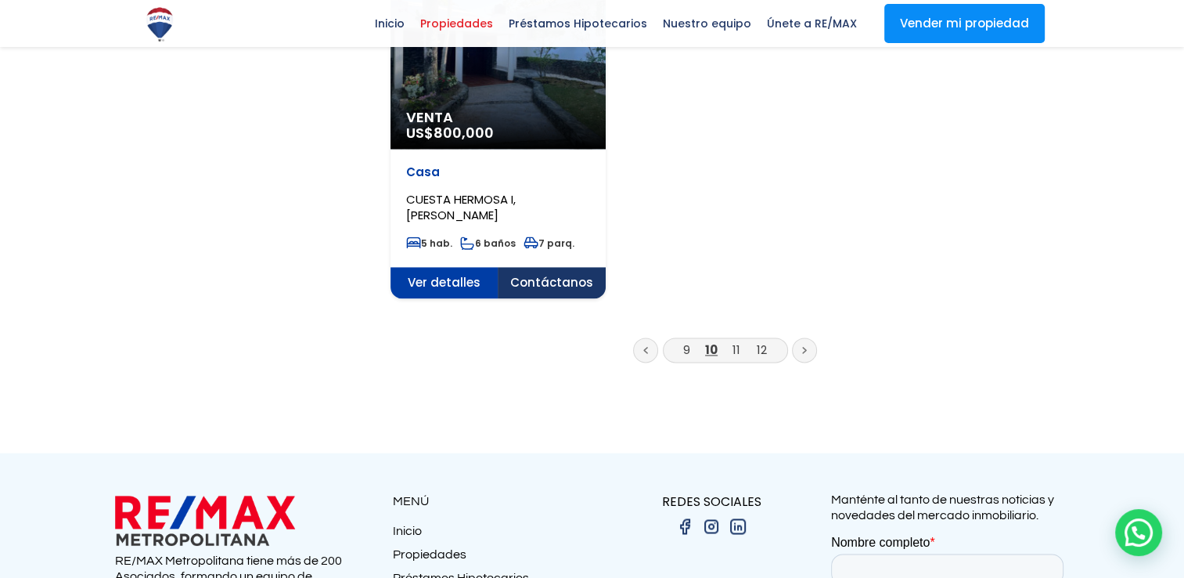
click at [686, 341] on link "9" at bounding box center [686, 349] width 7 height 16
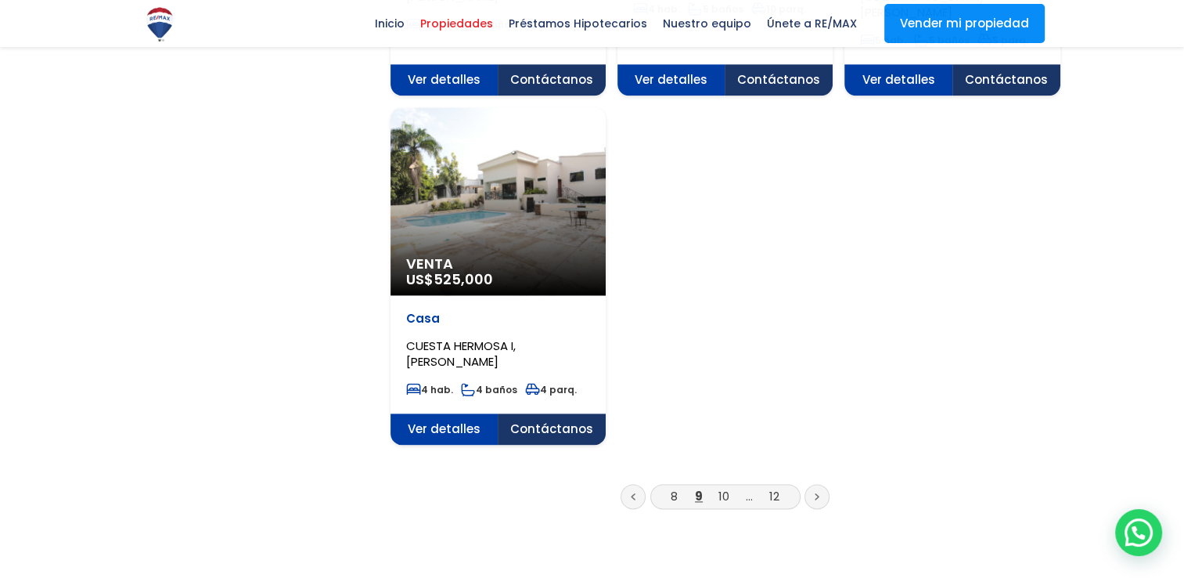
scroll to position [2192, 0]
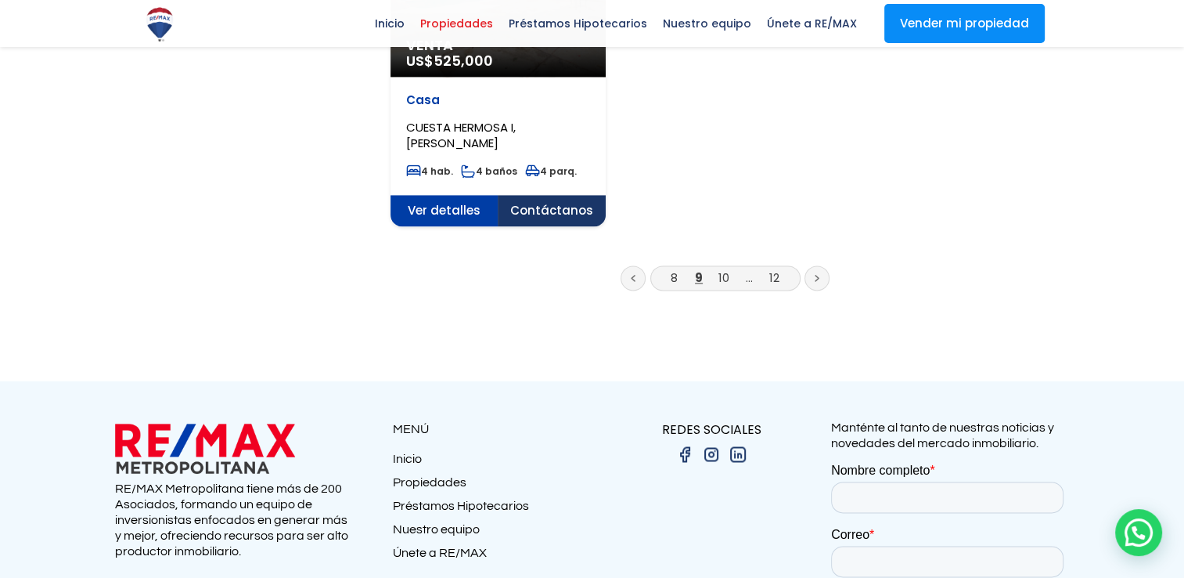
click at [673, 269] on link "8" at bounding box center [674, 277] width 7 height 16
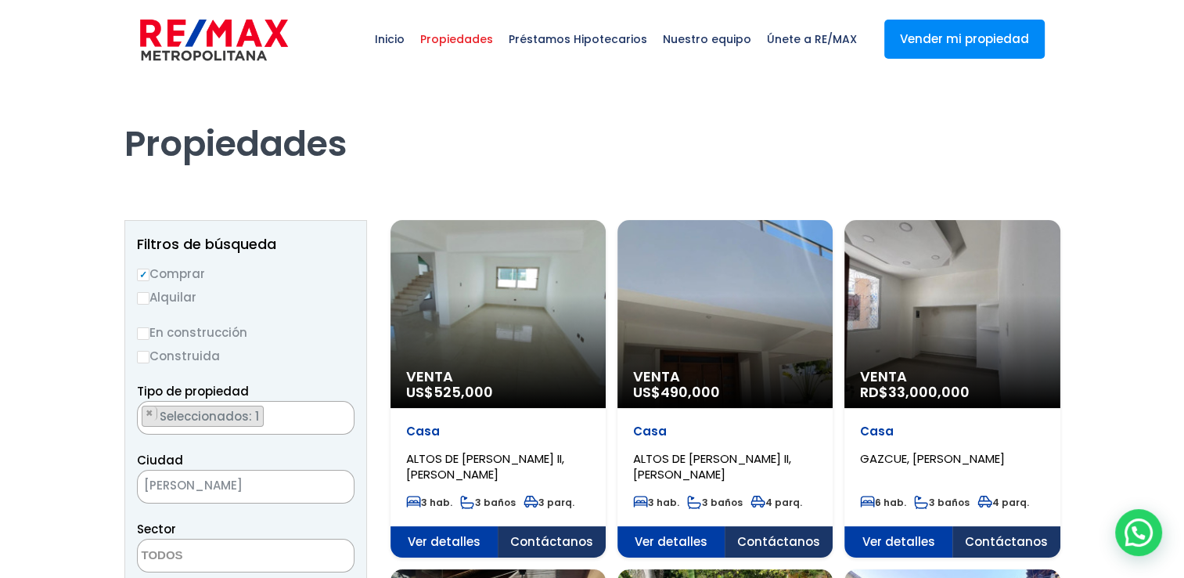
click at [144, 295] on input "Alquilar" at bounding box center [143, 298] width 13 height 13
radio input "true"
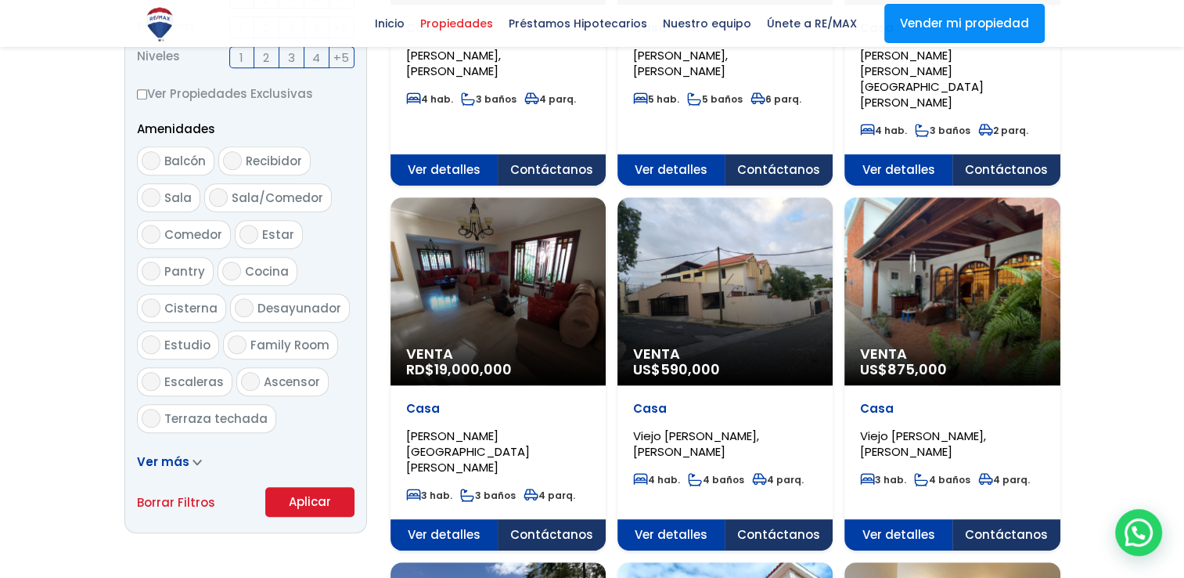
scroll to position [783, 0]
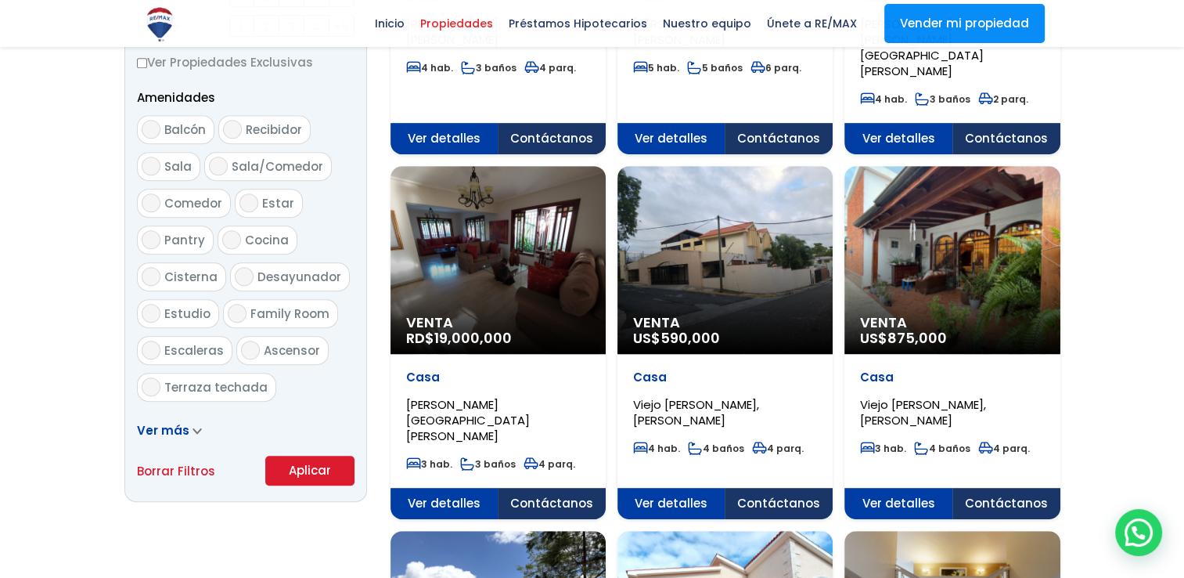
click at [321, 468] on button "Aplicar" at bounding box center [309, 471] width 89 height 30
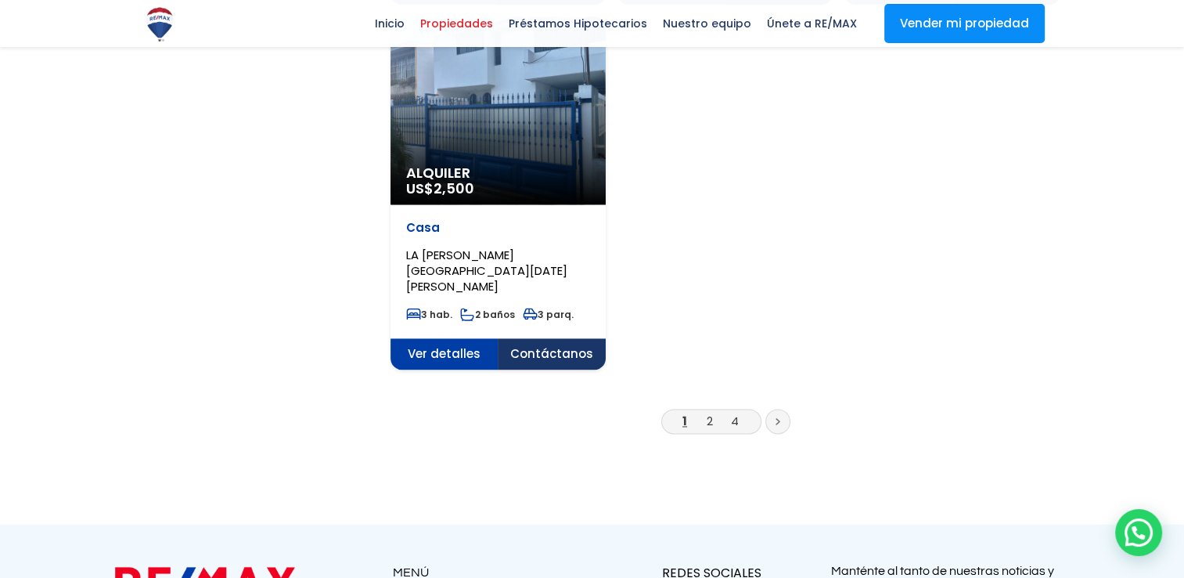
scroll to position [2035, 0]
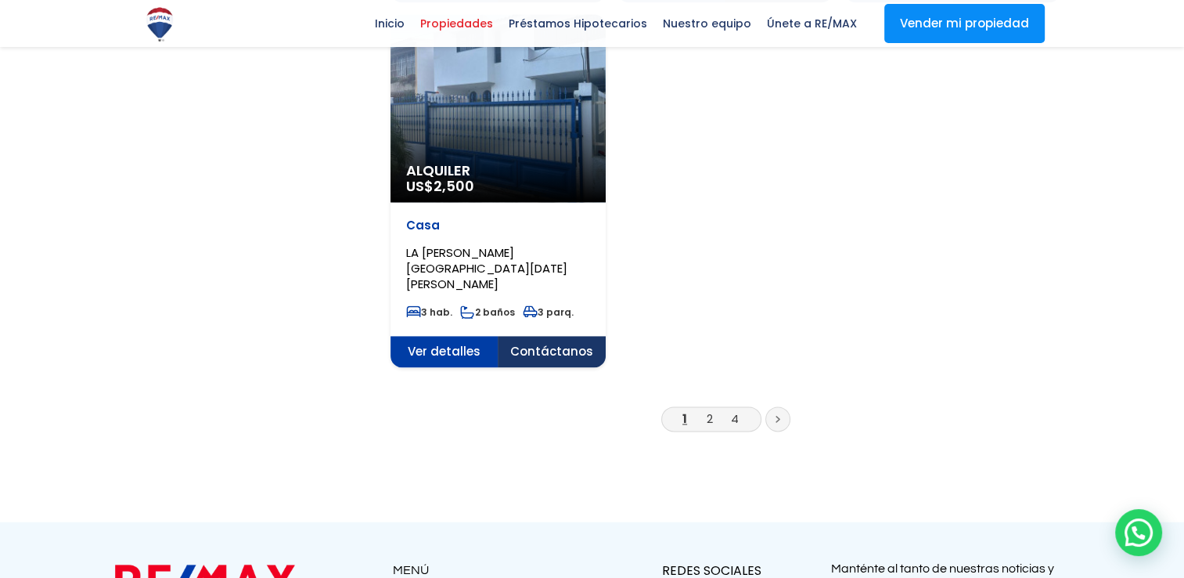
click at [708, 410] on link "2" at bounding box center [710, 418] width 6 height 16
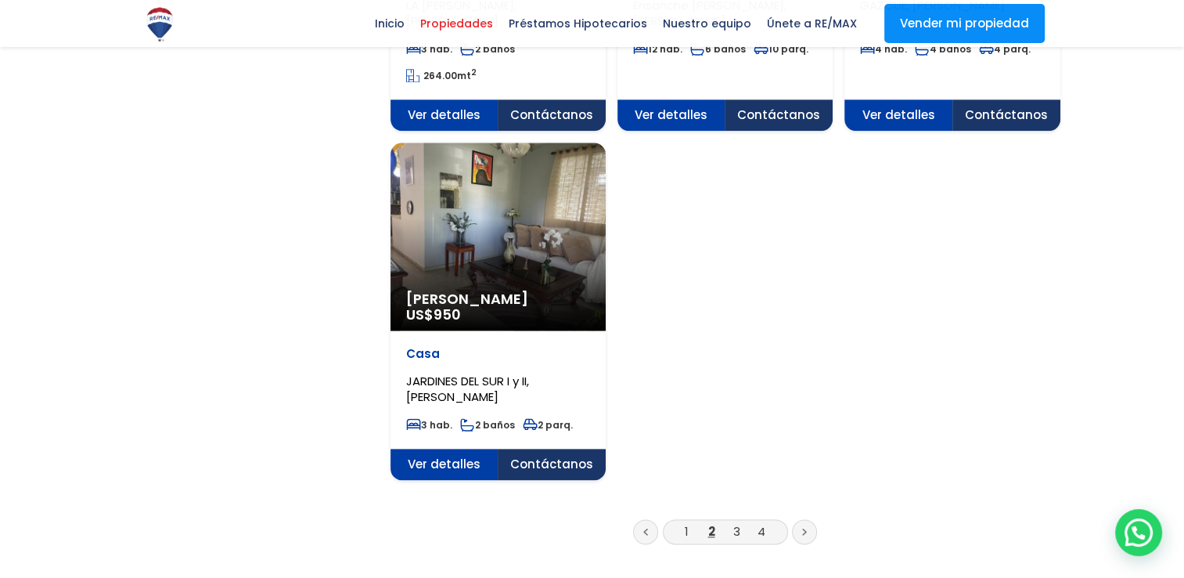
scroll to position [2114, 0]
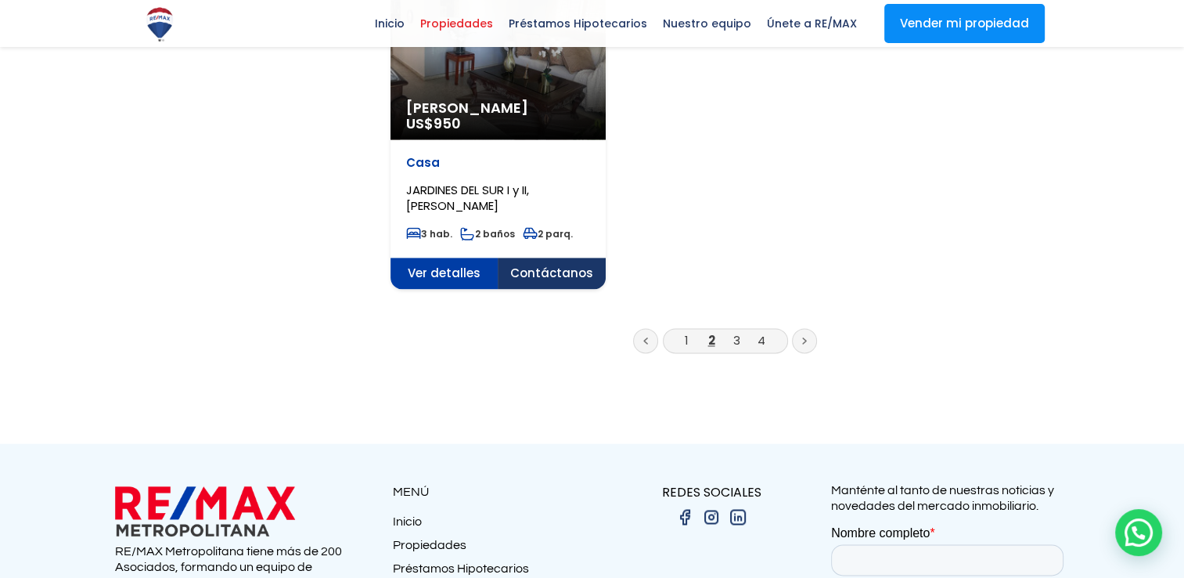
click at [738, 332] on link "3" at bounding box center [736, 340] width 7 height 16
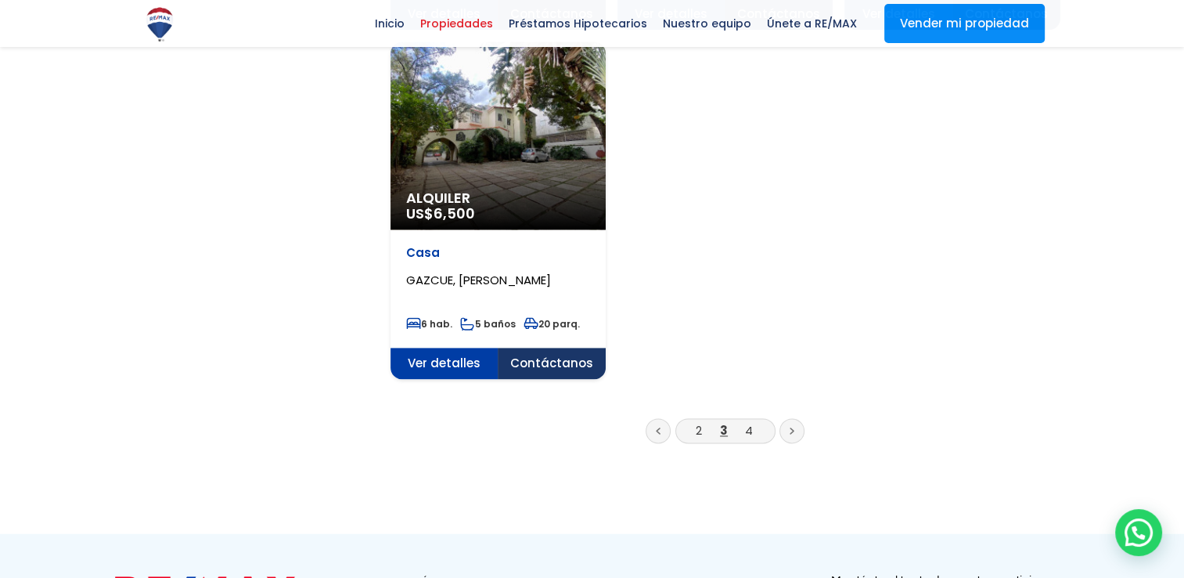
scroll to position [2114, 0]
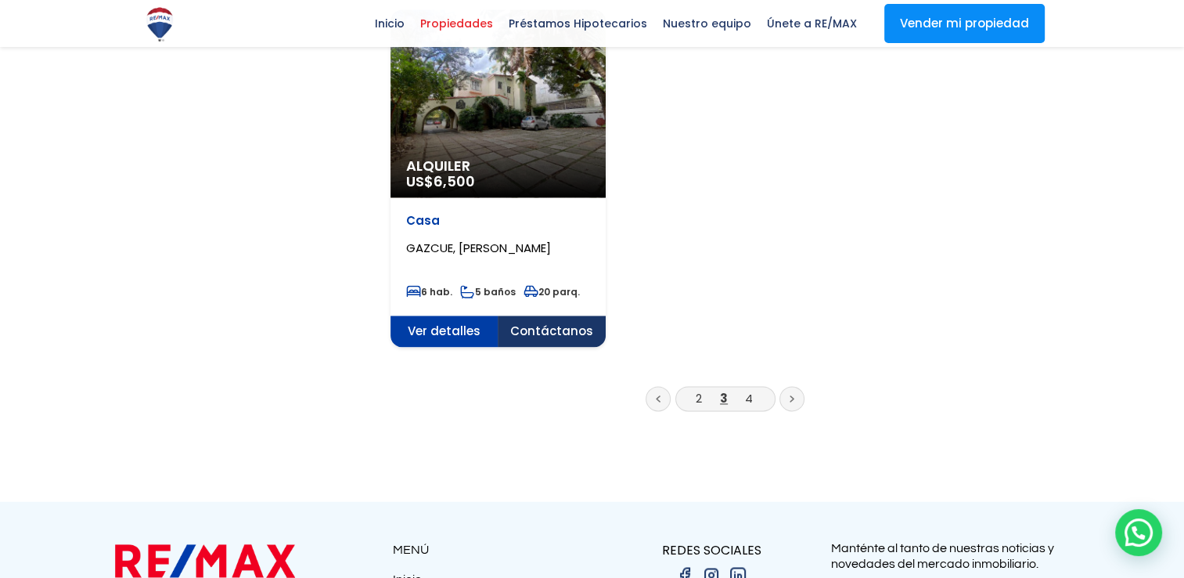
click at [698, 390] on link "2" at bounding box center [699, 398] width 6 height 16
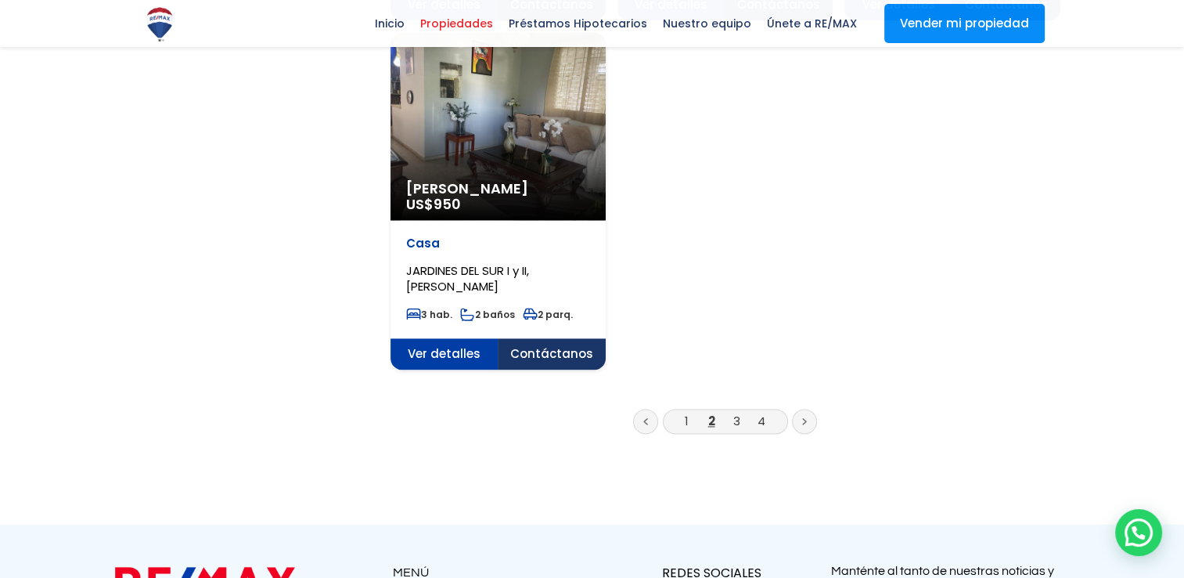
scroll to position [2035, 0]
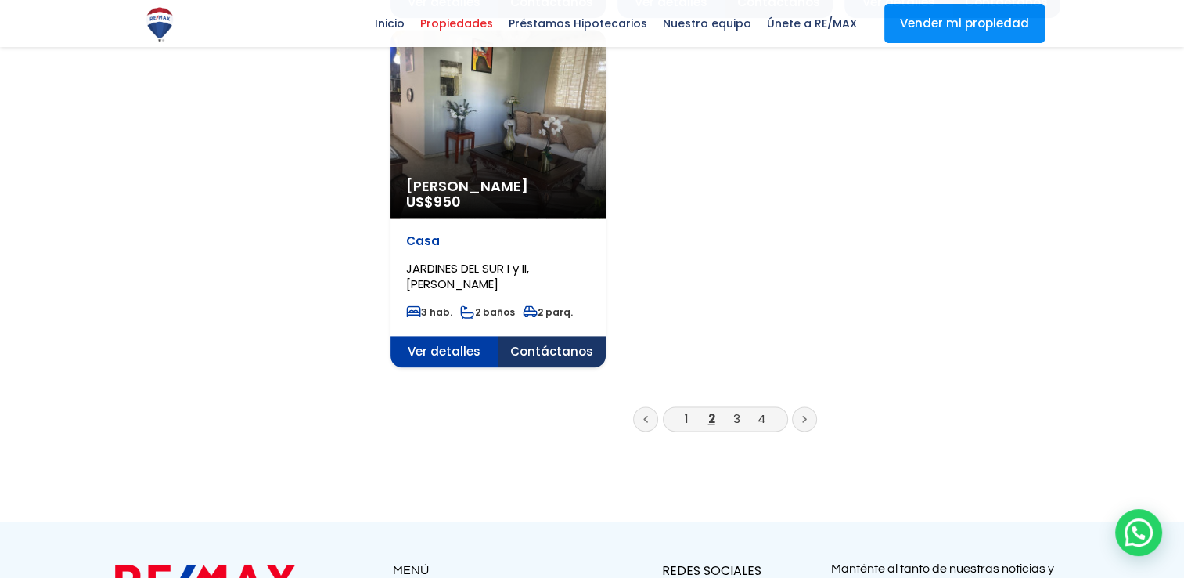
click at [686, 410] on link "1" at bounding box center [687, 418] width 4 height 16
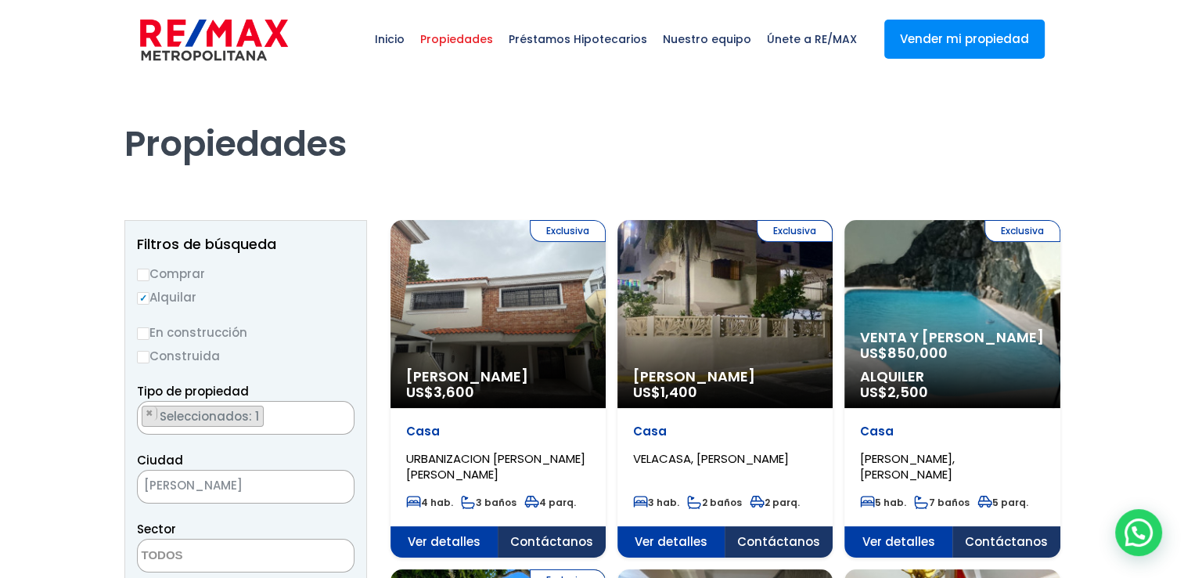
click at [606, 369] on div "Venta y Alquiler US$ 850,000 Alquiler US$ 2,500" at bounding box center [498, 388] width 215 height 39
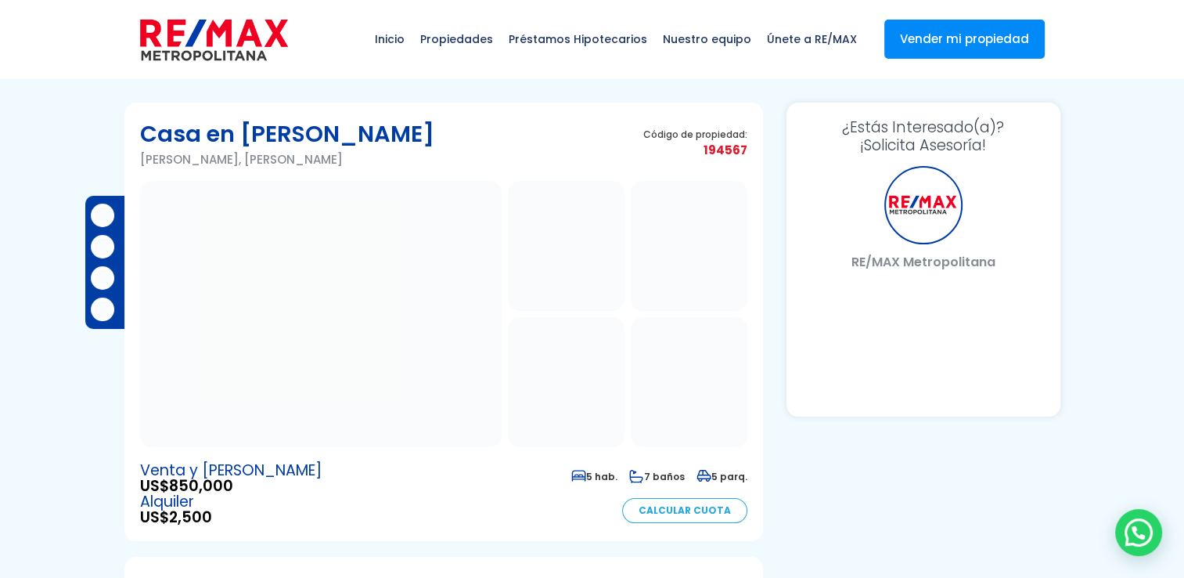
select select "DO"
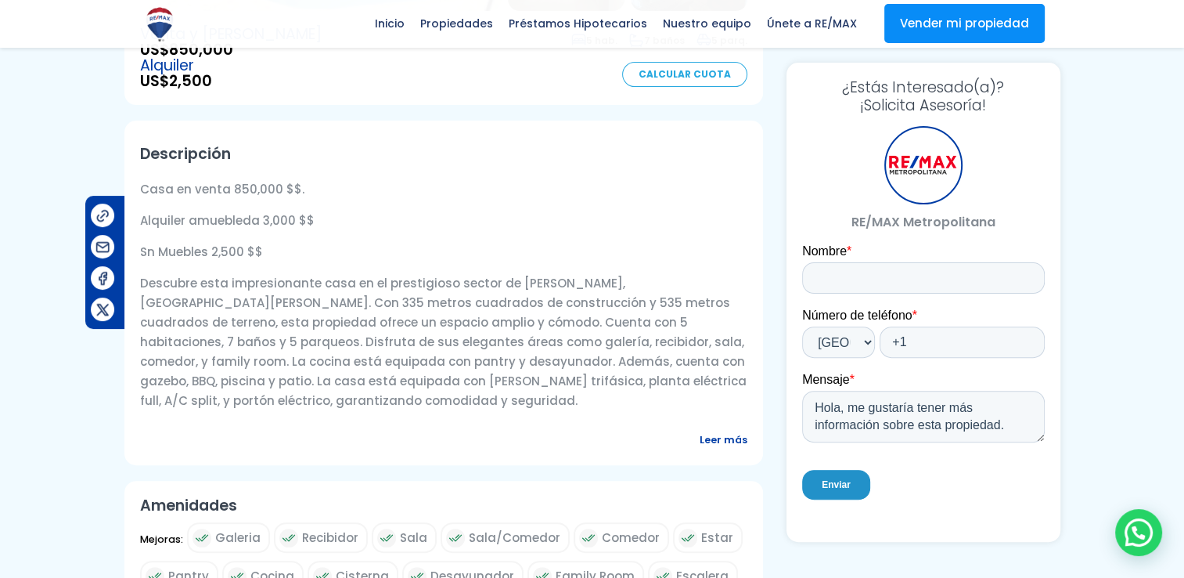
scroll to position [470, 0]
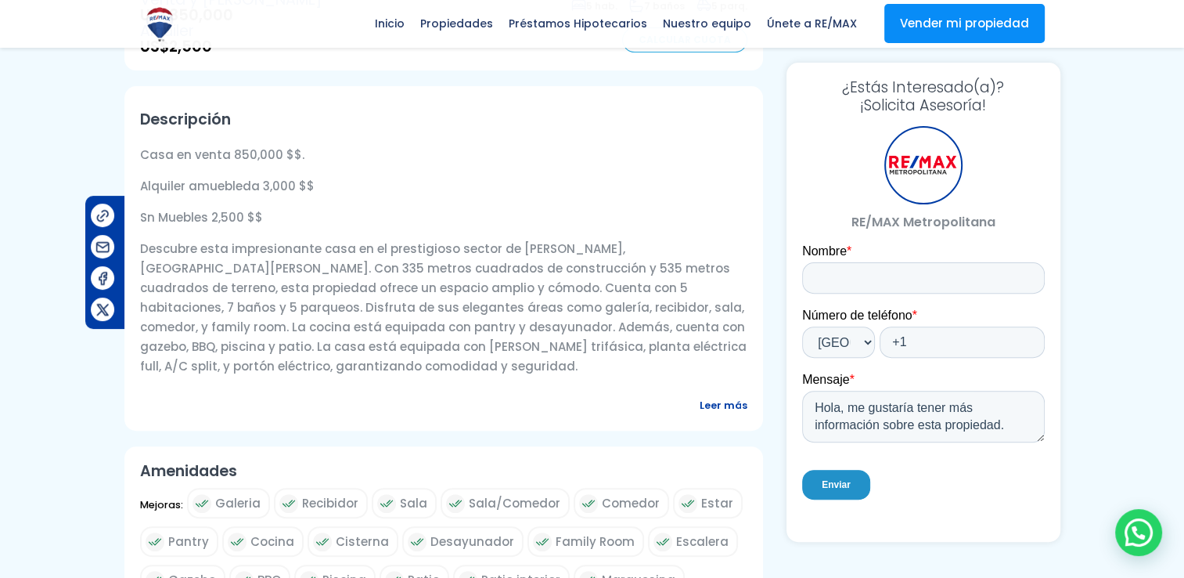
click at [710, 395] on span "Leer más" at bounding box center [724, 405] width 48 height 20
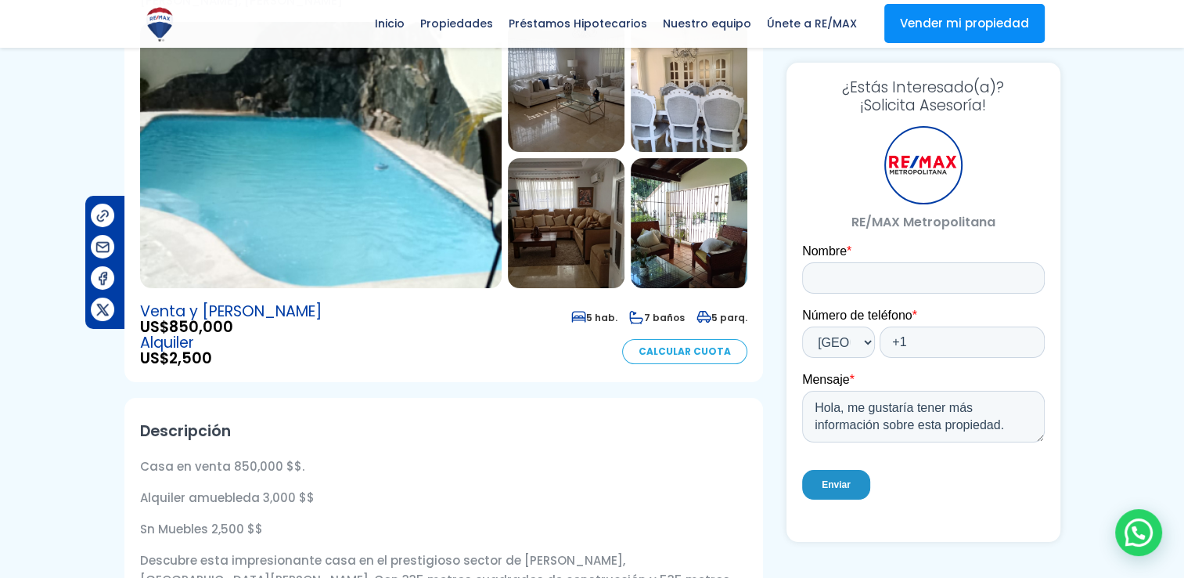
scroll to position [157, 0]
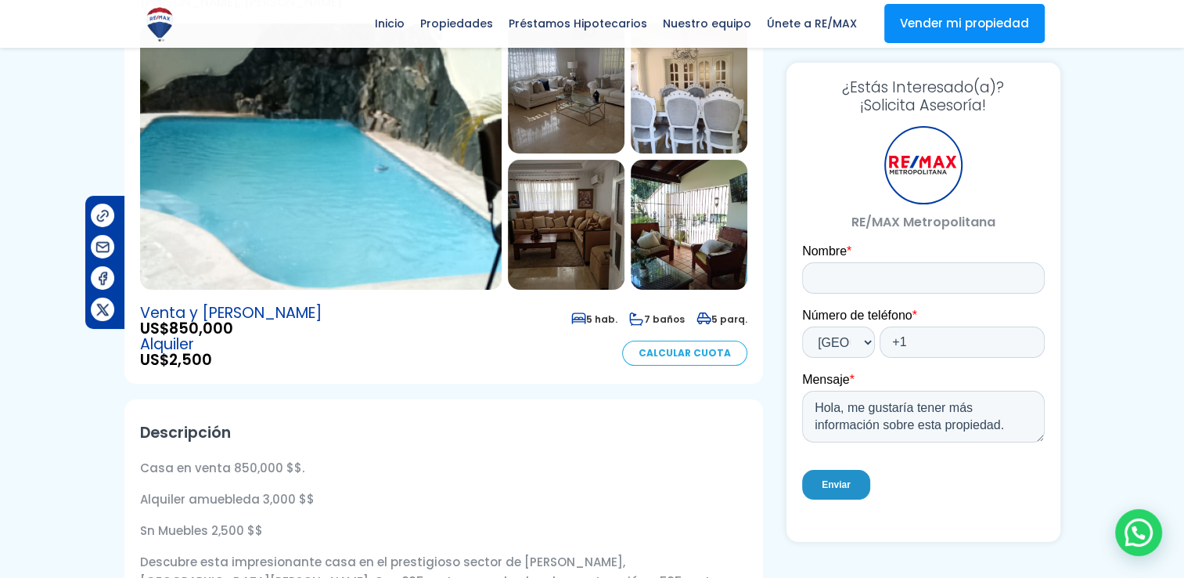
click at [448, 236] on img at bounding box center [321, 156] width 362 height 266
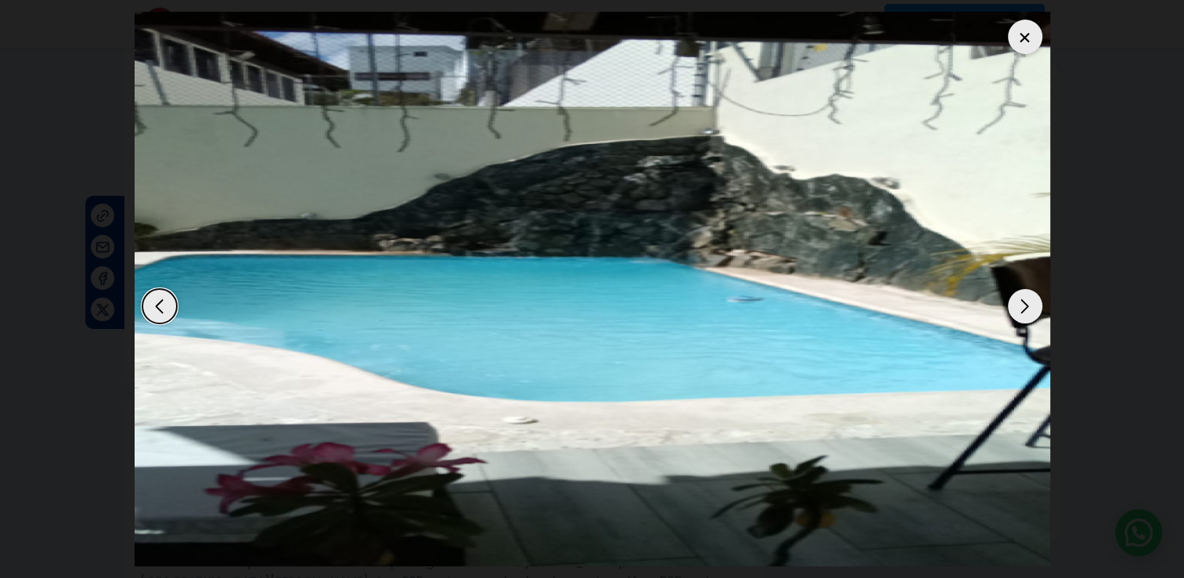
click at [1021, 306] on div "Next slide" at bounding box center [1025, 306] width 34 height 34
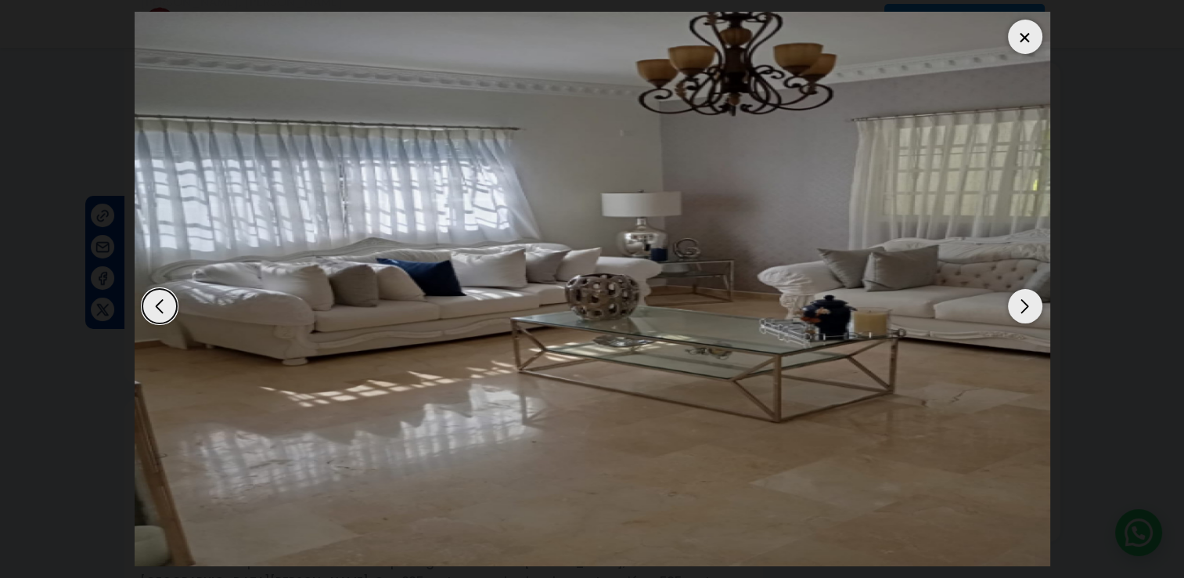
click at [1021, 306] on div "Next slide" at bounding box center [1025, 306] width 34 height 34
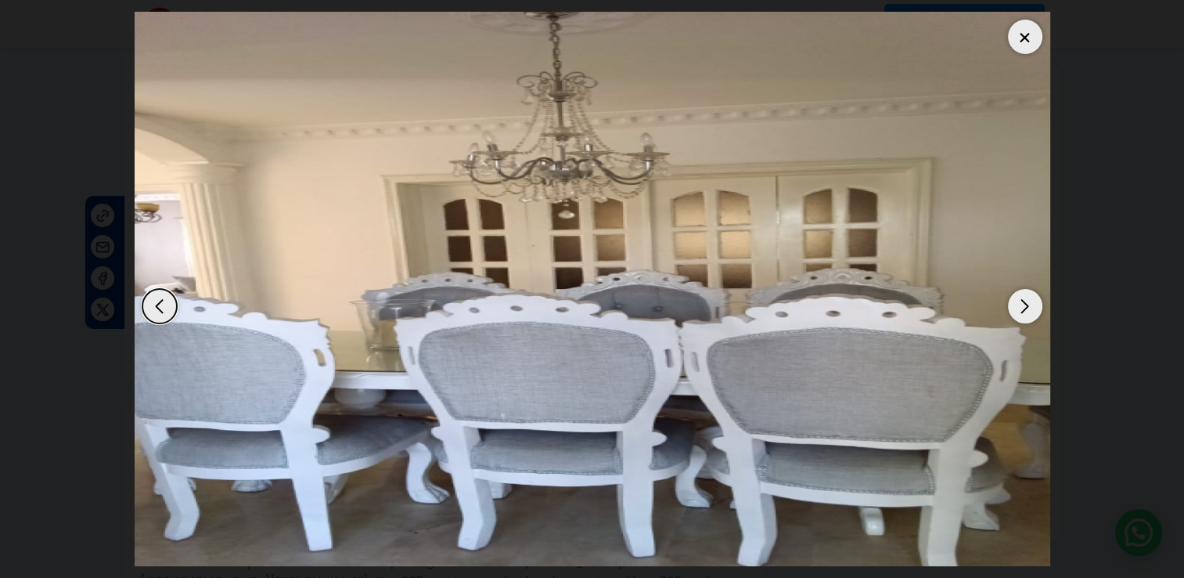
click at [1021, 306] on div "Next slide" at bounding box center [1025, 306] width 34 height 34
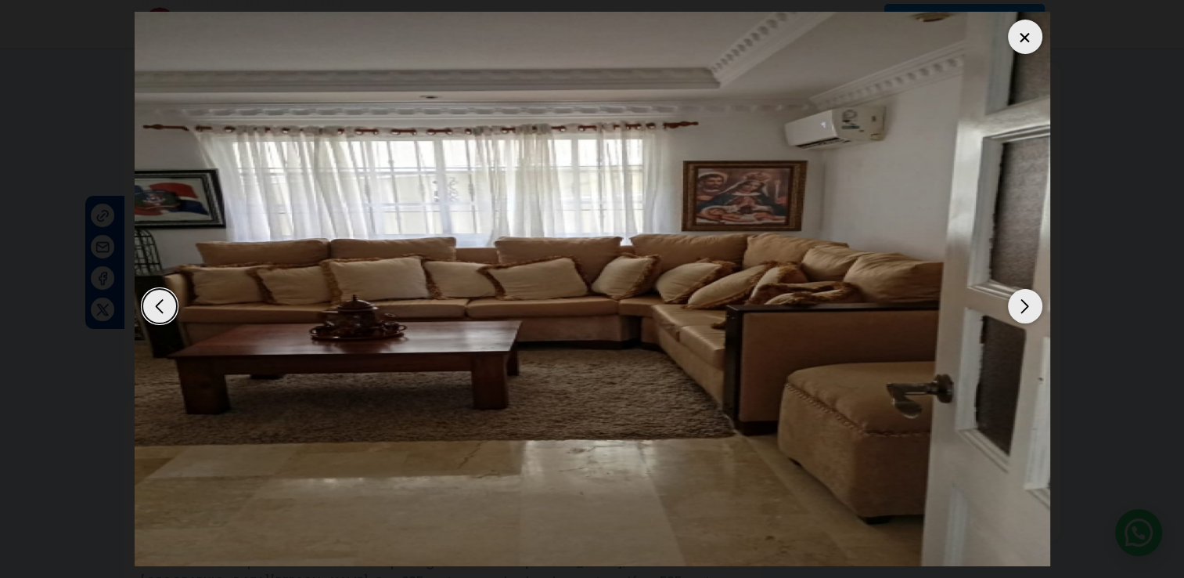
click at [1021, 306] on div "Next slide" at bounding box center [1025, 306] width 34 height 34
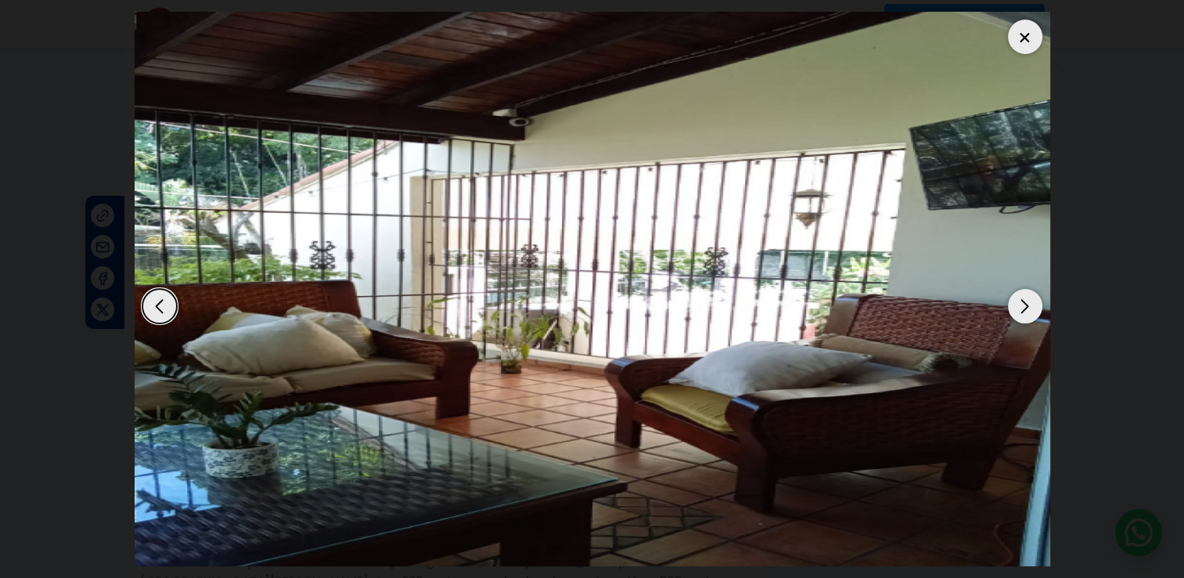
click at [1021, 306] on div "Next slide" at bounding box center [1025, 306] width 34 height 34
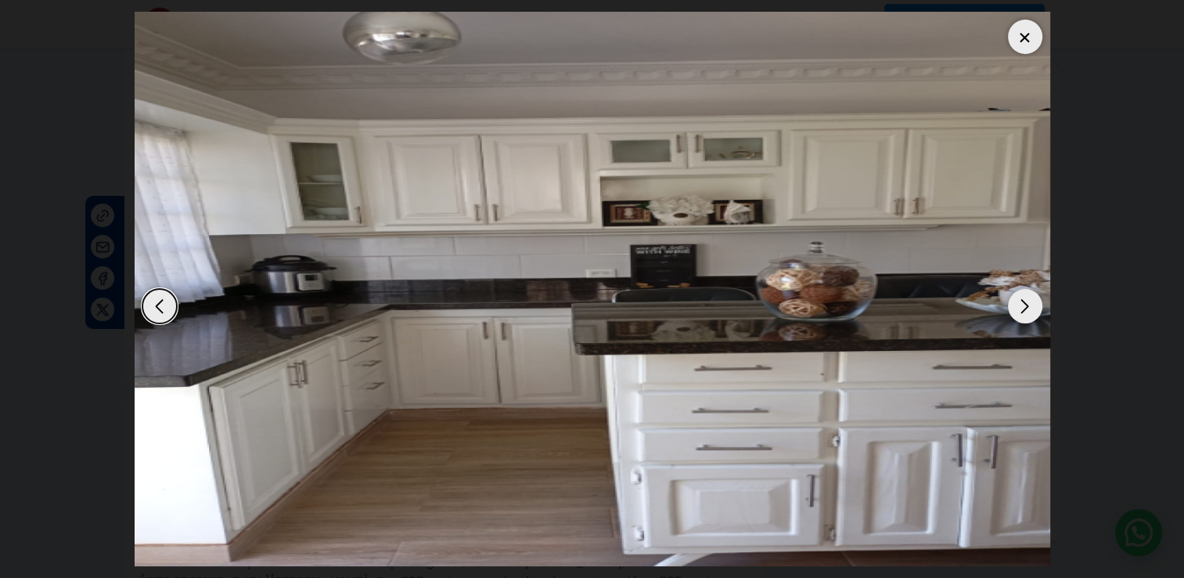
click at [1021, 306] on div "Next slide" at bounding box center [1025, 306] width 34 height 34
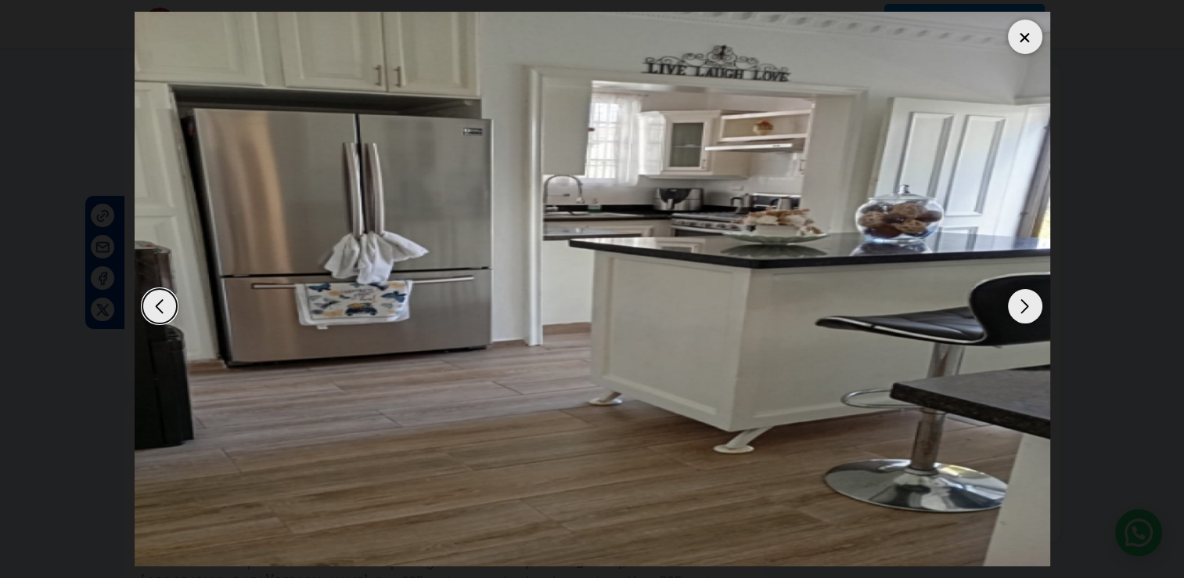
click at [1021, 306] on div "Next slide" at bounding box center [1025, 306] width 34 height 34
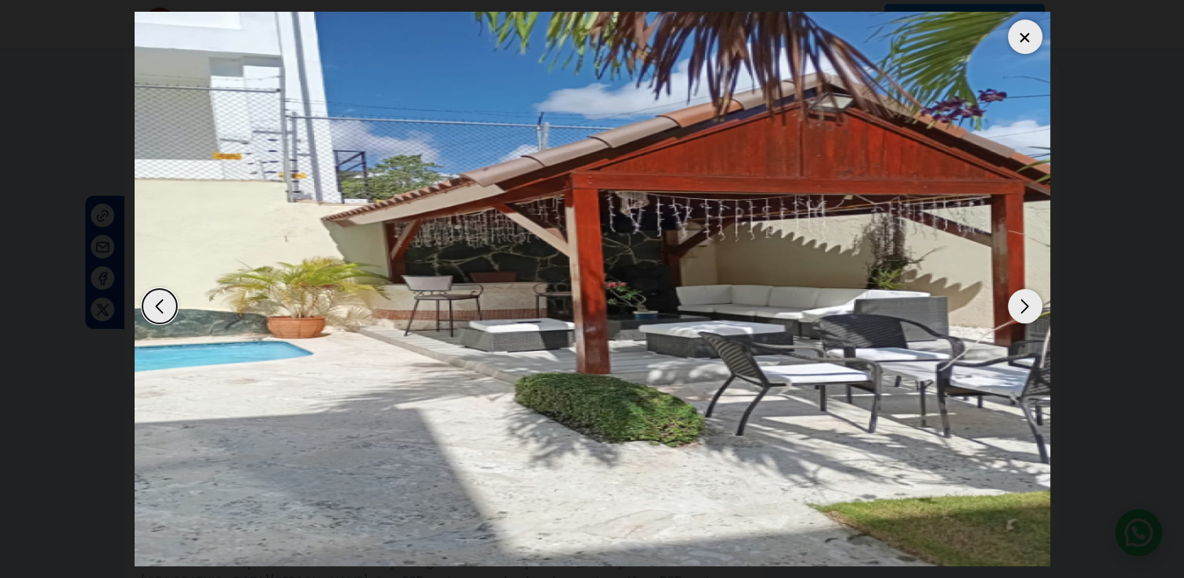
click at [1021, 306] on div "Next slide" at bounding box center [1025, 306] width 34 height 34
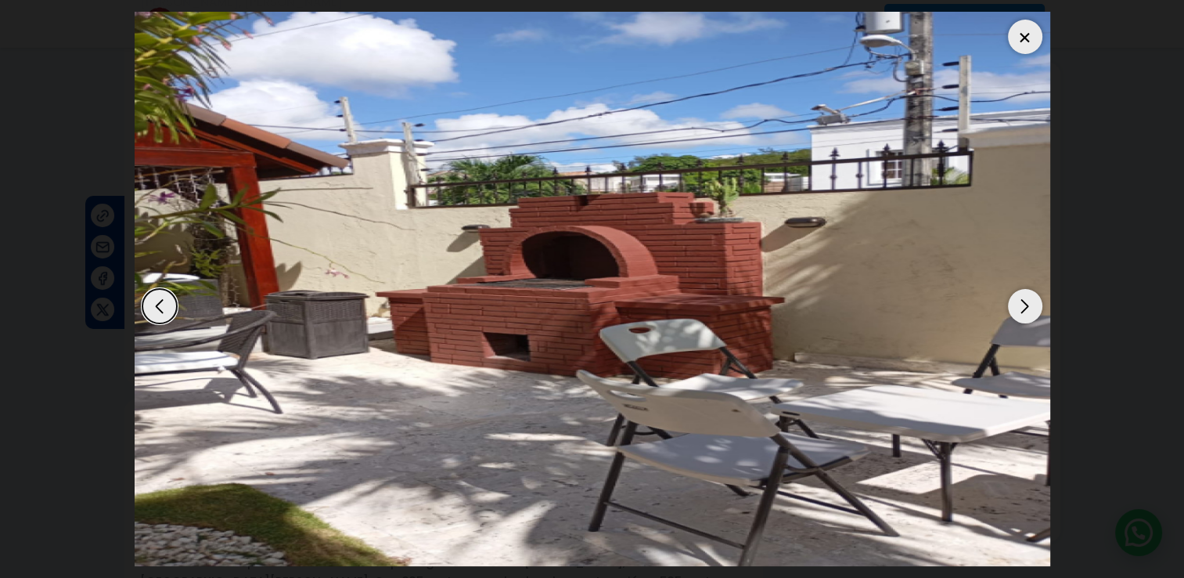
click at [1021, 306] on div "Next slide" at bounding box center [1025, 306] width 34 height 34
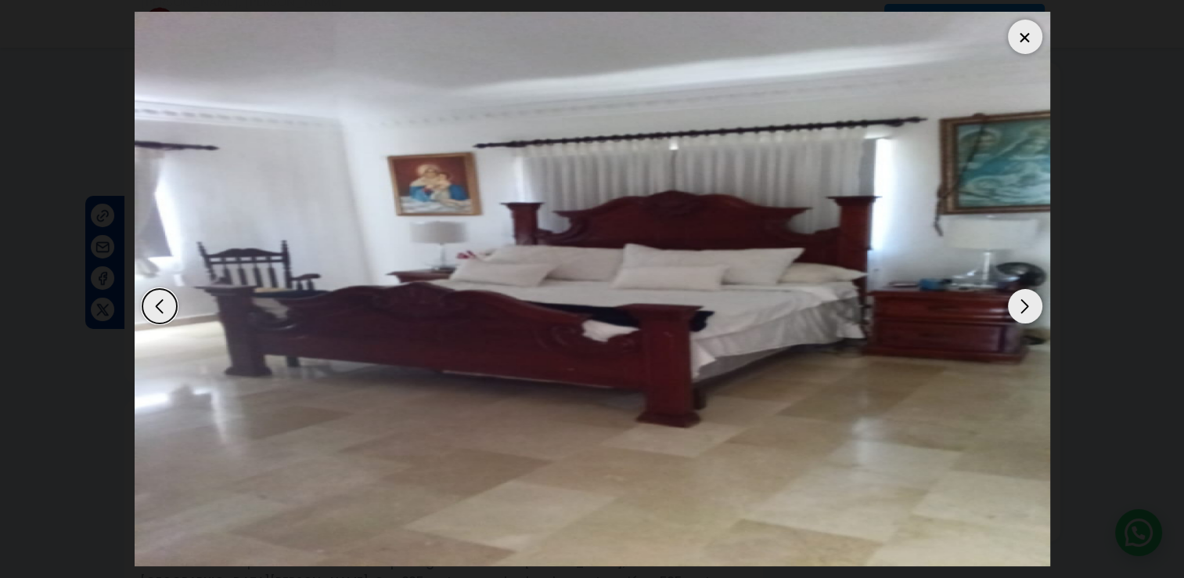
click at [1021, 306] on div "Next slide" at bounding box center [1025, 306] width 34 height 34
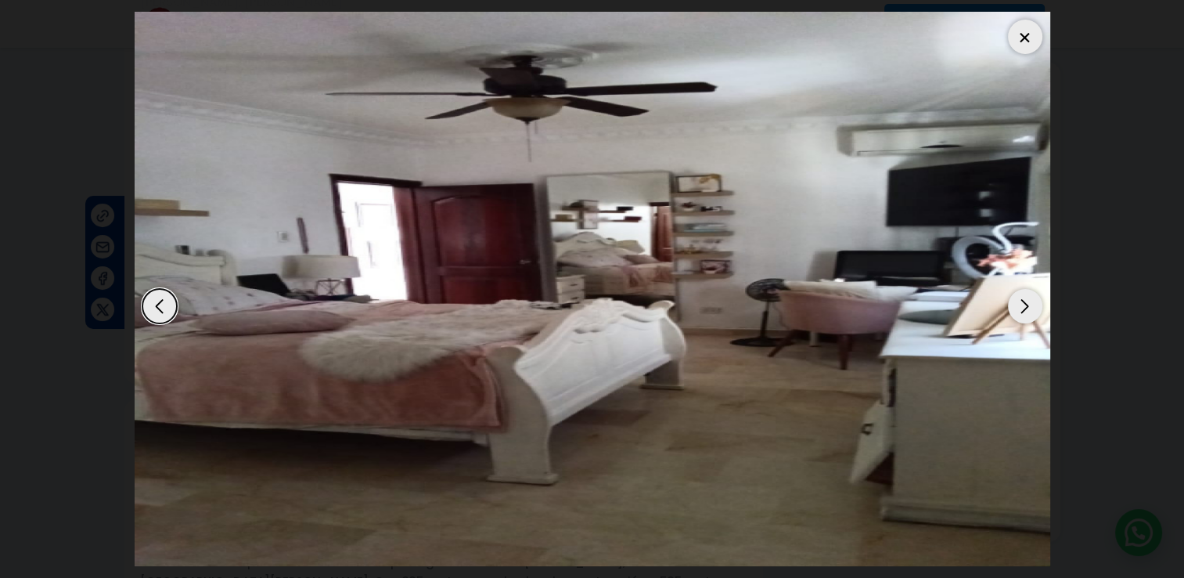
click at [1021, 306] on div "Next slide" at bounding box center [1025, 306] width 34 height 34
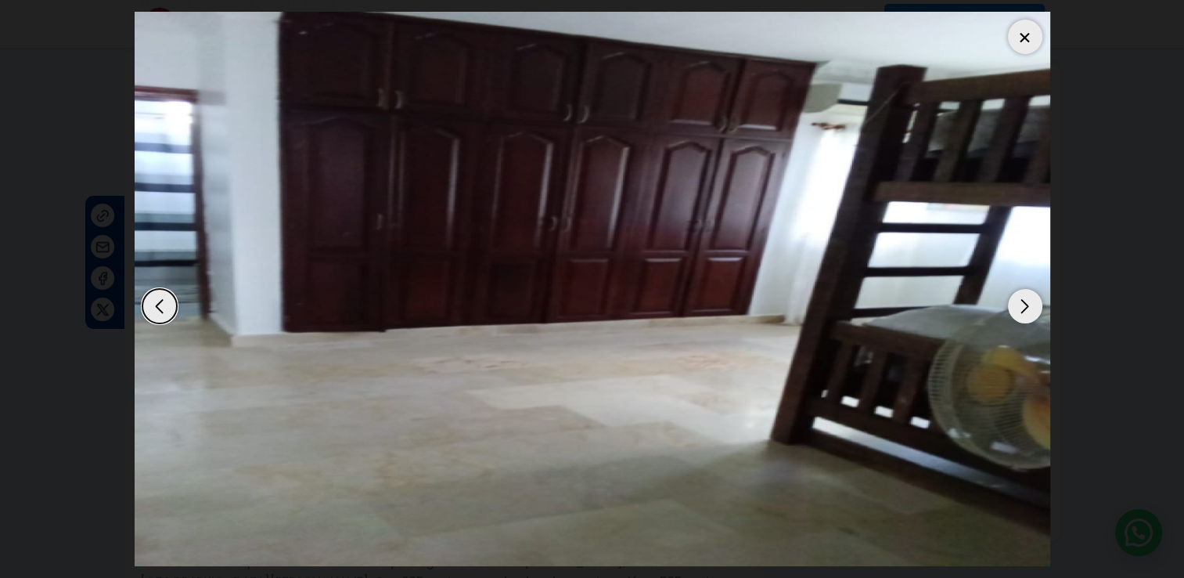
click at [1021, 306] on div "Next slide" at bounding box center [1025, 306] width 34 height 34
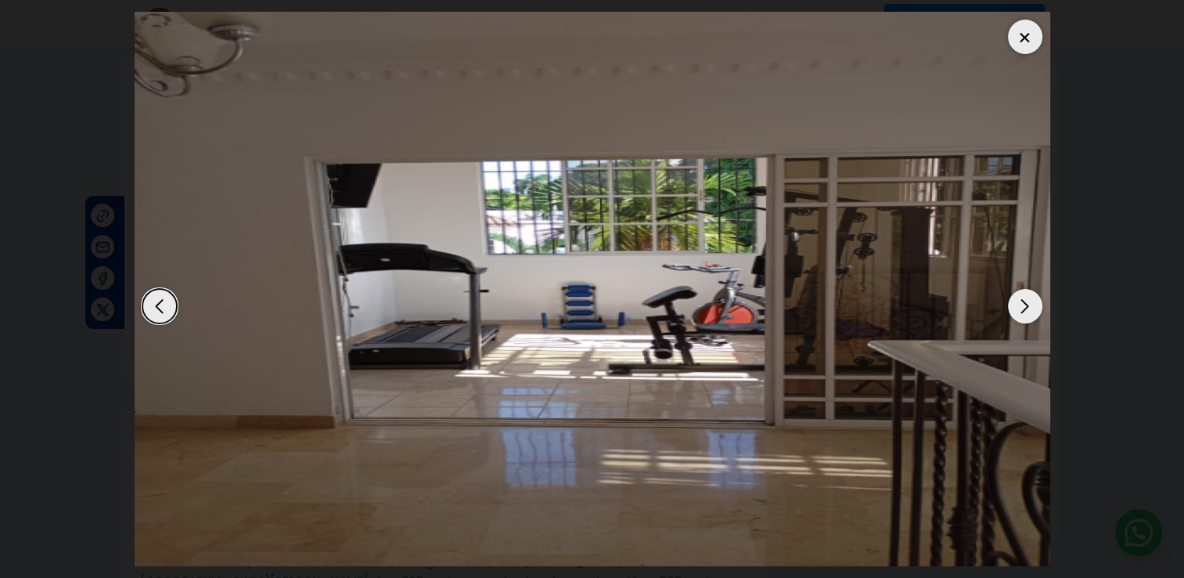
click at [1021, 306] on div "Next slide" at bounding box center [1025, 306] width 34 height 34
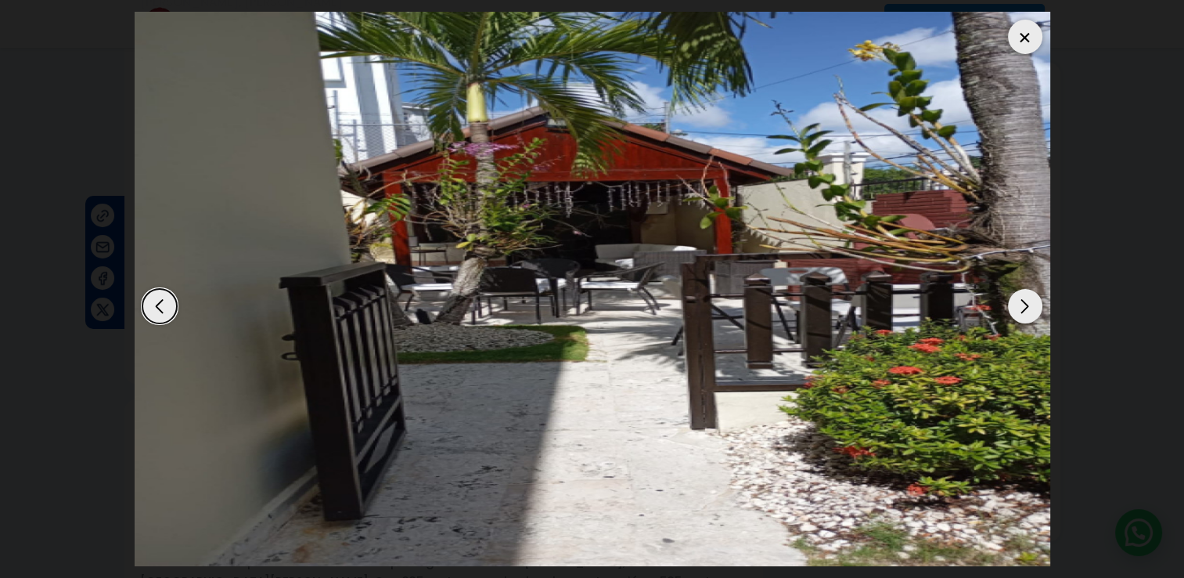
click at [1021, 306] on div "Next slide" at bounding box center [1025, 306] width 34 height 34
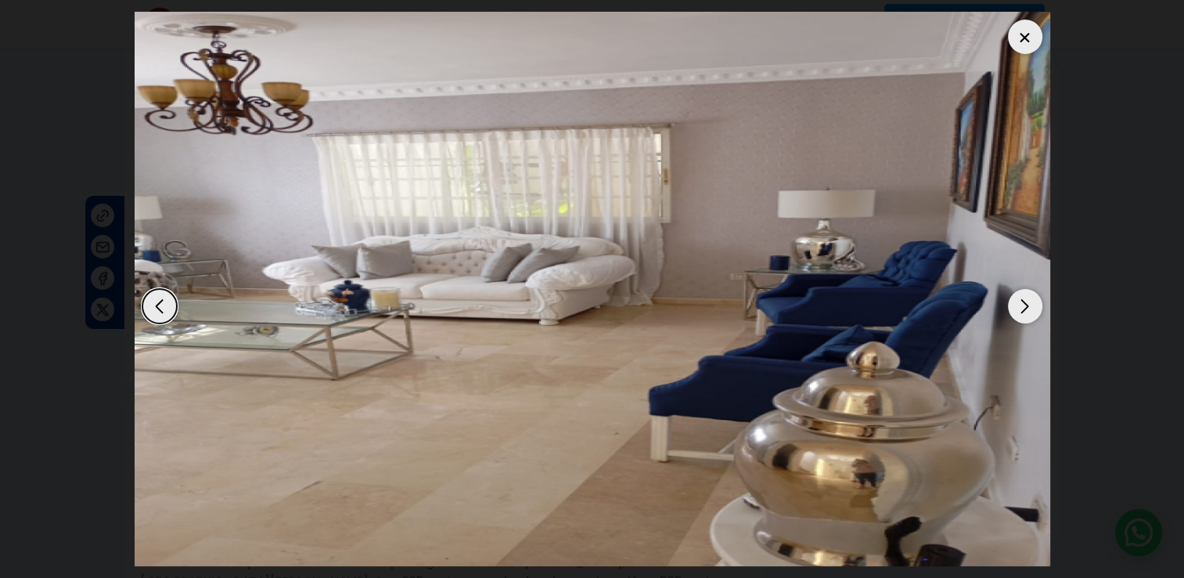
click at [1021, 306] on div "Next slide" at bounding box center [1025, 306] width 34 height 34
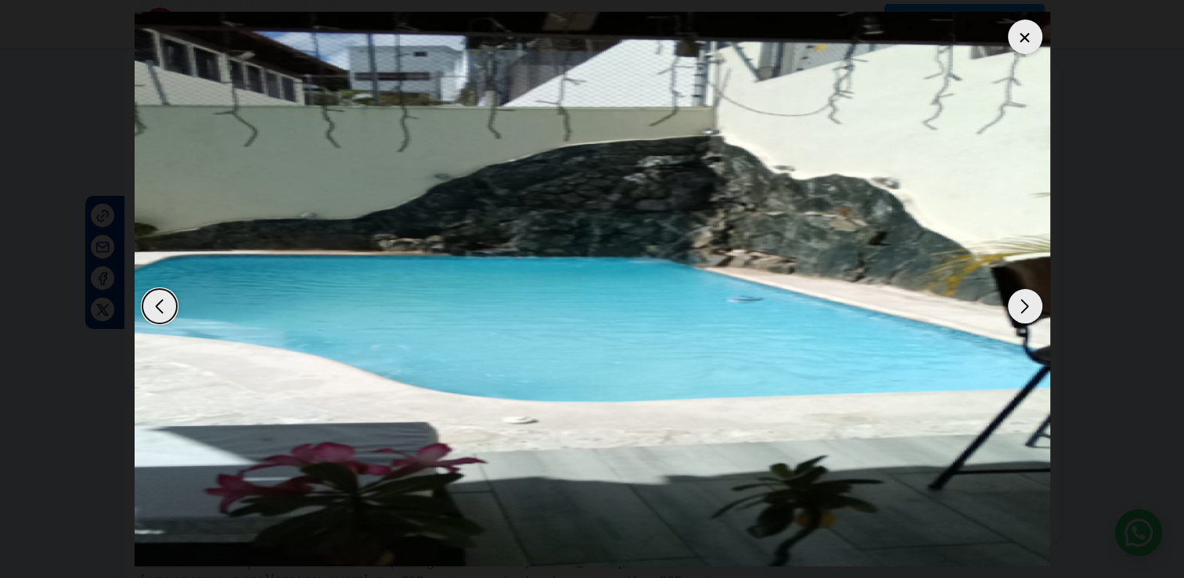
click at [1021, 306] on div "Next slide" at bounding box center [1025, 306] width 34 height 34
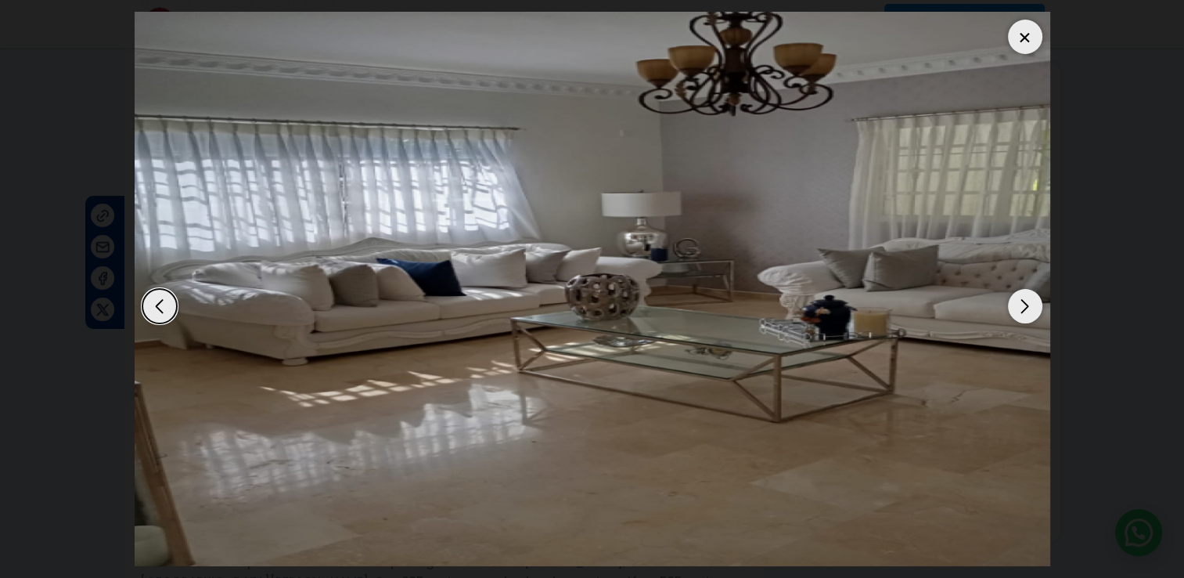
click at [1030, 43] on div at bounding box center [1025, 37] width 34 height 34
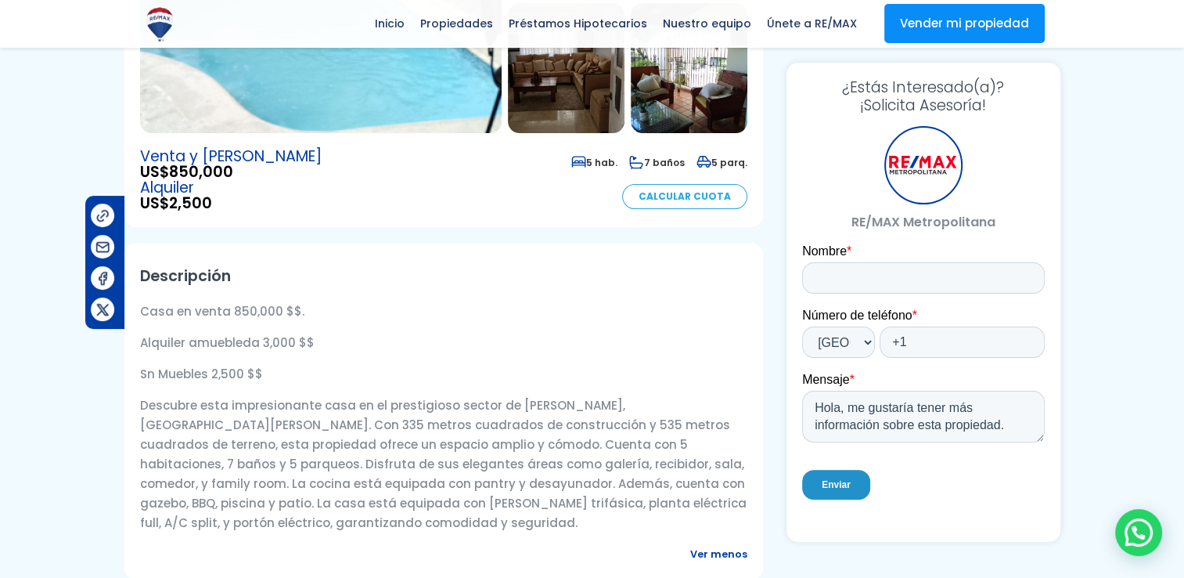
scroll to position [0, 0]
